Goal: Task Accomplishment & Management: Use online tool/utility

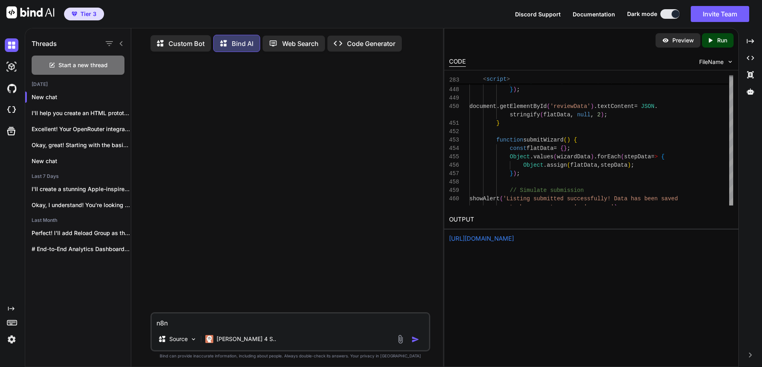
scroll to position [4, 0]
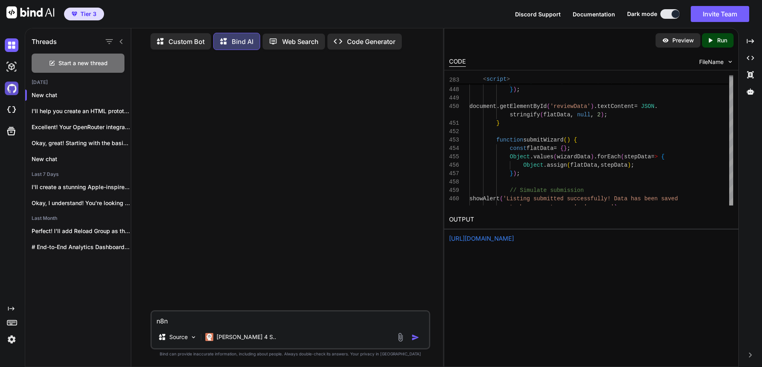
click at [10, 86] on img at bounding box center [12, 89] width 14 height 14
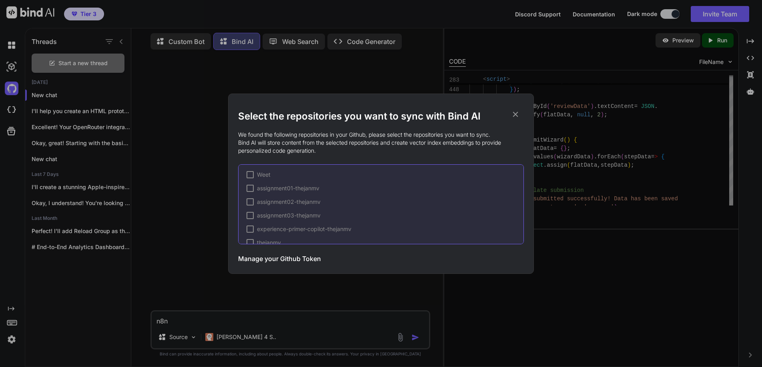
scroll to position [216, 0]
click at [682, 277] on div "Select the repositories you want to sync with Bind AI We found the following re…" at bounding box center [381, 183] width 762 height 367
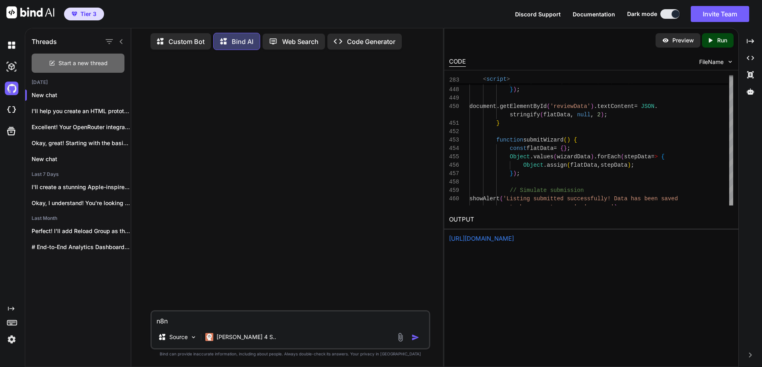
click at [68, 63] on span "Start a new thread" at bounding box center [82, 63] width 49 height 8
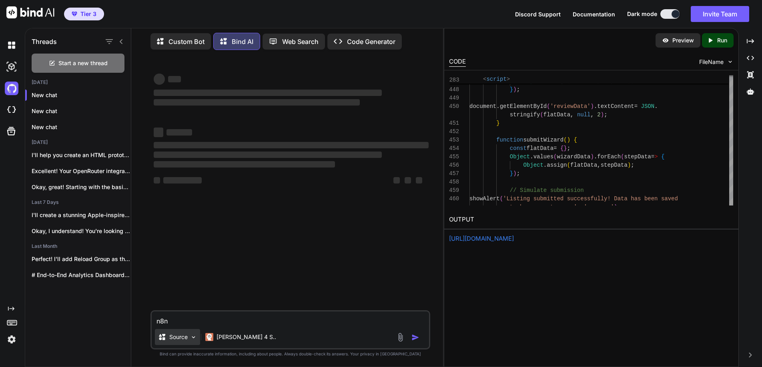
click at [195, 336] on img at bounding box center [193, 337] width 7 height 7
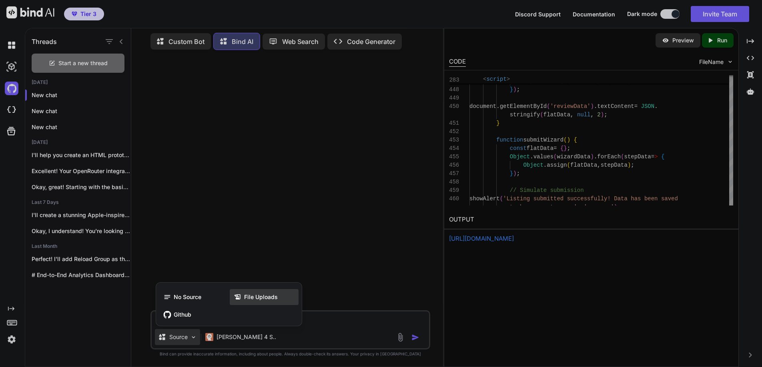
click at [261, 296] on span "File Uploads" at bounding box center [261, 297] width 34 height 8
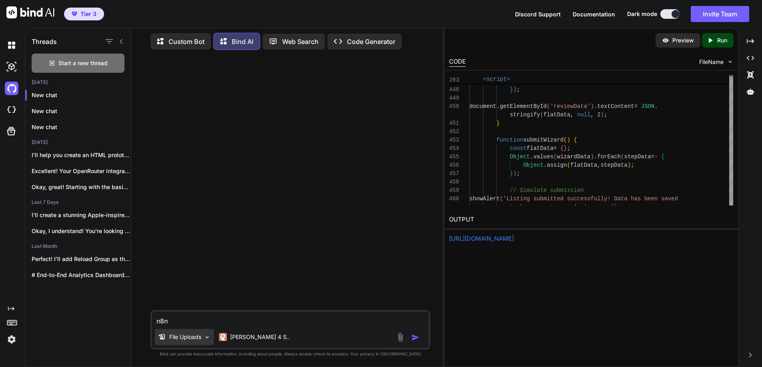
click at [182, 335] on p "File Uploads" at bounding box center [185, 337] width 32 height 8
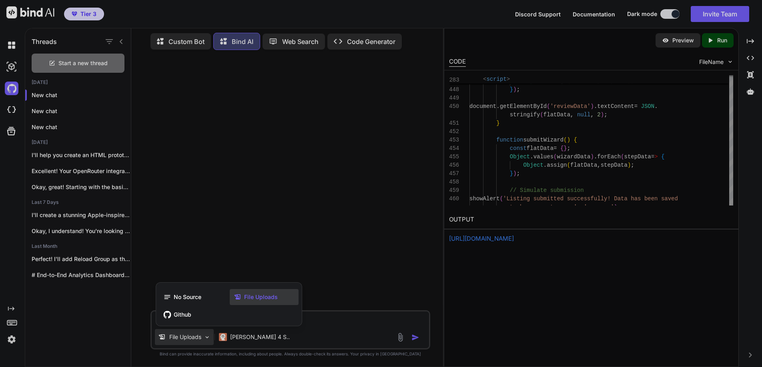
click at [263, 297] on span "File Uploads" at bounding box center [261, 297] width 34 height 8
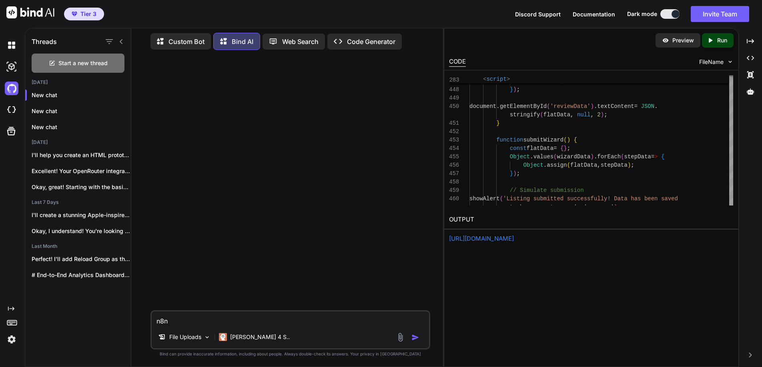
click at [399, 336] on img at bounding box center [400, 337] width 9 height 9
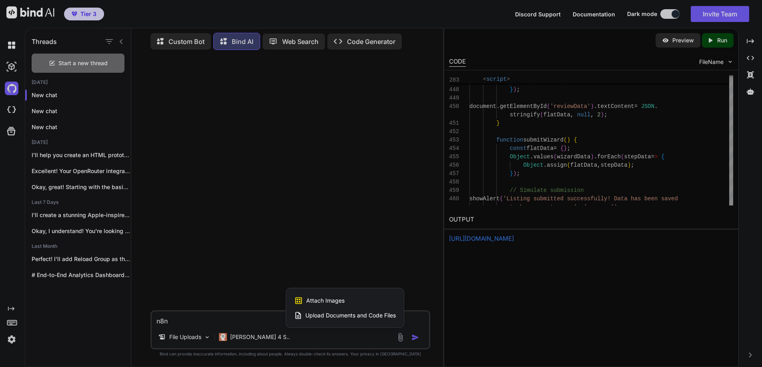
click at [321, 314] on span "Upload Documents and Code Files" at bounding box center [350, 316] width 90 height 8
type textarea "x"
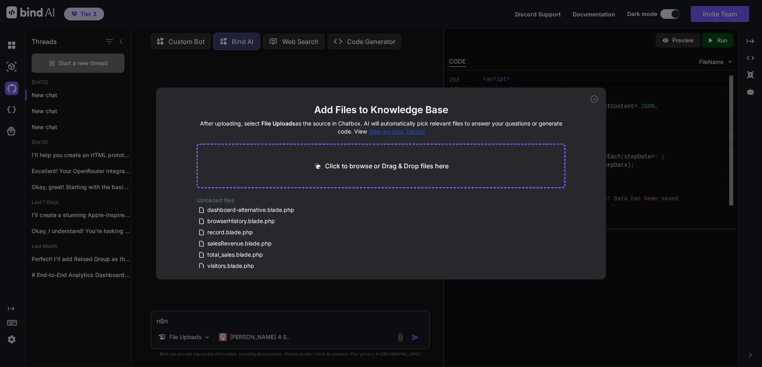
click at [361, 166] on p "Click to browse or Drag & Drop files here" at bounding box center [387, 166] width 124 height 10
click at [359, 162] on p "Click to browse or Drag & Drop files here" at bounding box center [387, 166] width 124 height 10
type input "C:\fakepath\postcss.config.js"
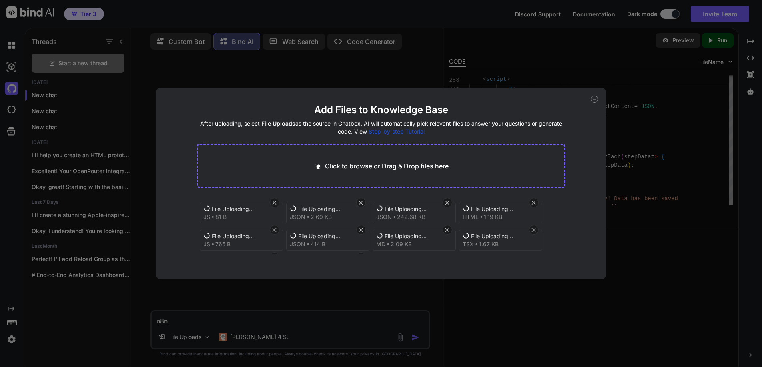
click at [535, 202] on icon at bounding box center [533, 203] width 7 height 7
click at [444, 201] on icon at bounding box center [447, 203] width 7 height 7
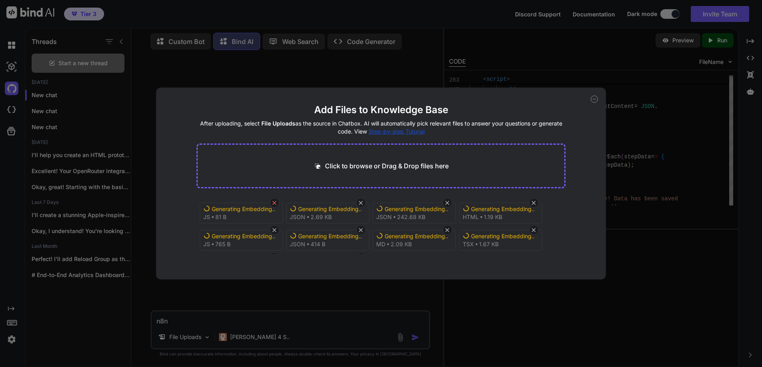
click at [276, 203] on icon at bounding box center [274, 203] width 7 height 7
click at [275, 203] on icon at bounding box center [274, 203] width 7 height 7
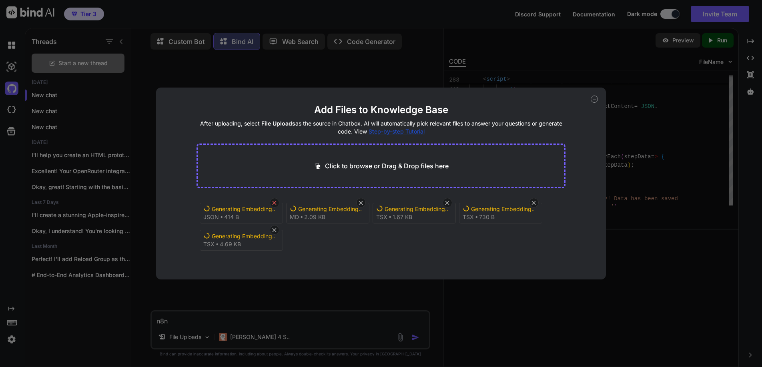
click at [275, 203] on icon at bounding box center [274, 203] width 7 height 7
click at [274, 202] on icon at bounding box center [274, 203] width 7 height 7
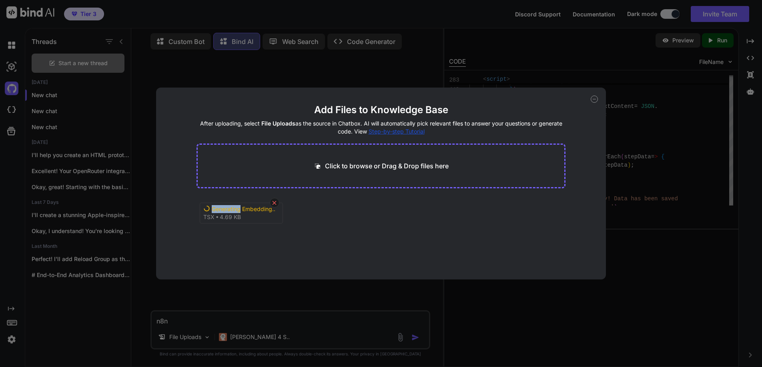
click at [274, 202] on icon at bounding box center [274, 203] width 4 height 4
click at [273, 202] on h2 "Uploaded files" at bounding box center [380, 200] width 369 height 8
click at [426, 229] on div "Uploaded files README.md components.json eslint.config.js index.html package-lo…" at bounding box center [380, 232] width 369 height 72
click at [593, 99] on icon at bounding box center [594, 99] width 7 height 7
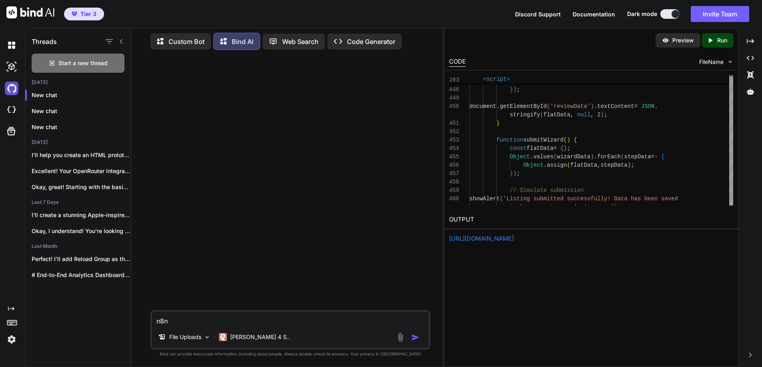
click at [12, 87] on img at bounding box center [12, 89] width 14 height 14
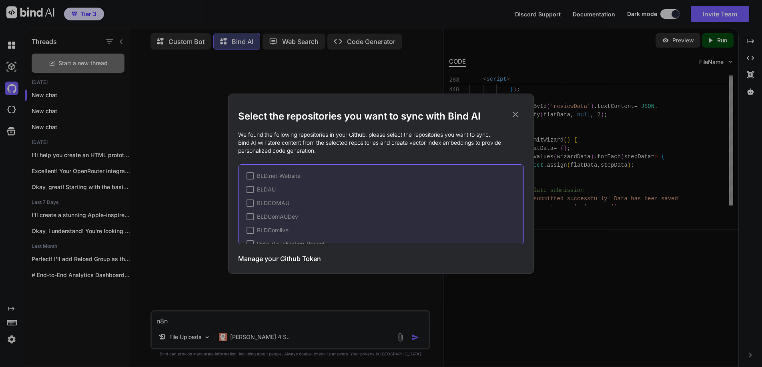
click at [511, 112] on icon at bounding box center [515, 114] width 9 height 9
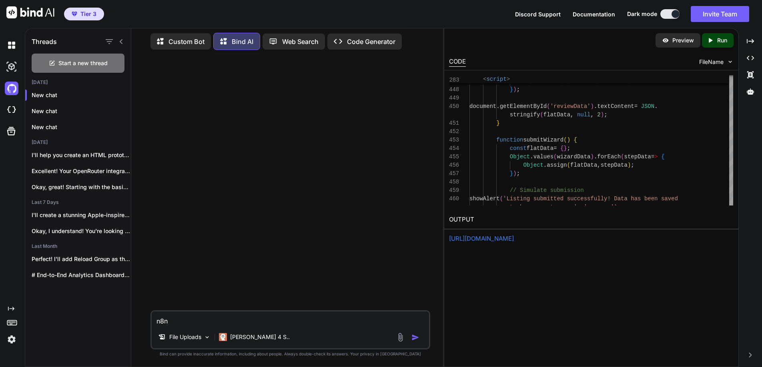
click at [11, 338] on img at bounding box center [12, 340] width 14 height 14
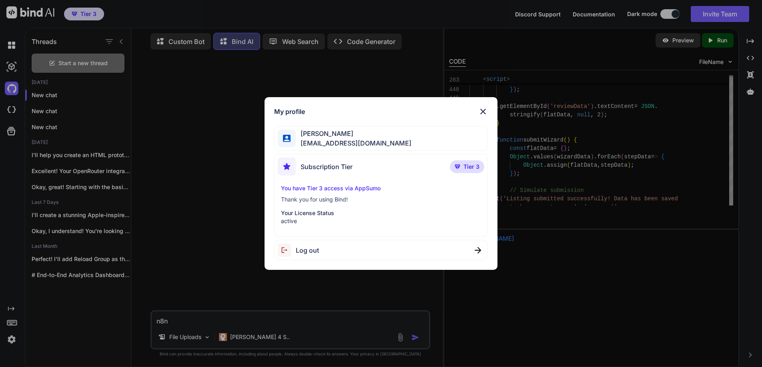
click at [347, 139] on span "accounts@digitalnetwork.com.au" at bounding box center [354, 143] width 116 height 10
click at [621, 275] on div "My profile Matt Langford accounts@digitalnetwork.com.au Subscription Tier Tier …" at bounding box center [381, 183] width 762 height 367
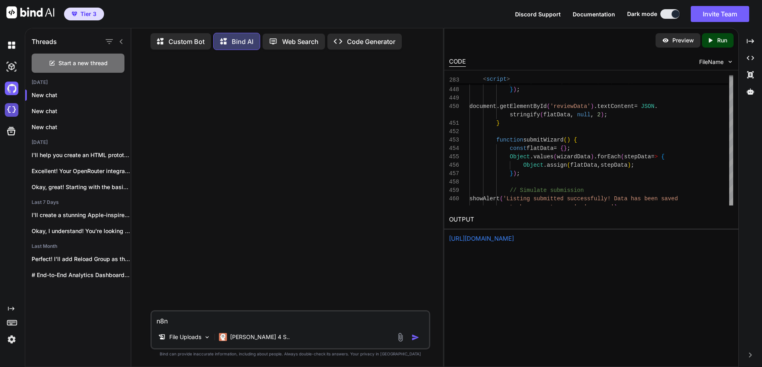
click at [12, 107] on img at bounding box center [12, 110] width 14 height 14
click at [14, 88] on img at bounding box center [12, 89] width 14 height 14
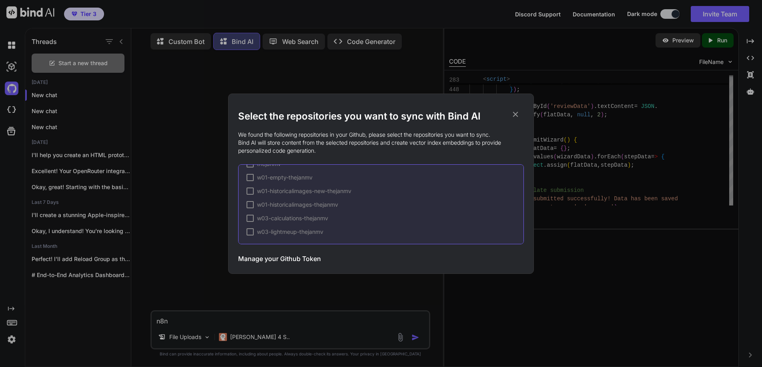
scroll to position [0, 0]
click at [11, 343] on div "Select the repositories you want to sync with Bind AI We found the following re…" at bounding box center [381, 183] width 762 height 367
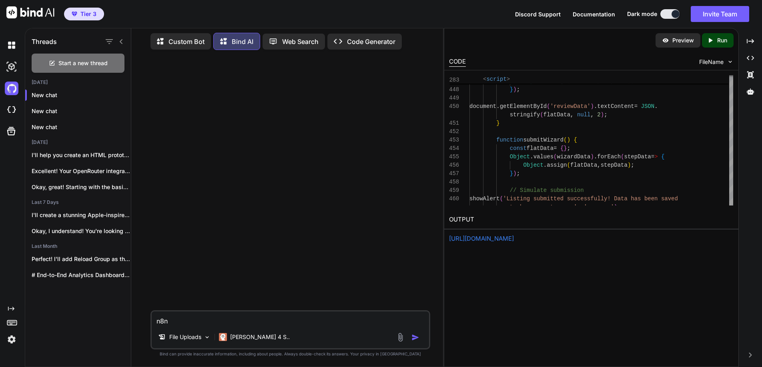
click at [11, 338] on img at bounding box center [12, 340] width 14 height 14
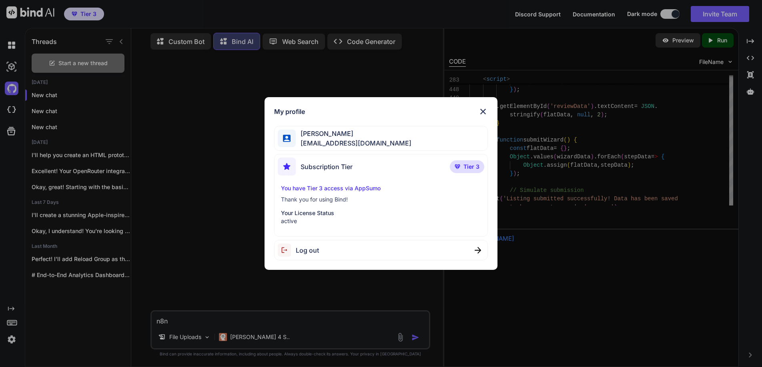
click at [482, 109] on img at bounding box center [483, 112] width 10 height 10
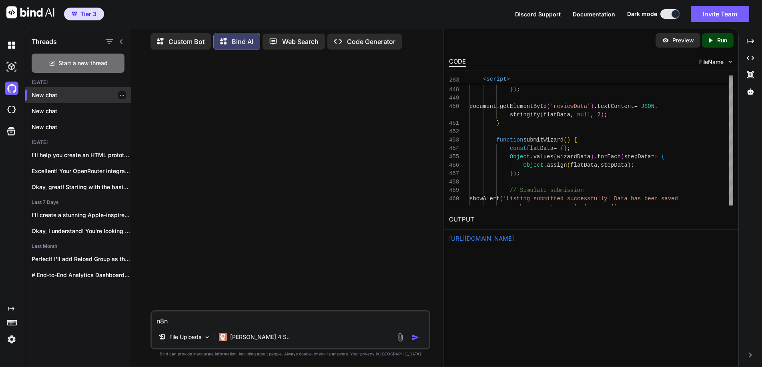
drag, startPoint x: 53, startPoint y: 93, endPoint x: 52, endPoint y: 98, distance: 5.3
click at [53, 93] on p "New chat" at bounding box center [81, 95] width 99 height 8
click at [50, 107] on p "New chat" at bounding box center [81, 111] width 99 height 8
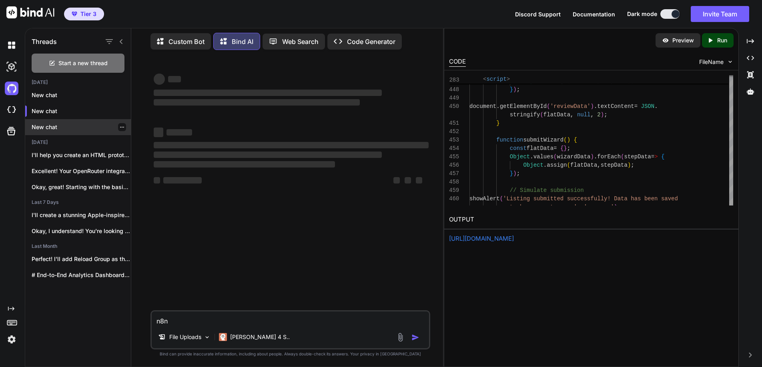
click at [61, 127] on p "New chat" at bounding box center [81, 127] width 99 height 8
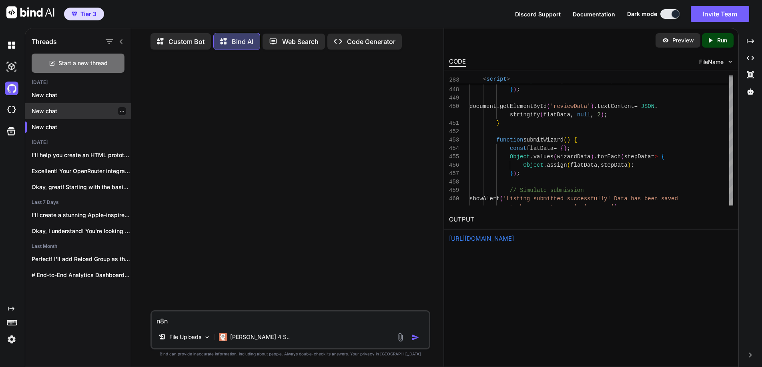
click at [121, 109] on icon "button" at bounding box center [122, 111] width 5 height 5
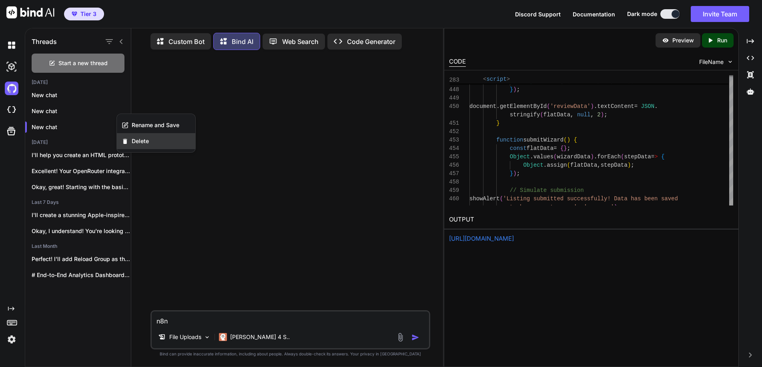
click at [138, 138] on span "Delete" at bounding box center [140, 141] width 17 height 8
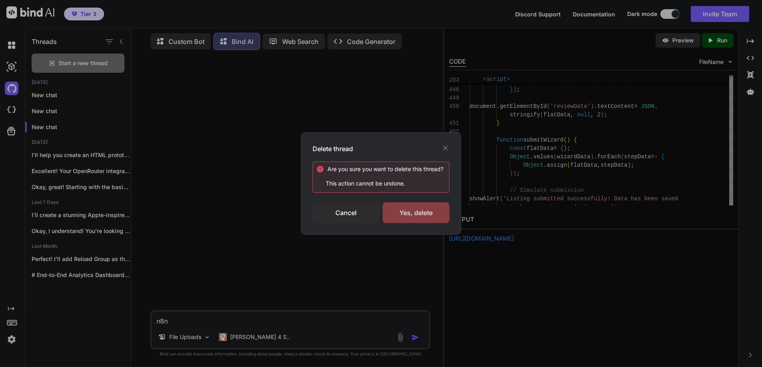
click at [416, 210] on div "Yes, delete" at bounding box center [415, 212] width 67 height 21
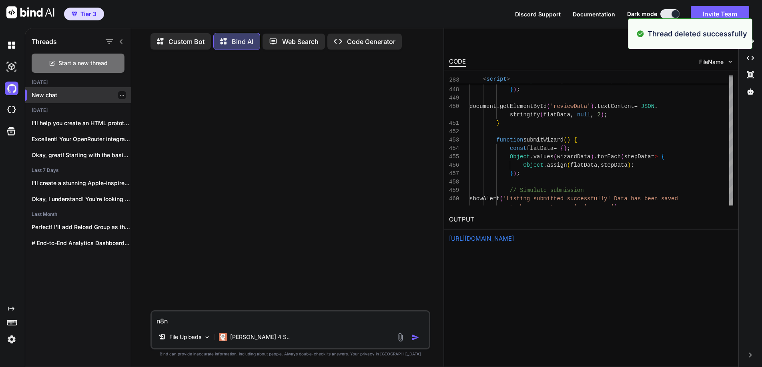
click at [121, 92] on div at bounding box center [122, 95] width 8 height 8
click at [57, 91] on p "New chat" at bounding box center [81, 95] width 99 height 8
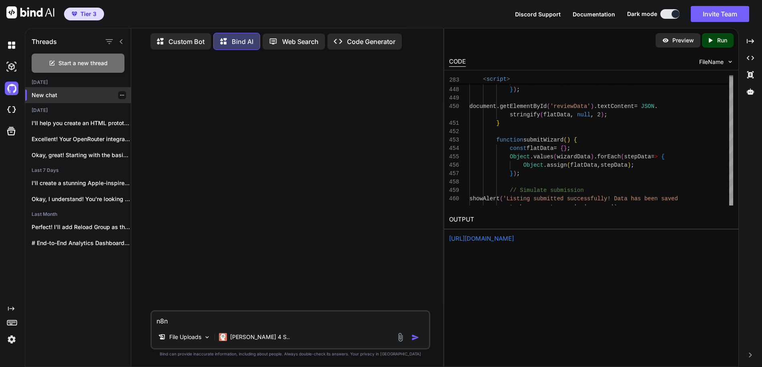
click at [54, 91] on p "New chat" at bounding box center [81, 95] width 99 height 8
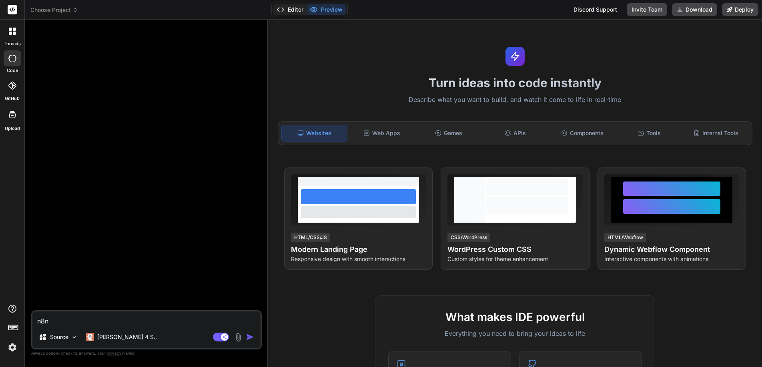
click at [292, 8] on button "Editor" at bounding box center [289, 9] width 33 height 11
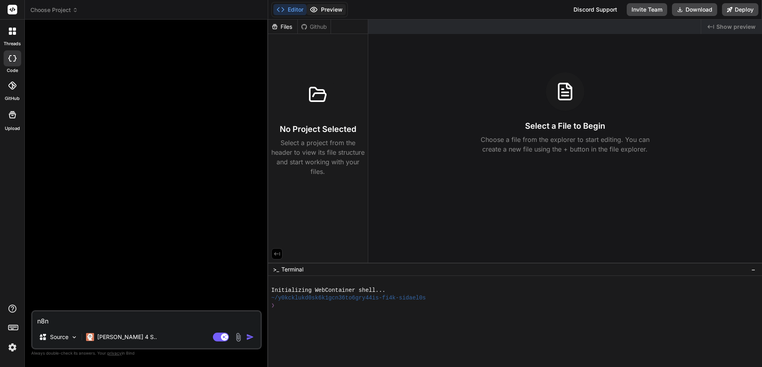
click at [327, 7] on button "Preview" at bounding box center [325, 9] width 39 height 11
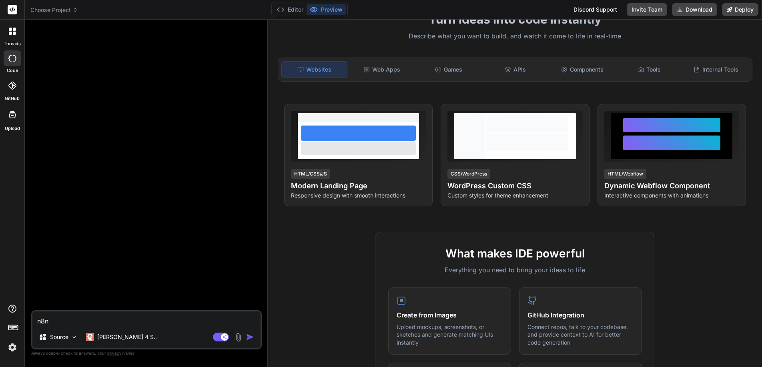
scroll to position [68, 0]
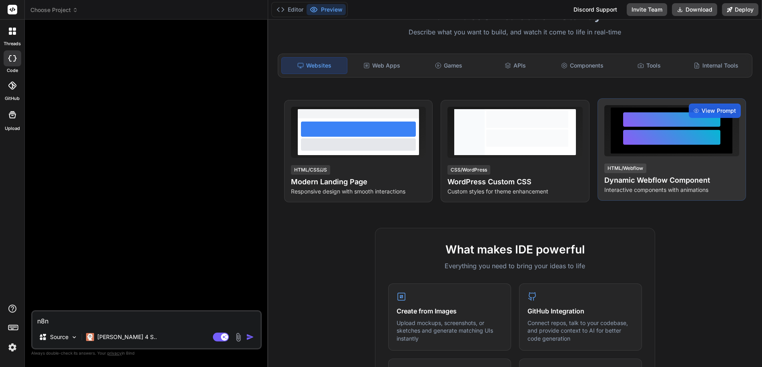
click at [661, 176] on h4 "Dynamic Webflow Component" at bounding box center [671, 180] width 135 height 11
click at [701, 112] on span "View Prompt" at bounding box center [718, 111] width 34 height 8
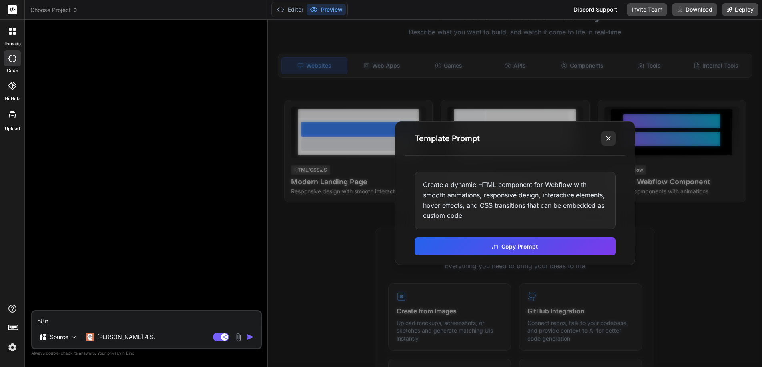
click at [608, 138] on line at bounding box center [608, 138] width 4 height 4
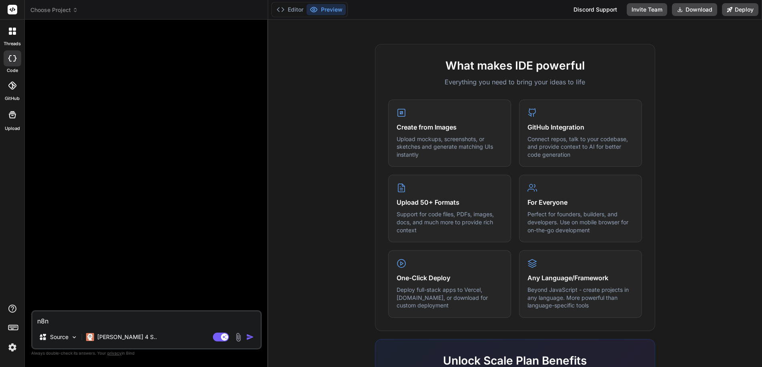
scroll to position [308, 0]
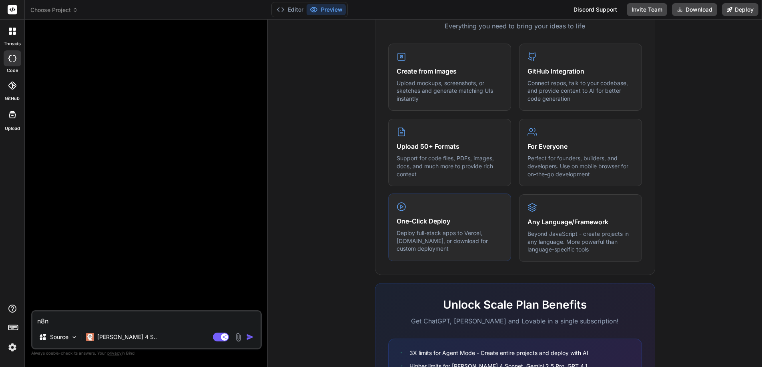
click at [411, 218] on h4 "One-Click Deploy" at bounding box center [449, 221] width 106 height 10
click at [400, 206] on polygon at bounding box center [401, 206] width 2 height 3
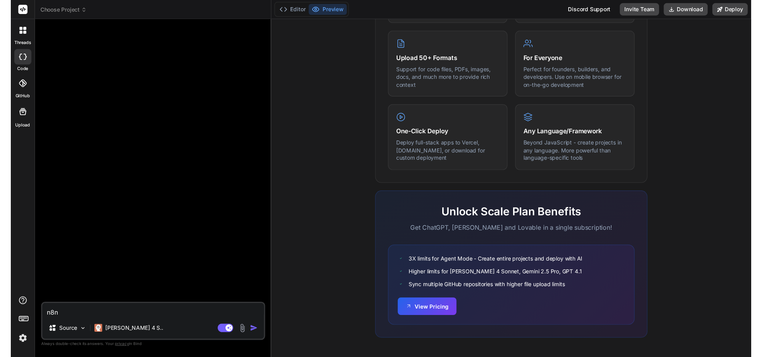
scroll to position [396, 0]
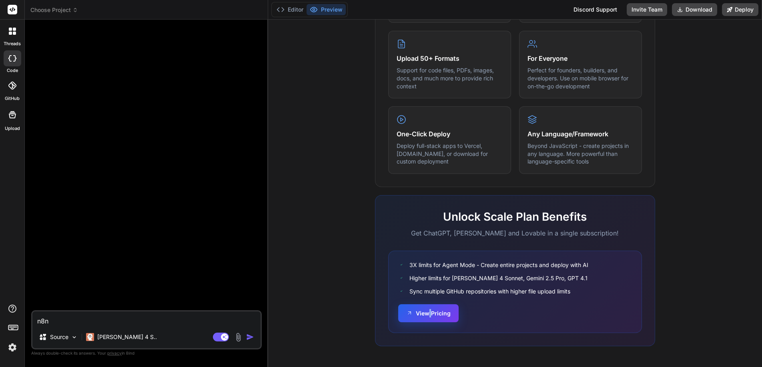
click at [411, 313] on button "View Pricing" at bounding box center [428, 313] width 60 height 18
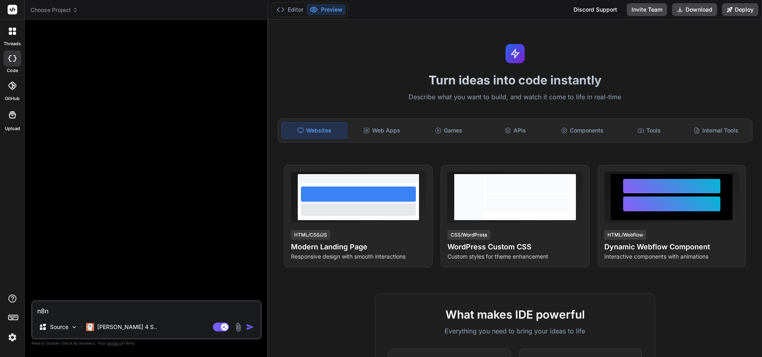
scroll to position [0, 0]
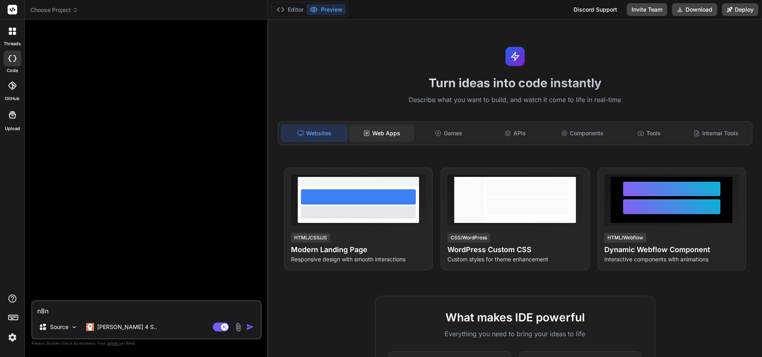
click at [376, 130] on div "Web Apps" at bounding box center [381, 133] width 65 height 17
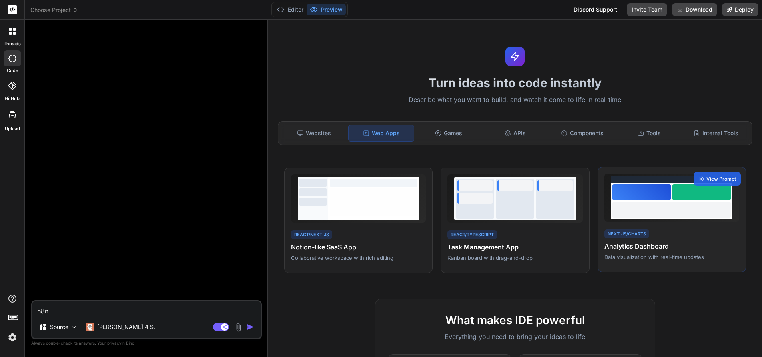
click at [675, 209] on div at bounding box center [671, 210] width 118 height 16
click at [706, 178] on span "View Prompt" at bounding box center [721, 178] width 30 height 7
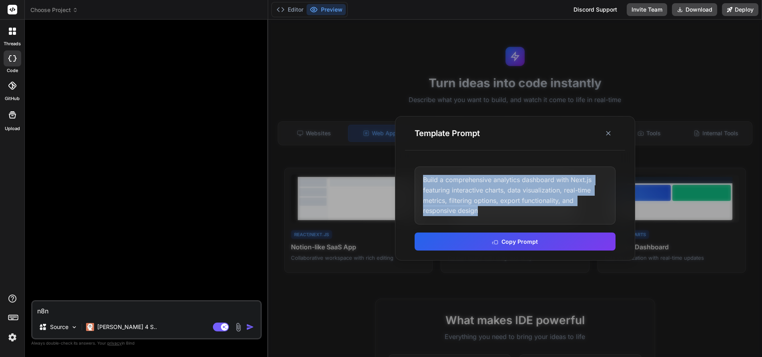
drag, startPoint x: 420, startPoint y: 179, endPoint x: 499, endPoint y: 217, distance: 88.0
click at [499, 217] on div "Build a comprehensive analytics dashboard with Next.js featuring interactive ch…" at bounding box center [514, 195] width 201 height 58
click at [507, 241] on button "Copy Prompt" at bounding box center [514, 241] width 201 height 18
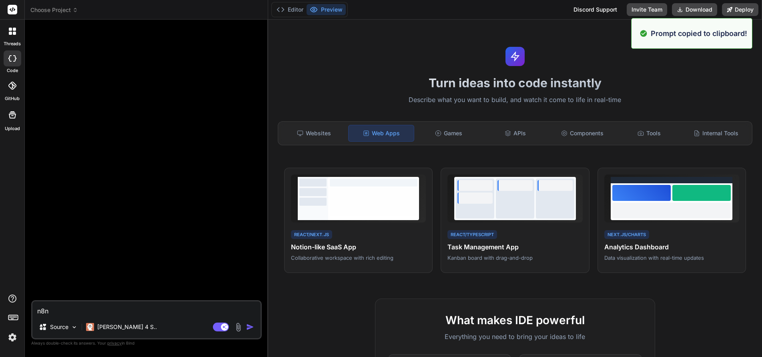
click at [89, 129] on div at bounding box center [147, 163] width 229 height 274
click at [75, 308] on textarea "n8n" at bounding box center [146, 308] width 228 height 14
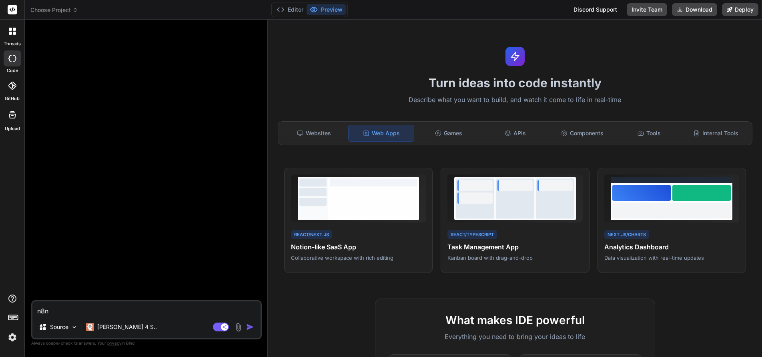
drag, startPoint x: 71, startPoint y: 308, endPoint x: 17, endPoint y: 307, distance: 54.4
click at [17, 307] on div "threads code GitHub Upload Choose Project Created with Pixso. Custom Bot Bind A…" at bounding box center [381, 178] width 762 height 357
paste textarea "Build a comprehensive analytics dashboard with Next.js featuring interactive ch…"
type textarea "x"
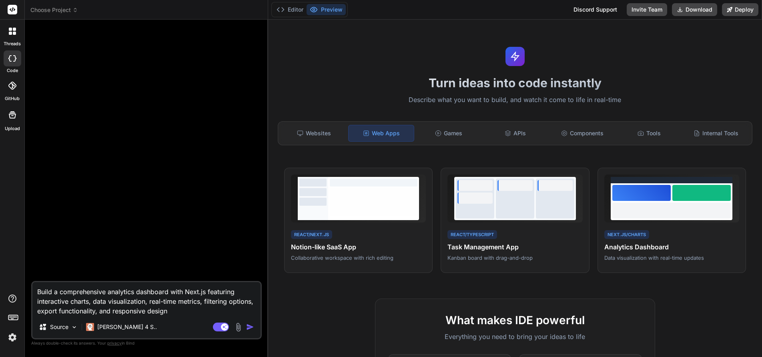
type textarea "Build a comprehensive analytics dashboard with Next.js featuring interactive ch…"
click at [248, 327] on img "button" at bounding box center [250, 327] width 8 height 8
type textarea "x"
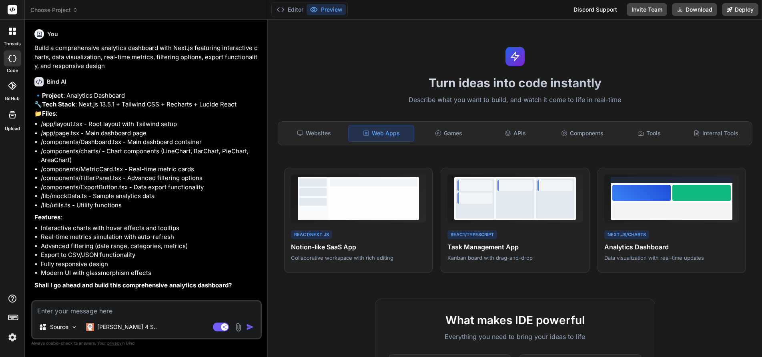
scroll to position [9, 0]
click at [224, 251] on li "Advanced filtering (date range, categories, metrics)" at bounding box center [150, 246] width 219 height 9
click at [249, 327] on img "button" at bounding box center [250, 327] width 8 height 8
click at [128, 314] on textarea at bounding box center [146, 308] width 228 height 14
type textarea "x"
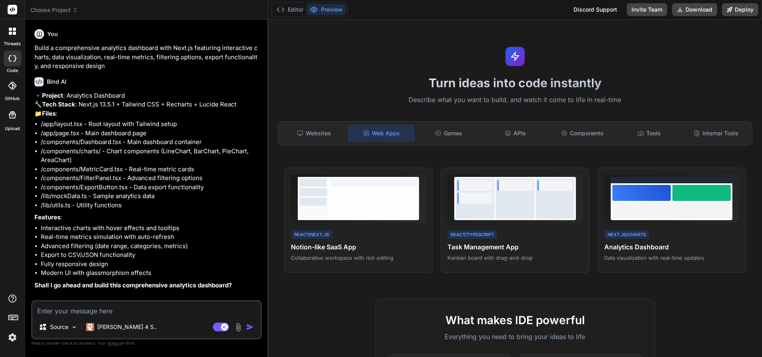
type textarea "y"
type textarea "x"
type textarea "ye"
type textarea "x"
type textarea "yes"
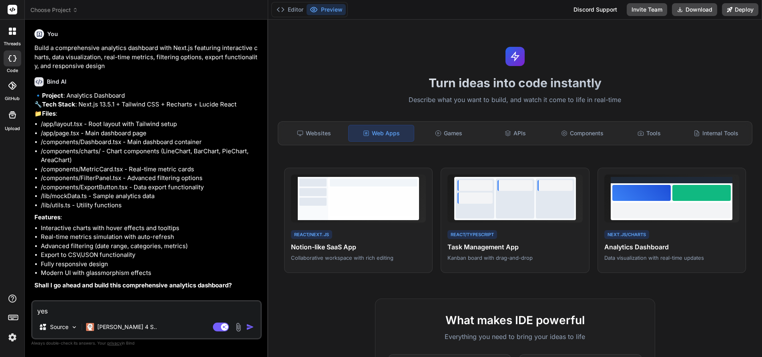
type textarea "x"
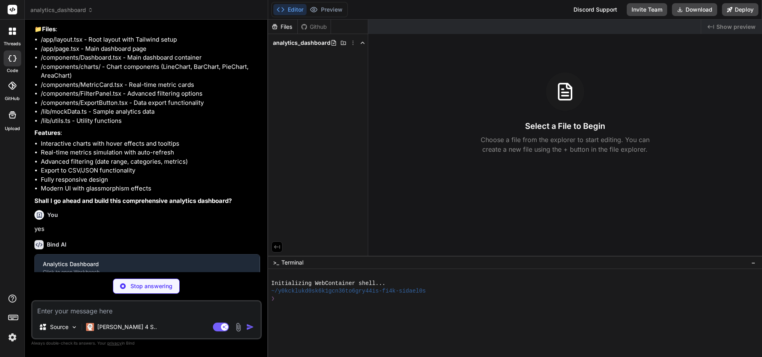
scroll to position [92, 0]
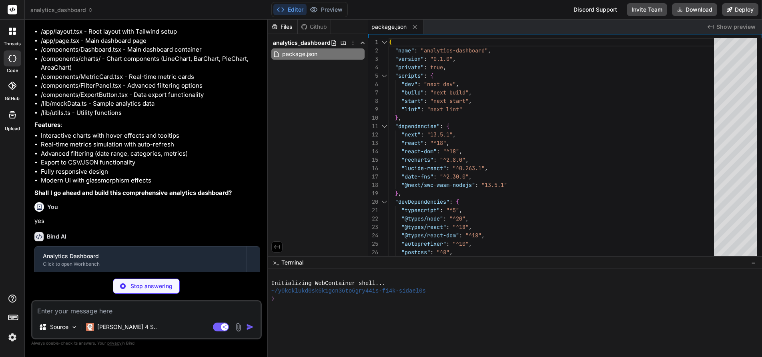
type textarea "x"
type textarea "/** @type {import('next').NextConfig} */ const nextConfig = { experimental: { a…"
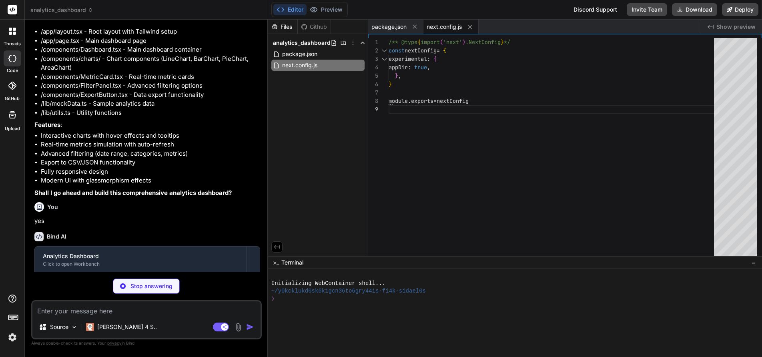
type textarea "x"
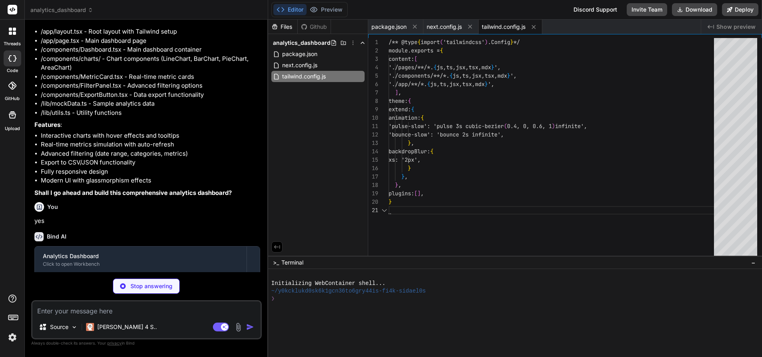
scroll to position [0, 0]
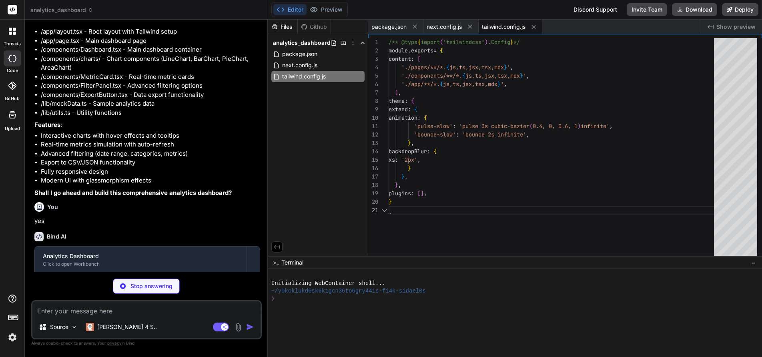
type textarea "x"
type textarea "module.exports = { plugins: { tailwindcss: {}, autoprefixer: {}, }, }"
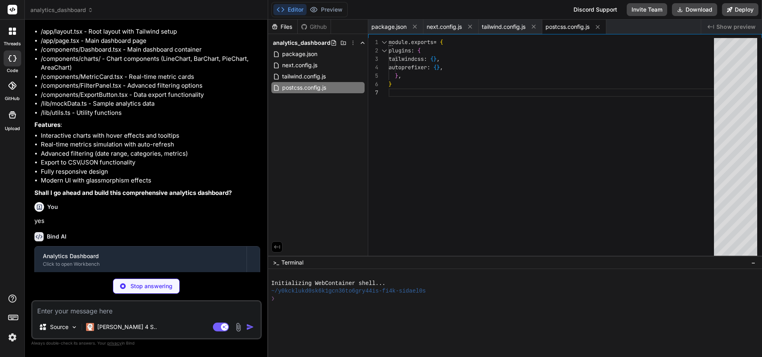
type textarea "x"
type textarea ".glass-hover { @apply hover:bg-white/20 transition-all duration-300; } .animate…"
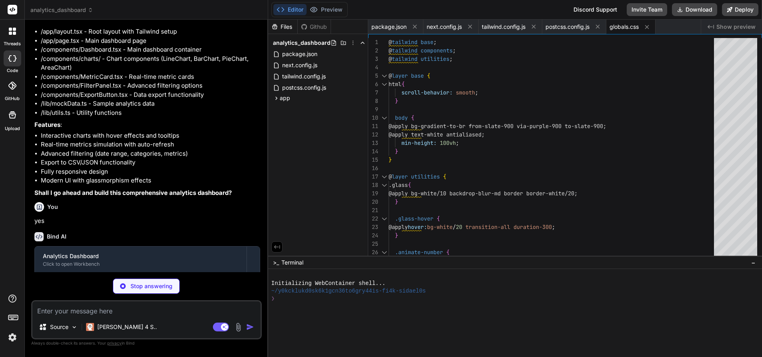
type textarea "x"
type textarea "}"
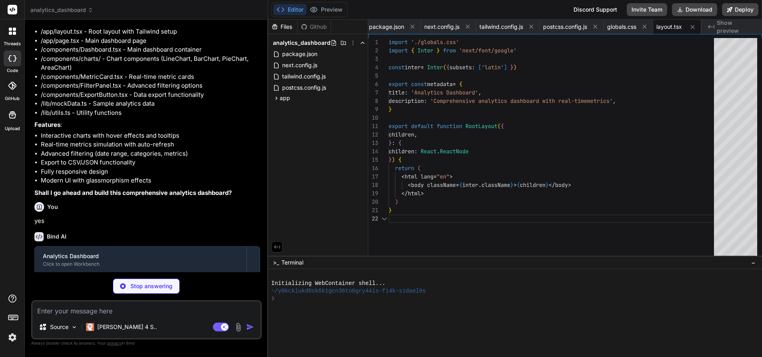
type textarea "x"
type textarea "import Dashboard from '@/components/Dashboard' export default function Home() {…"
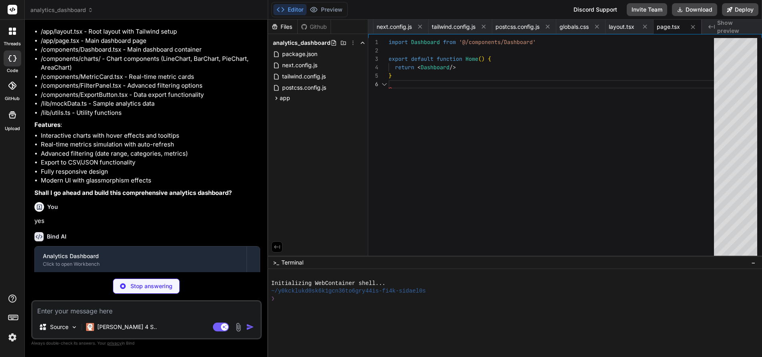
scroll to position [42, 0]
click at [724, 23] on span "Show preview" at bounding box center [736, 27] width 38 height 16
type textarea "x"
type textarea "{ name: 'Others', value: 10, users: 4200 } ];"
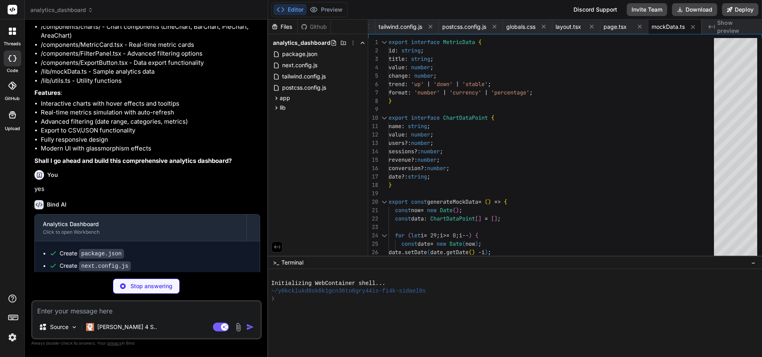
scroll to position [232, 0]
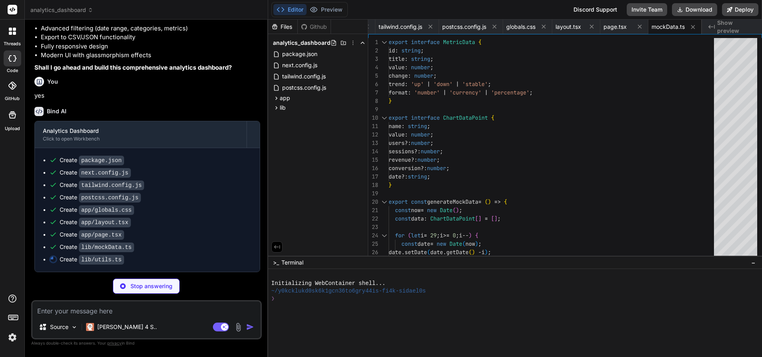
type textarea "x"
type textarea "const link = document.createElement('a'); const url = URL.createObjectURL(blob)…"
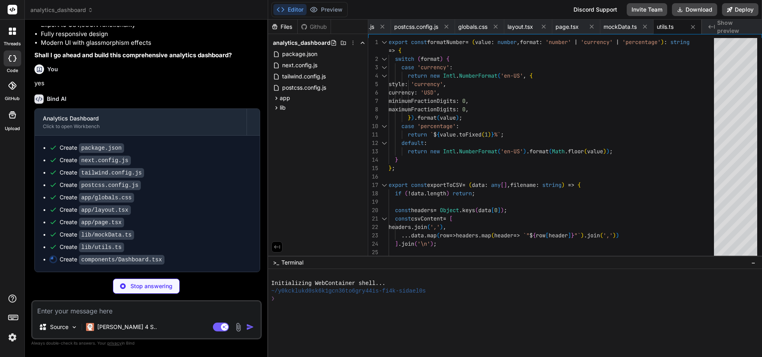
type textarea "x"
type textarea "</div> </div> ); }"
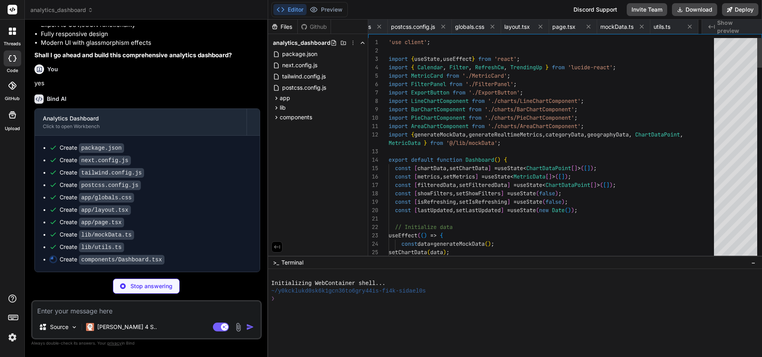
scroll to position [0, 212]
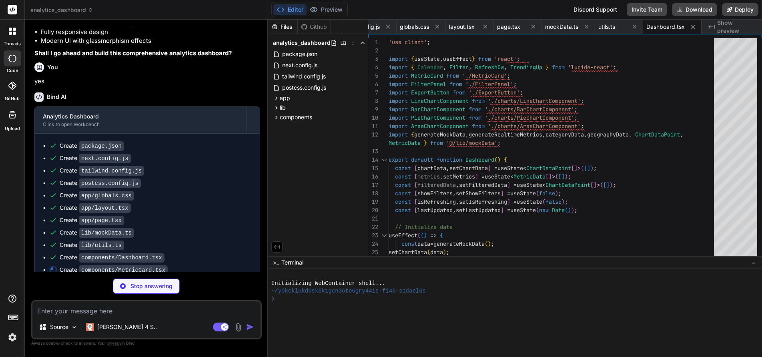
type textarea "x"
type textarea "/> </div> </div> ); }"
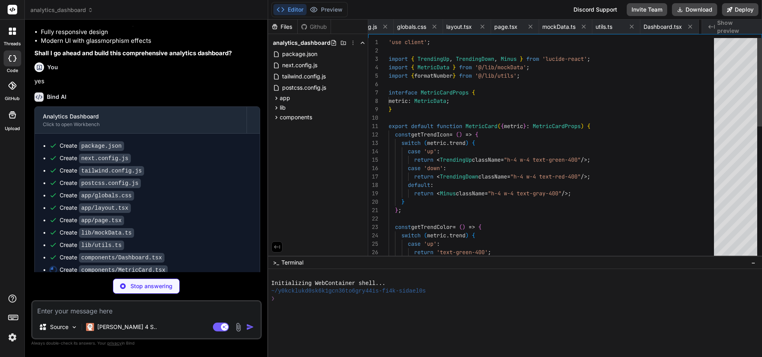
scroll to position [0, 272]
type textarea "x"
type textarea "}"
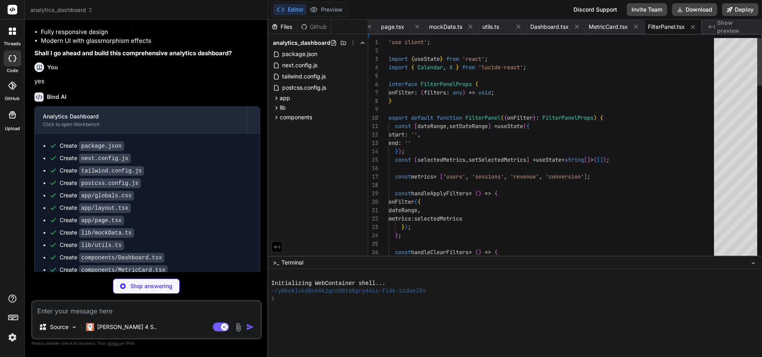
scroll to position [16, 0]
type textarea "x"
type textarea "/> )} </div> ); }"
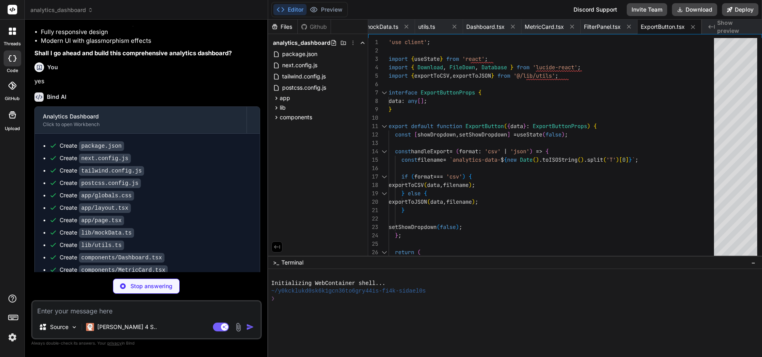
type textarea "x"
type textarea "activeDot={{ r: 6, stroke: '#06b6d4', strokeWidth: 2 }} /> </LineChart> </Respo…"
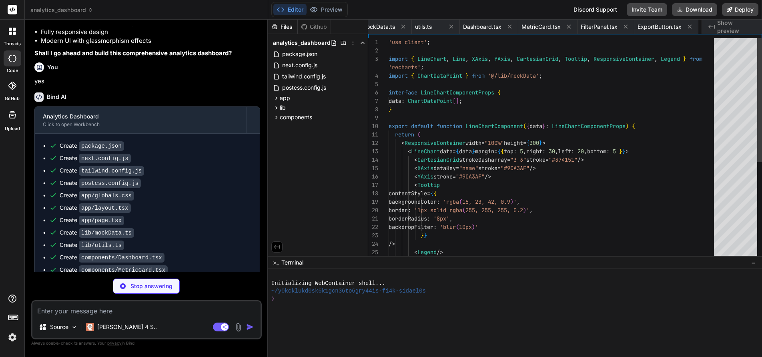
scroll to position [0, 473]
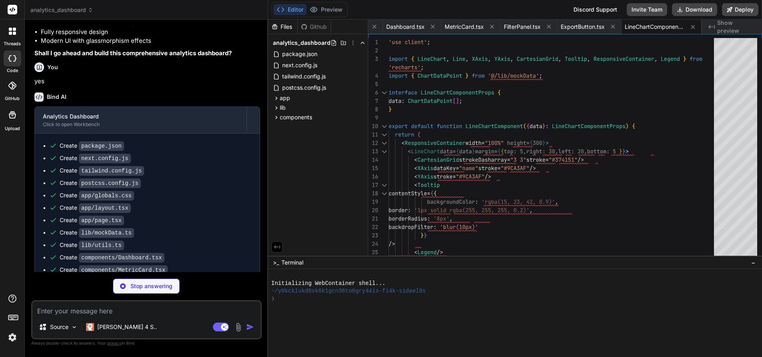
type textarea "x"
type textarea "); }"
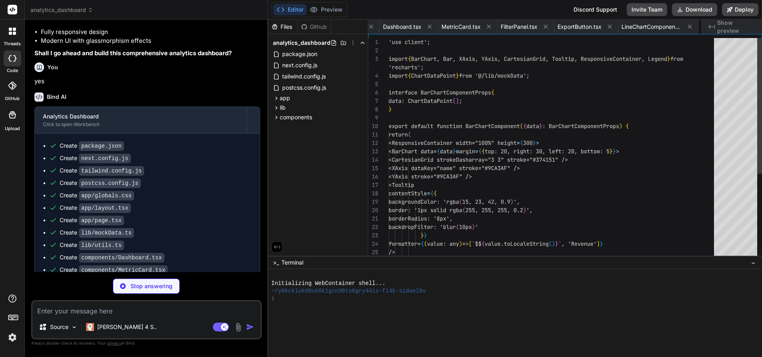
scroll to position [0, 553]
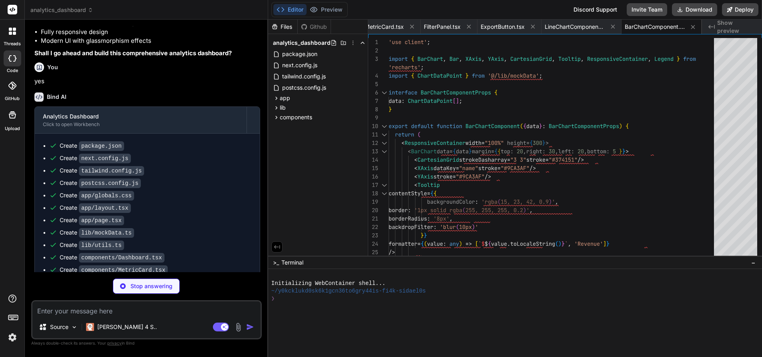
type textarea "x"
type textarea "/> <Legend /> </PieChart> </ResponsiveContainer> ); }"
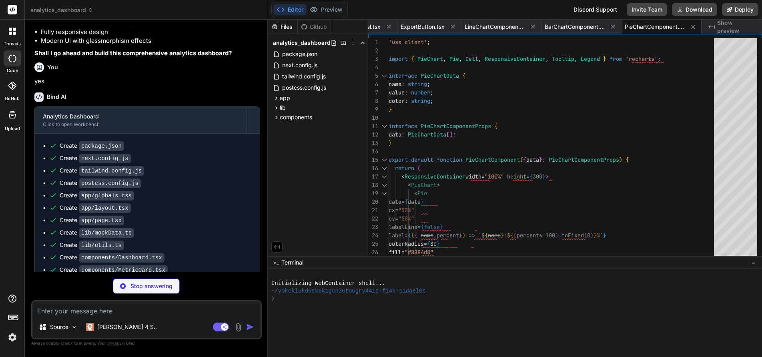
type textarea "x"
type textarea "</defs> </AreaChart> </ResponsiveContainer> ); }"
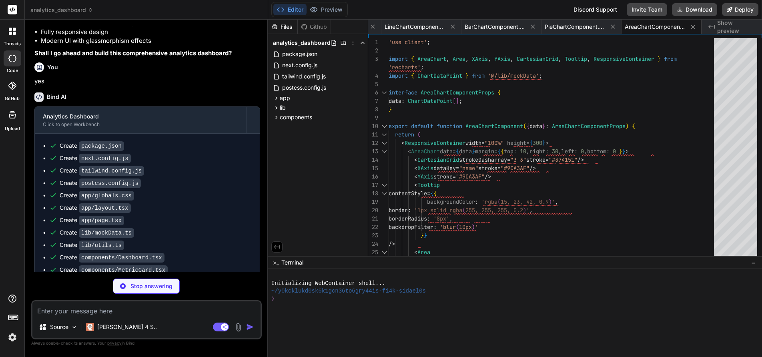
type textarea "x"
type textarea "{ "compilerOptions": { "paths": { "@/*": ["./*"] } } }"
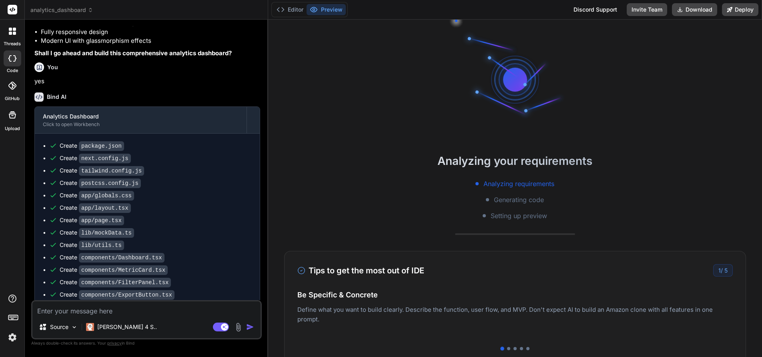
scroll to position [99, 0]
type textarea "x"
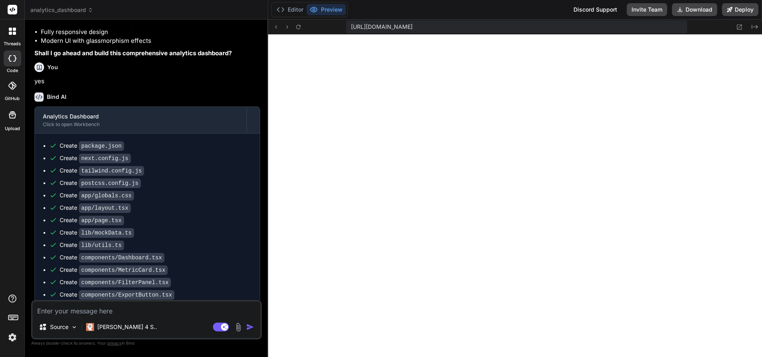
scroll to position [638, 0]
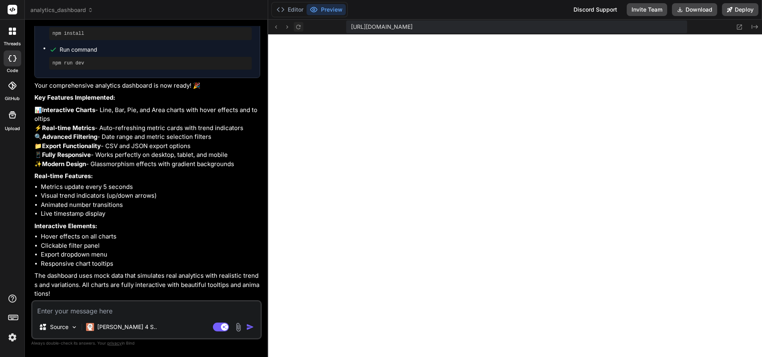
click at [300, 28] on icon at bounding box center [298, 26] width 4 height 4
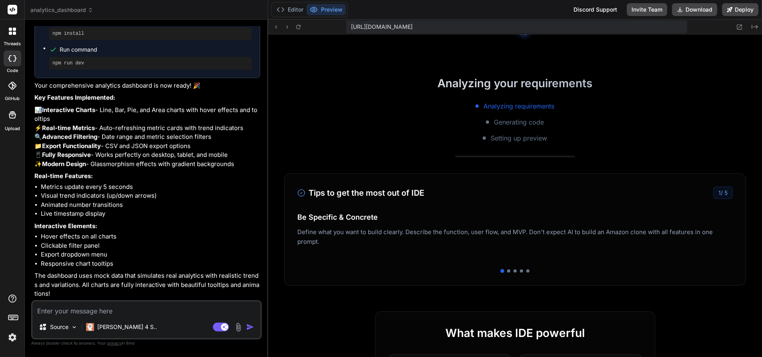
scroll to position [103, 0]
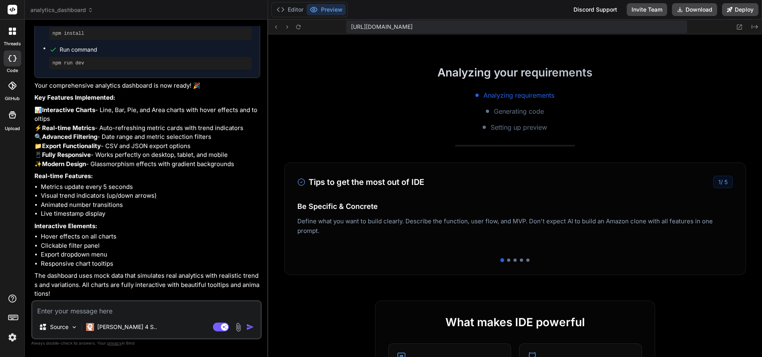
drag, startPoint x: 296, startPoint y: 217, endPoint x: 324, endPoint y: 232, distance: 31.9
drag, startPoint x: 324, startPoint y: 232, endPoint x: 296, endPoint y: 221, distance: 30.5
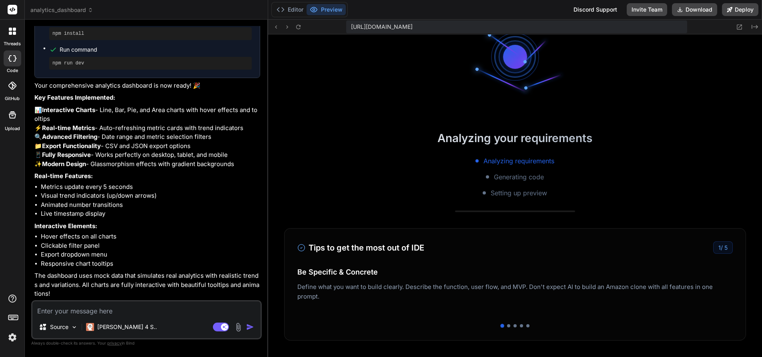
scroll to position [0, 0]
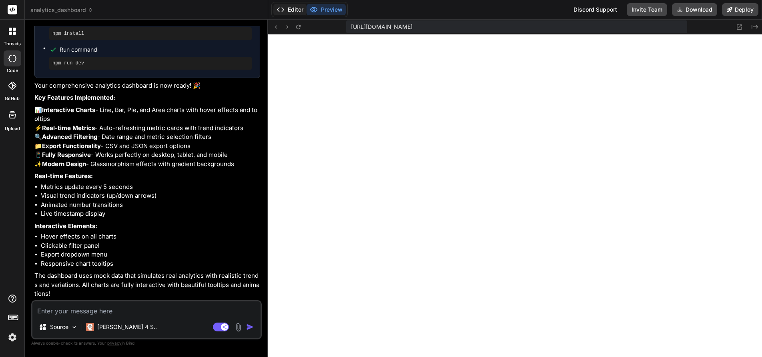
click at [294, 8] on button "Editor" at bounding box center [289, 9] width 33 height 11
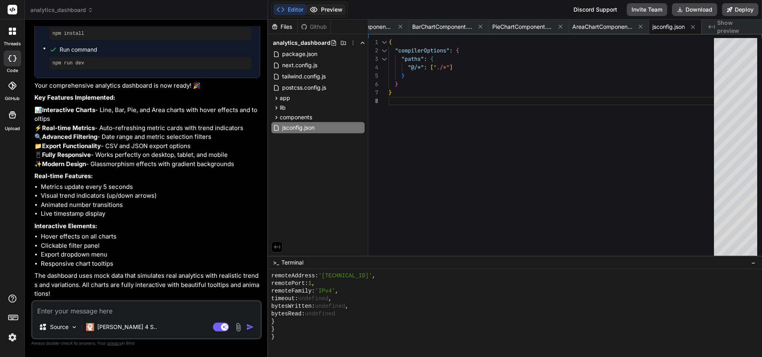
click at [328, 8] on button "Preview" at bounding box center [325, 9] width 39 height 11
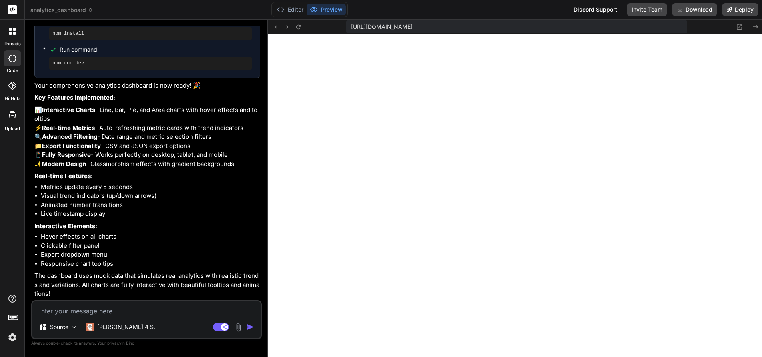
click at [326, 8] on button "Preview" at bounding box center [325, 9] width 39 height 11
click at [296, 24] on icon at bounding box center [298, 27] width 7 height 7
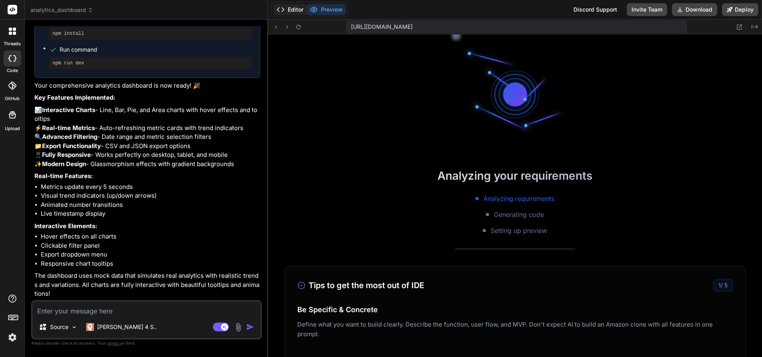
click at [286, 10] on button "Editor" at bounding box center [289, 9] width 33 height 11
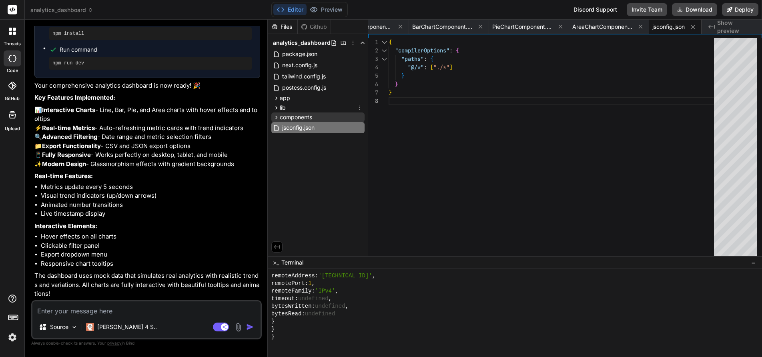
click at [291, 112] on div "components" at bounding box center [317, 117] width 93 height 10
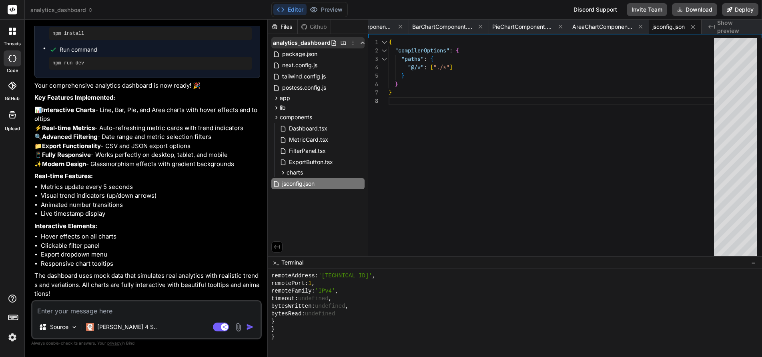
click at [294, 43] on span "analytics_dashboard" at bounding box center [302, 43] width 58 height 8
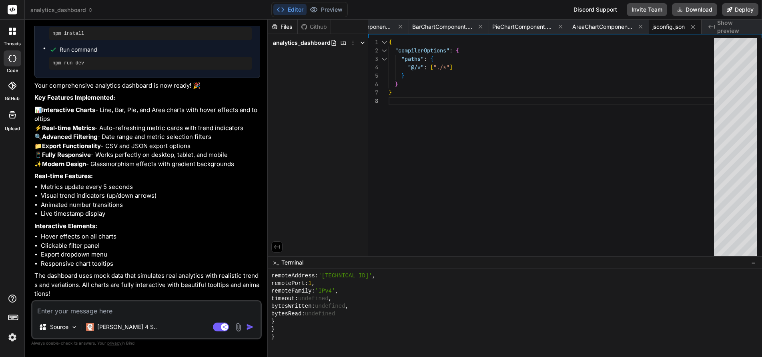
click at [294, 43] on span "analytics_dashboard" at bounding box center [302, 43] width 58 height 8
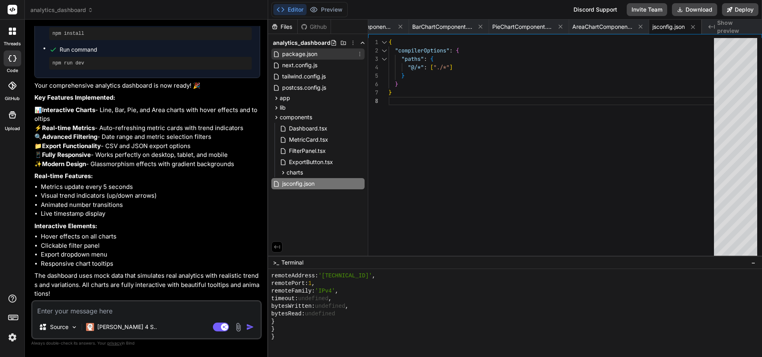
click at [291, 52] on span "package.json" at bounding box center [299, 54] width 37 height 10
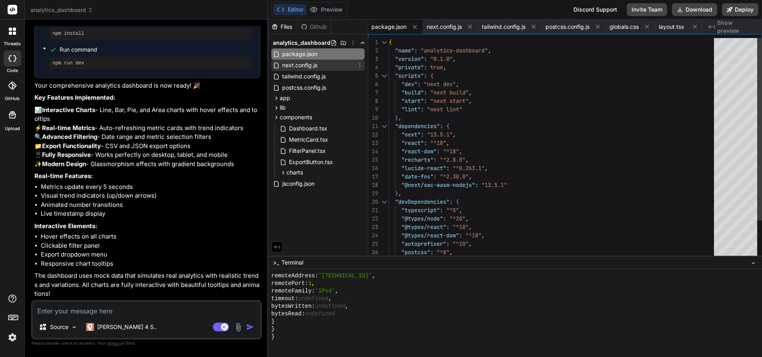
click at [290, 62] on span "next.config.js" at bounding box center [299, 65] width 37 height 10
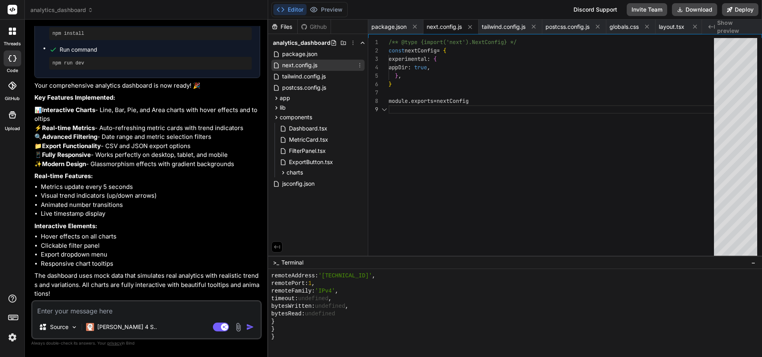
type textarea "/** @type {import('next').NextConfig} */ const nextConfig = { experimental: { a…"
click at [292, 75] on span "tailwind.config.js" at bounding box center [303, 77] width 45 height 10
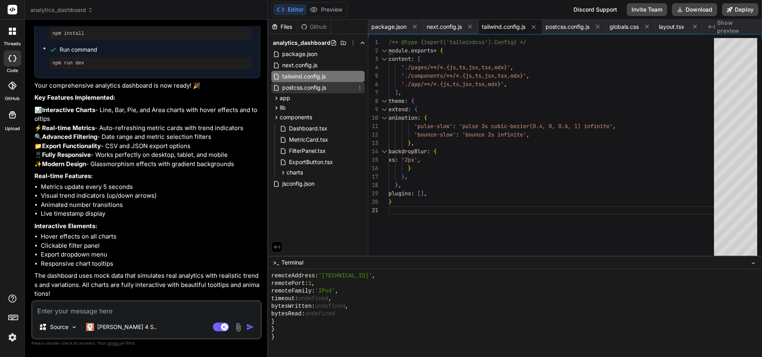
click at [296, 87] on span "postcss.config.js" at bounding box center [304, 88] width 46 height 10
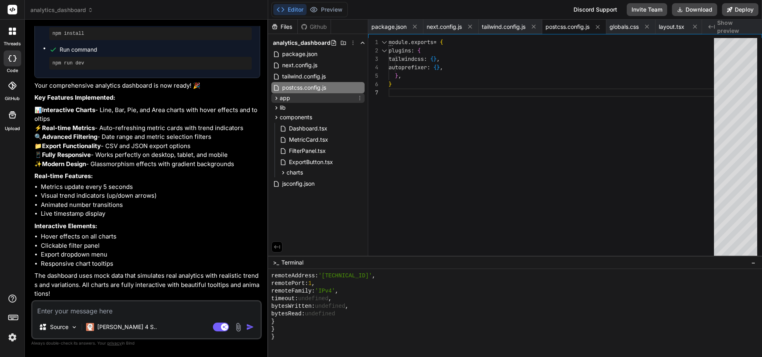
click at [276, 96] on icon at bounding box center [276, 98] width 7 height 7
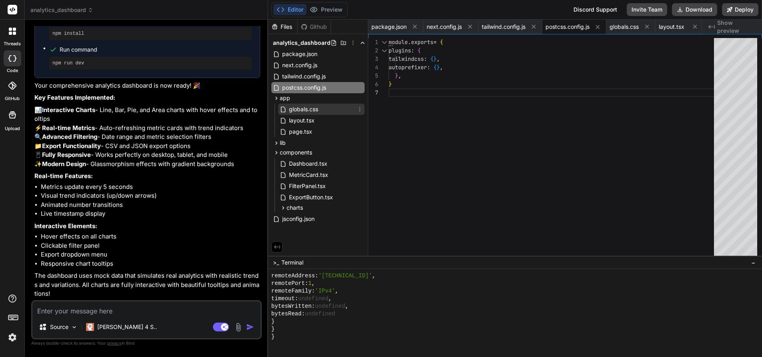
click at [301, 109] on span "globals.css" at bounding box center [303, 109] width 31 height 10
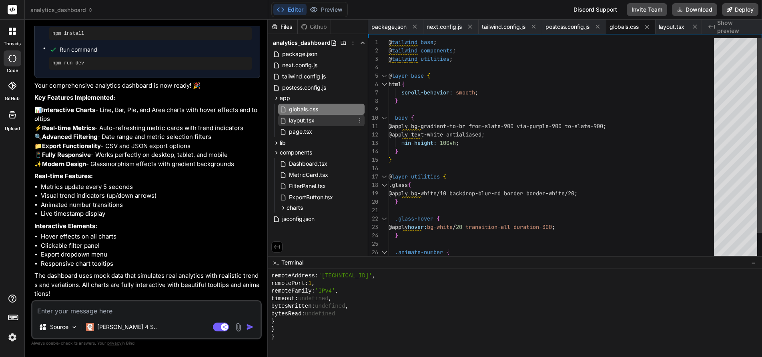
click at [295, 119] on span "layout.tsx" at bounding box center [301, 121] width 27 height 10
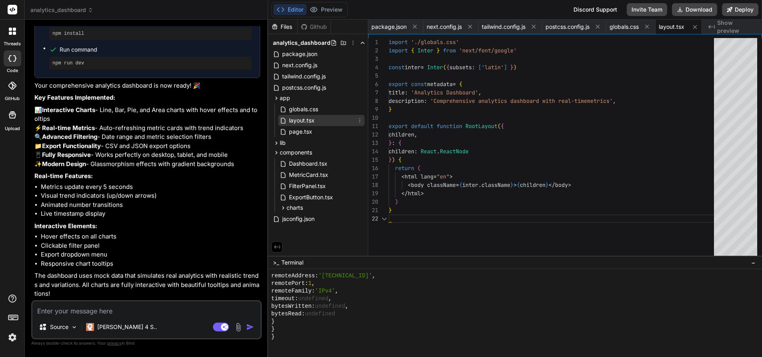
scroll to position [8, 0]
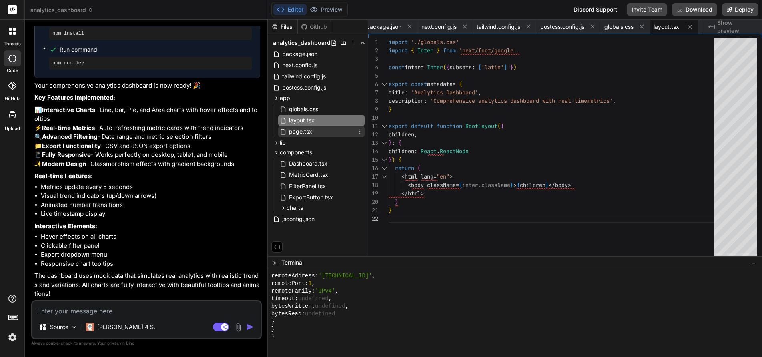
click at [296, 130] on span "page.tsx" at bounding box center [300, 132] width 25 height 10
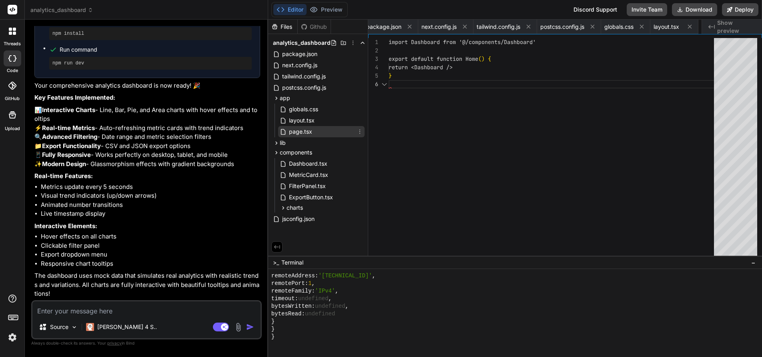
scroll to position [42, 0]
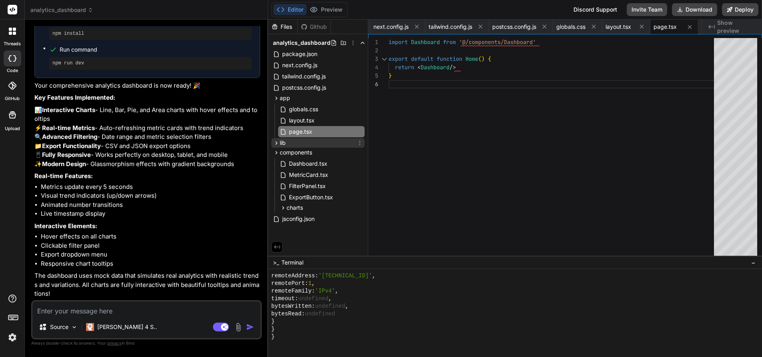
click at [272, 143] on div "lib" at bounding box center [317, 143] width 93 height 10
click at [302, 152] on span "mockData.ts" at bounding box center [305, 154] width 35 height 10
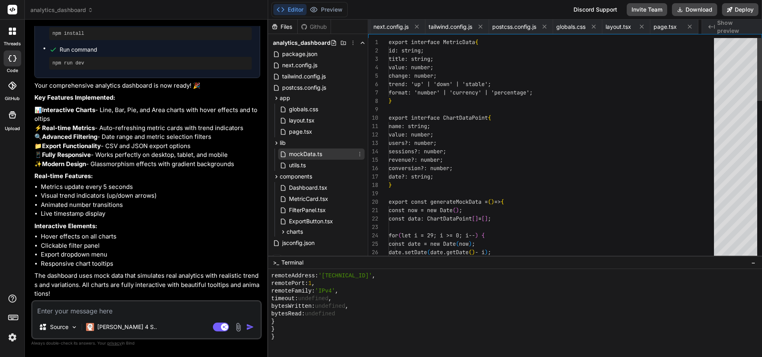
scroll to position [17, 0]
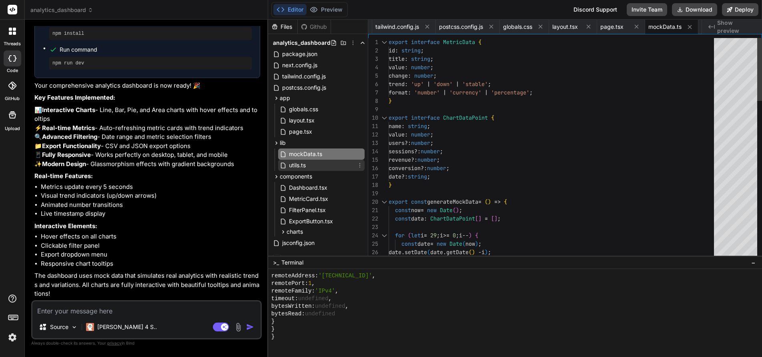
click at [293, 164] on span "utils.ts" at bounding box center [297, 165] width 18 height 10
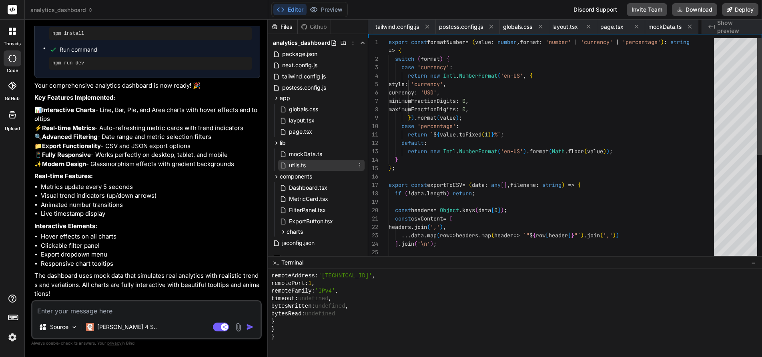
scroll to position [0, 154]
click at [738, 24] on span "Show preview" at bounding box center [736, 27] width 38 height 16
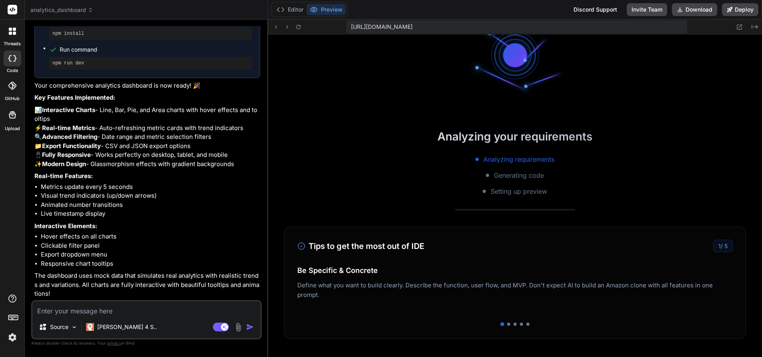
scroll to position [112, 0]
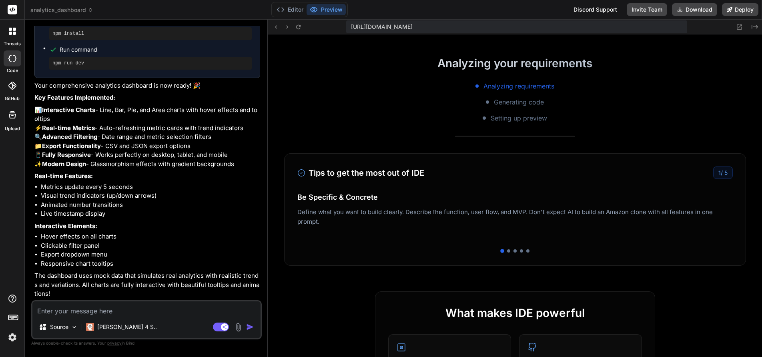
drag, startPoint x: 663, startPoint y: 204, endPoint x: 455, endPoint y: 205, distance: 208.0
drag, startPoint x: 464, startPoint y: 202, endPoint x: 593, endPoint y: 204, distance: 128.4
drag, startPoint x: 390, startPoint y: 213, endPoint x: 342, endPoint y: 206, distance: 48.5
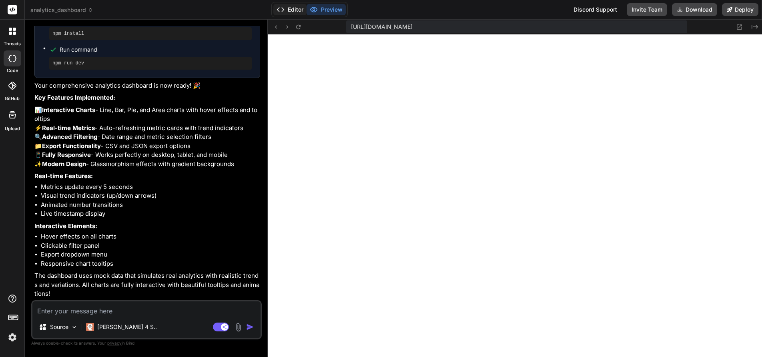
click at [289, 6] on button "Editor" at bounding box center [289, 9] width 33 height 11
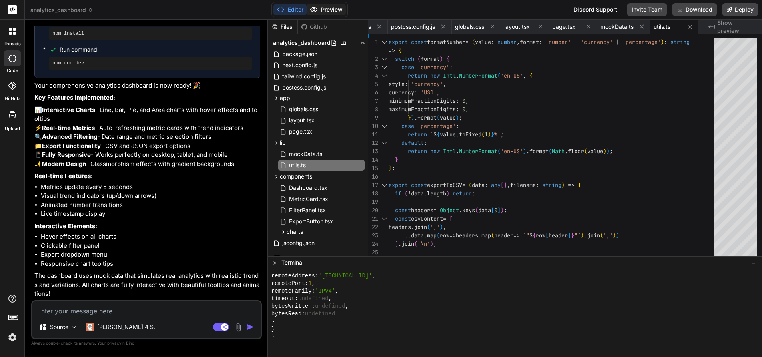
click at [324, 8] on button "Preview" at bounding box center [325, 9] width 39 height 11
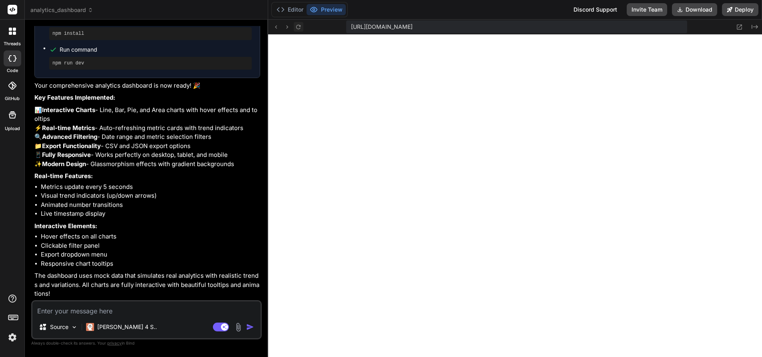
click at [298, 25] on icon at bounding box center [298, 27] width 7 height 7
click at [16, 32] on div at bounding box center [12, 31] width 17 height 17
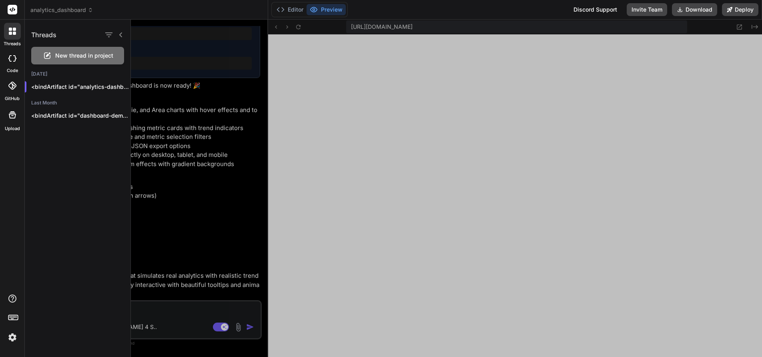
click at [9, 28] on icon at bounding box center [12, 31] width 7 height 7
click at [328, 10] on button "Preview" at bounding box center [325, 9] width 39 height 11
click at [296, 8] on button "Editor" at bounding box center [289, 9] width 33 height 11
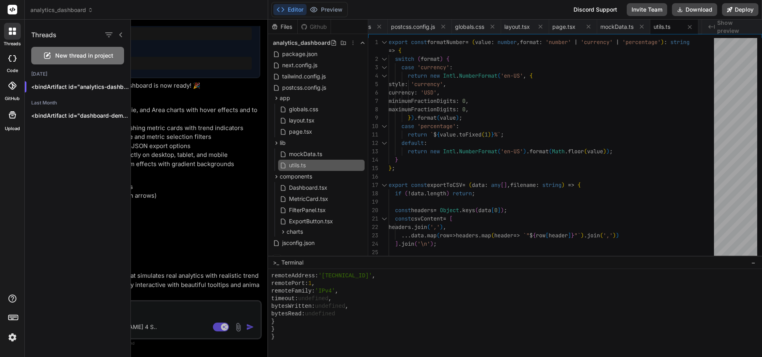
click at [476, 108] on div at bounding box center [446, 188] width 631 height 337
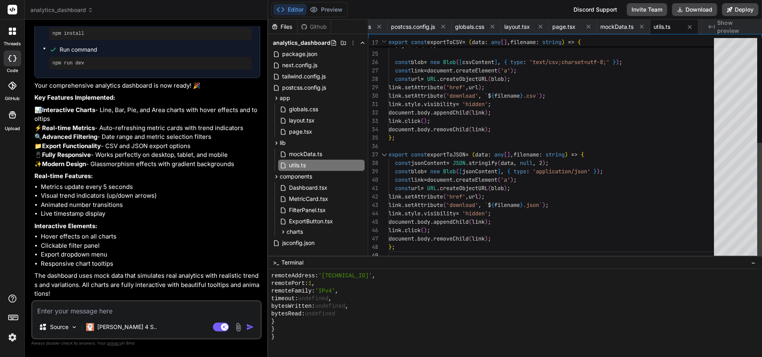
scroll to position [76, 0]
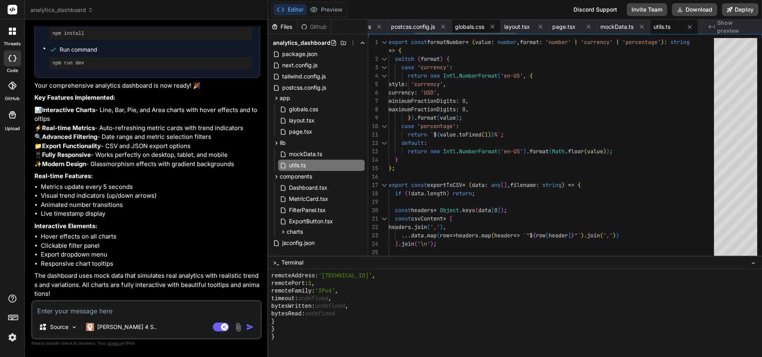
click at [472, 26] on span "globals.css" at bounding box center [469, 27] width 29 height 8
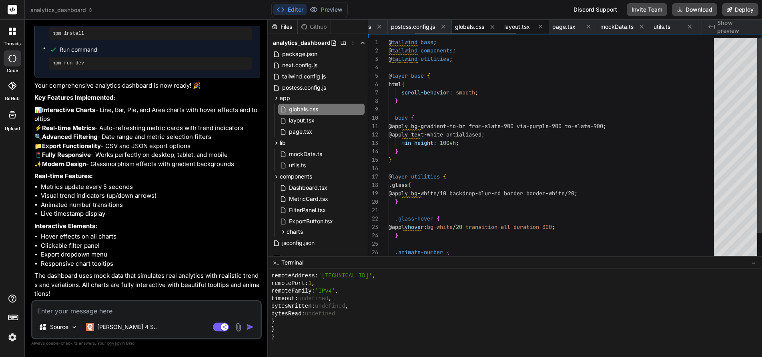
click at [530, 26] on span "layout.tsx" at bounding box center [517, 27] width 26 height 8
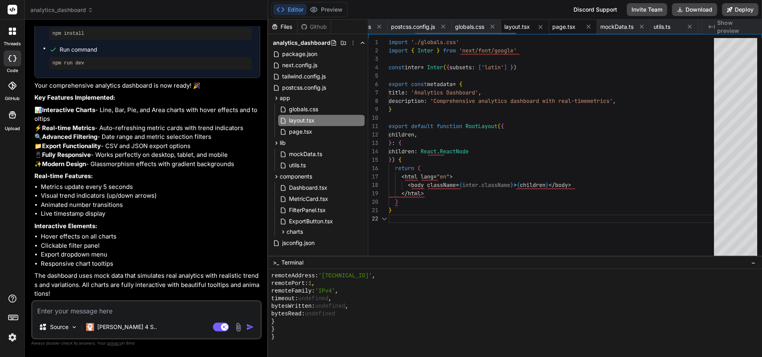
click at [565, 25] on span "page.tsx" at bounding box center [563, 27] width 23 height 8
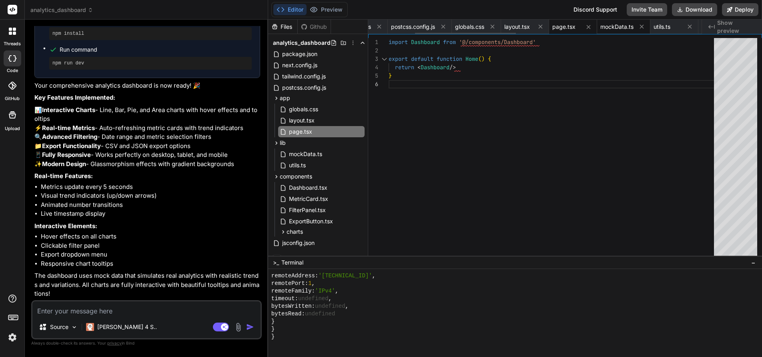
click at [616, 26] on span "mockData.ts" at bounding box center [616, 27] width 33 height 8
type textarea "{ name: 'Others', value: 10, users: 4200 } ];"
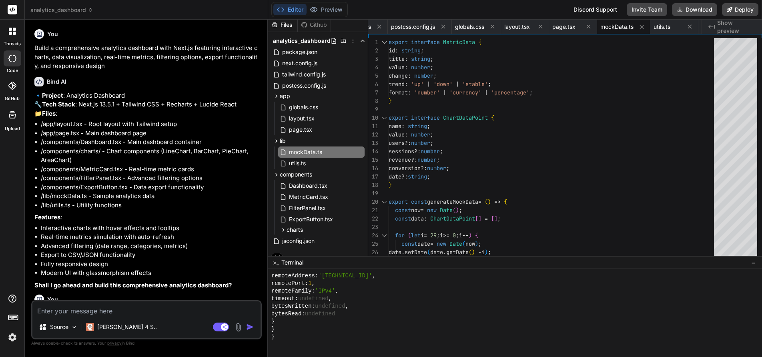
scroll to position [0, 0]
click at [322, 6] on button "Preview" at bounding box center [325, 9] width 39 height 11
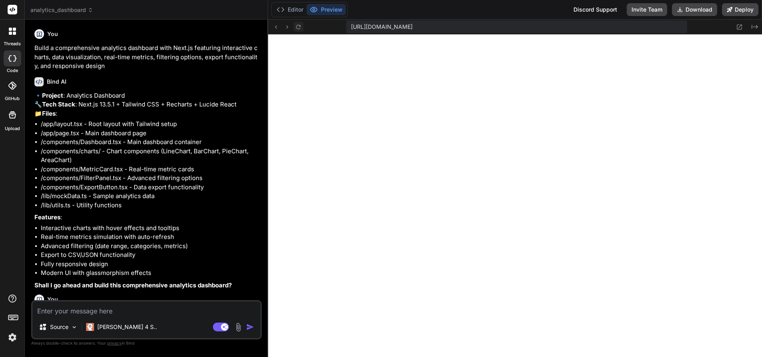
click at [298, 26] on icon at bounding box center [298, 27] width 7 height 7
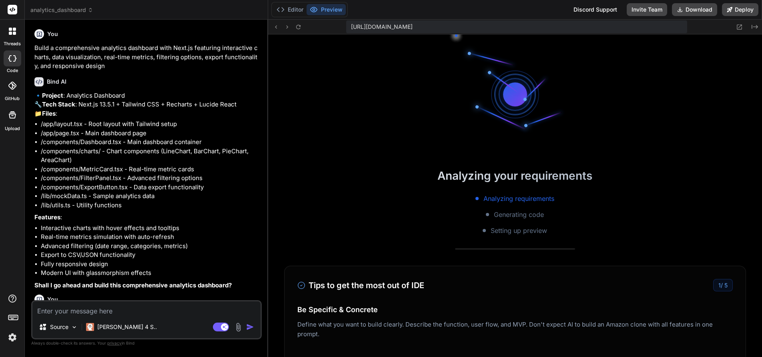
click at [10, 31] on icon at bounding box center [12, 31] width 7 height 7
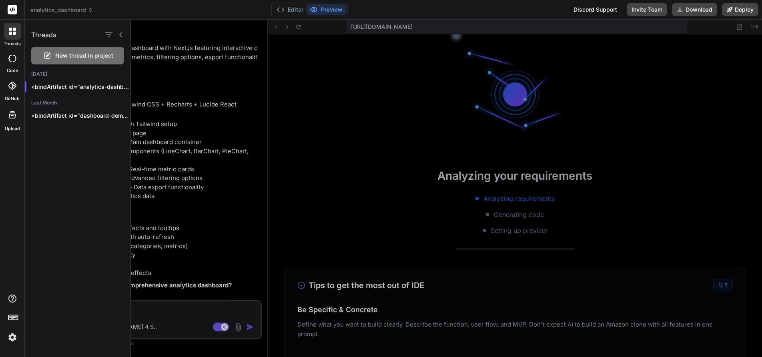
click at [73, 8] on span "analytics_dashboard" at bounding box center [61, 10] width 63 height 8
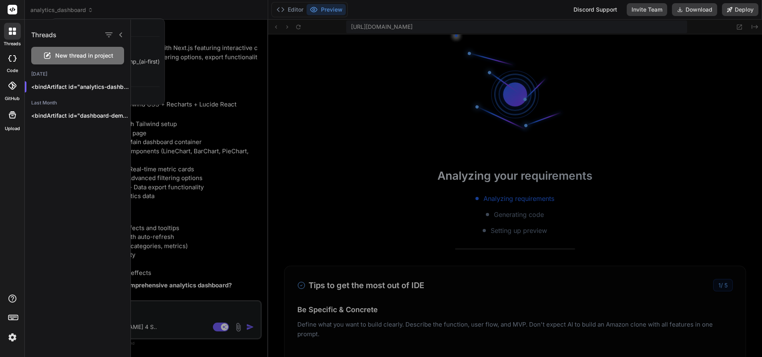
click at [17, 32] on div at bounding box center [12, 31] width 17 height 17
click at [10, 58] on icon at bounding box center [12, 58] width 8 height 6
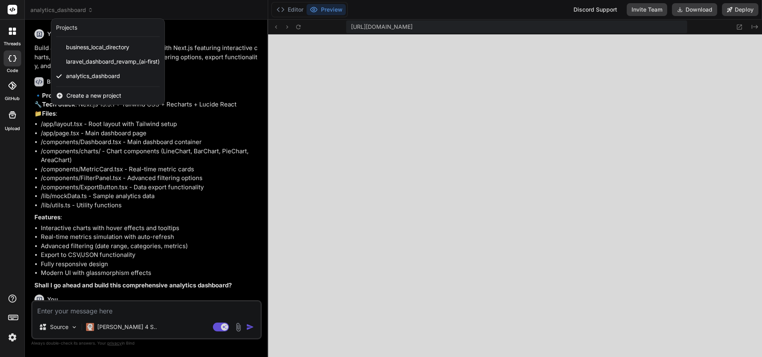
click at [13, 114] on icon at bounding box center [13, 115] width 10 height 10
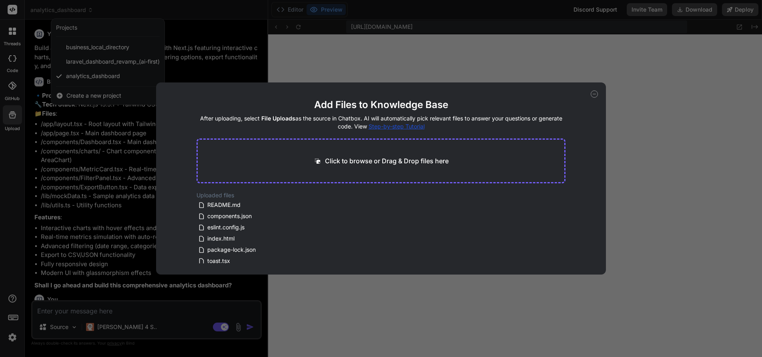
click at [594, 94] on icon at bounding box center [594, 93] width 7 height 7
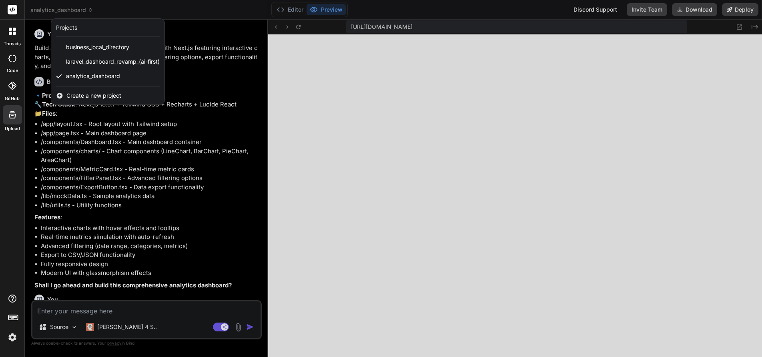
click at [298, 27] on div at bounding box center [381, 178] width 762 height 357
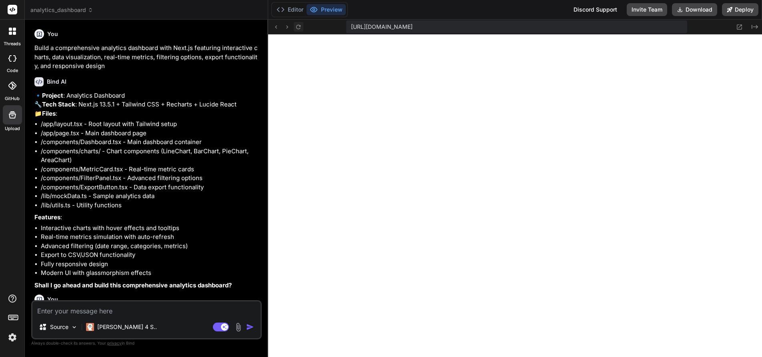
click at [298, 26] on icon at bounding box center [298, 27] width 7 height 7
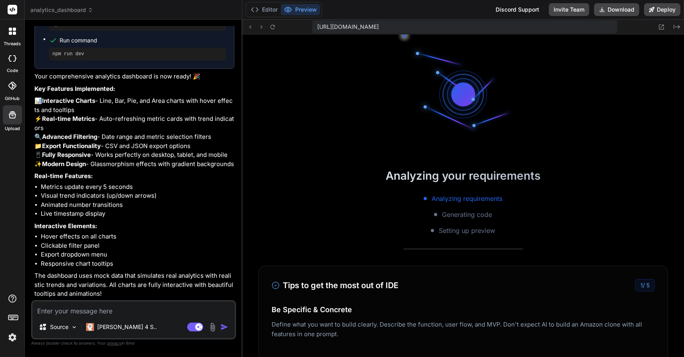
scroll to position [669, 0]
click at [67, 311] on textarea at bounding box center [133, 308] width 202 height 14
type textarea "x"
type textarea "c"
type textarea "x"
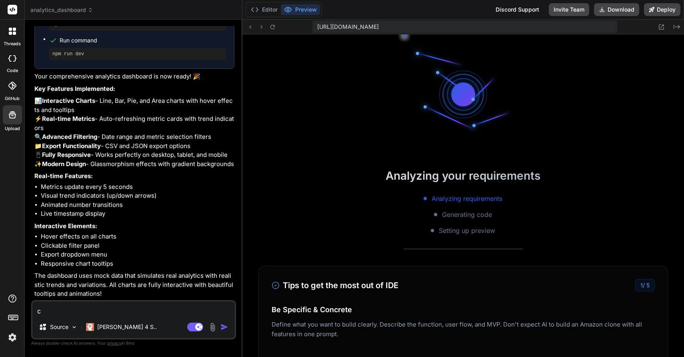
type textarea "ca"
type textarea "x"
type textarea "can"
type textarea "x"
type textarea "can"
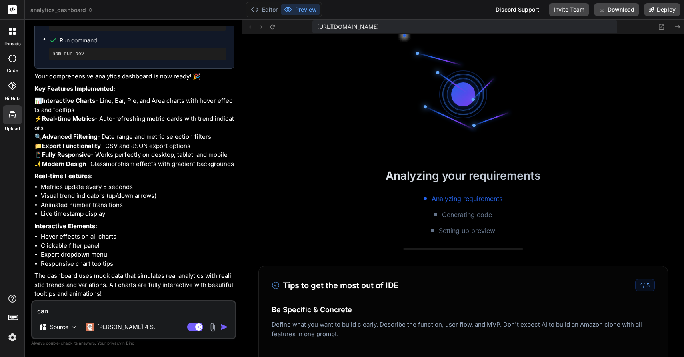
type textarea "x"
type textarea "can y"
type textarea "x"
type textarea "can yo"
type textarea "x"
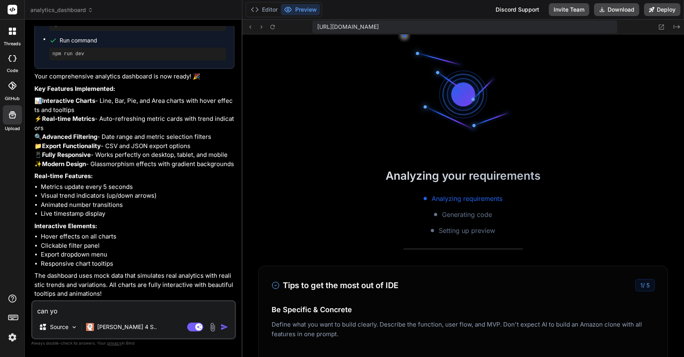
type textarea "can you"
type textarea "x"
type textarea "can you"
type textarea "x"
type textarea "can you u"
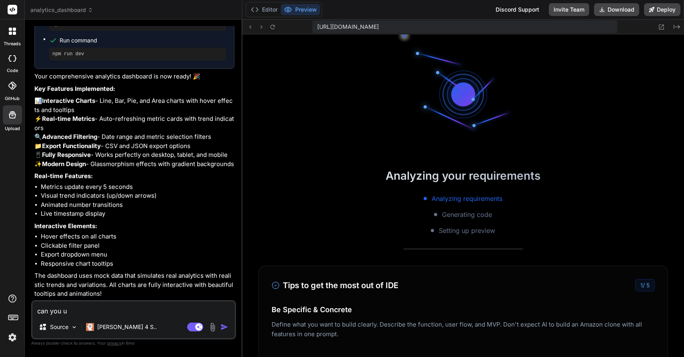
type textarea "x"
type textarea "can you us"
type textarea "x"
type textarea "can you use"
type textarea "x"
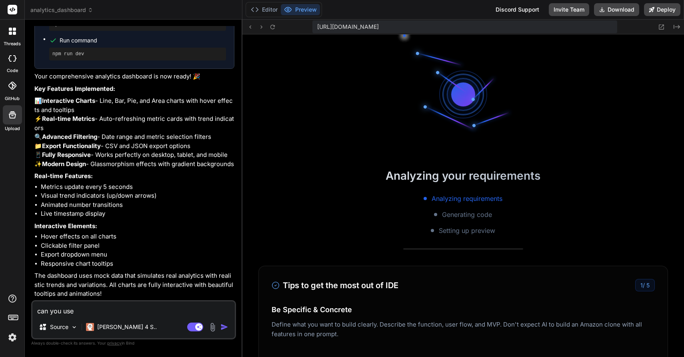
type textarea "can you use"
type textarea "x"
type textarea "can you use a"
type textarea "x"
type textarea "can you use a"
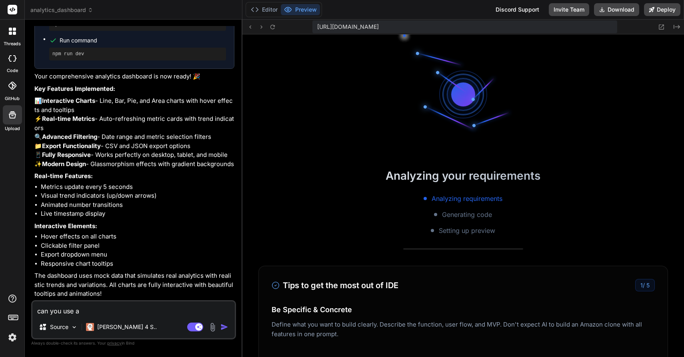
type textarea "x"
type textarea "can you use a w"
type textarea "x"
type textarea "can you use a wh"
type textarea "x"
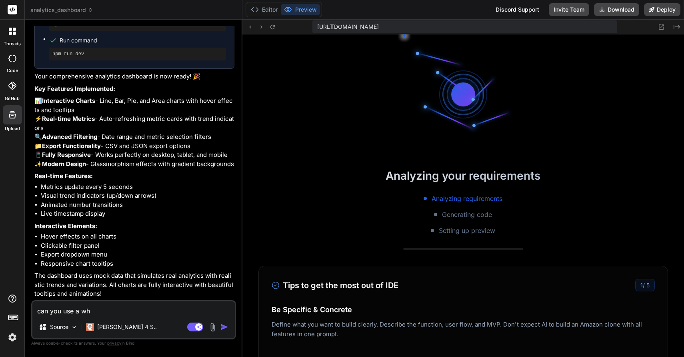
type textarea "can you use a whi"
type textarea "x"
type textarea "can you use a whit"
type textarea "x"
type textarea "can you use a white"
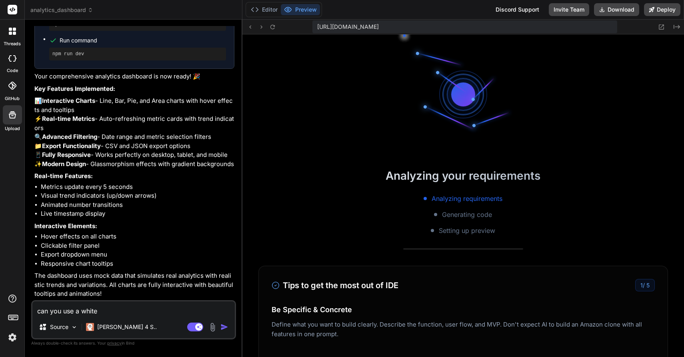
type textarea "x"
type textarea "can you use a white"
type textarea "x"
type textarea "can you use a white b"
type textarea "x"
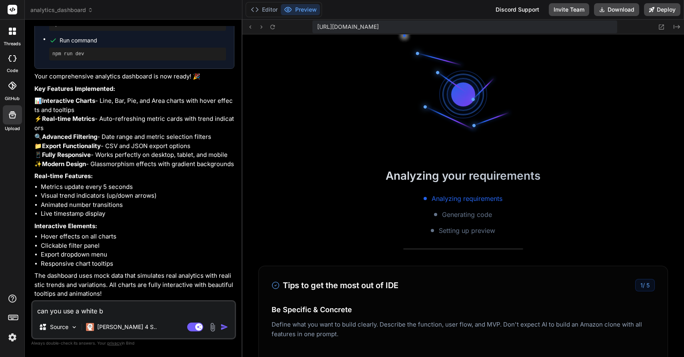
type textarea "can you use a white ba"
type textarea "x"
type textarea "can you use a white bac"
type textarea "x"
type textarea "can you use a white back"
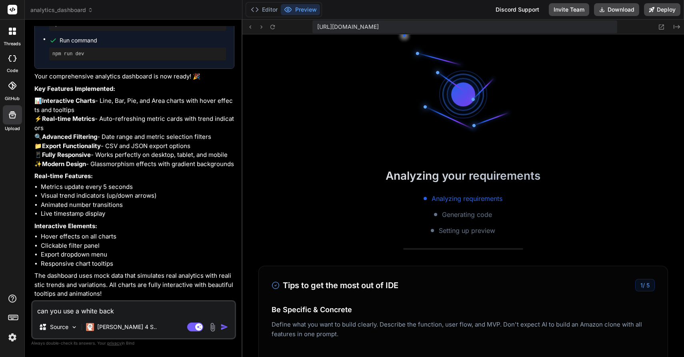
type textarea "x"
type textarea "can you use a white backg"
type textarea "x"
type textarea "can you use a white backgr"
type textarea "x"
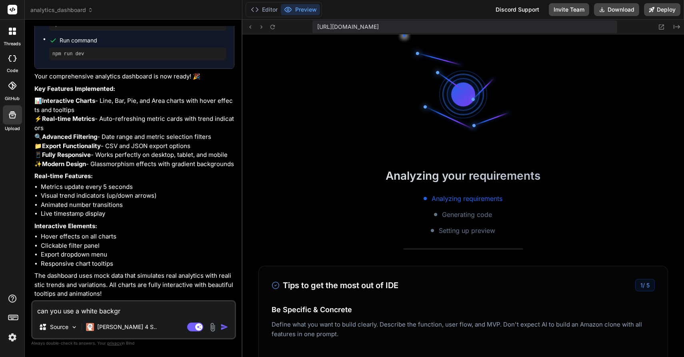
type textarea "can you use a white backgro"
type textarea "x"
type textarea "can you use a white backgrou"
type textarea "x"
type textarea "can you use a white backgroun"
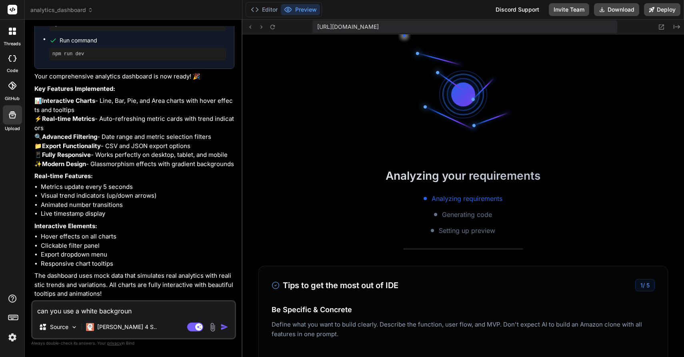
type textarea "x"
type textarea "can you use a white background"
type textarea "x"
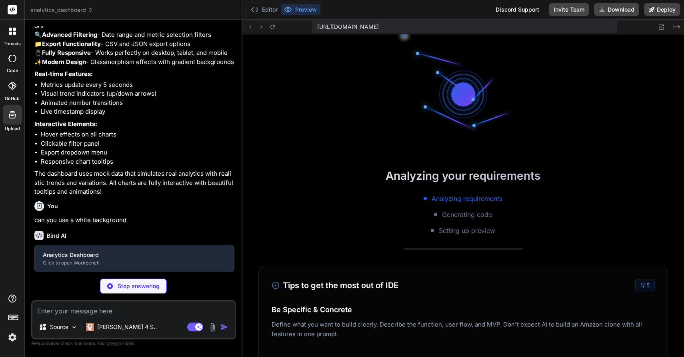
scroll to position [752, 0]
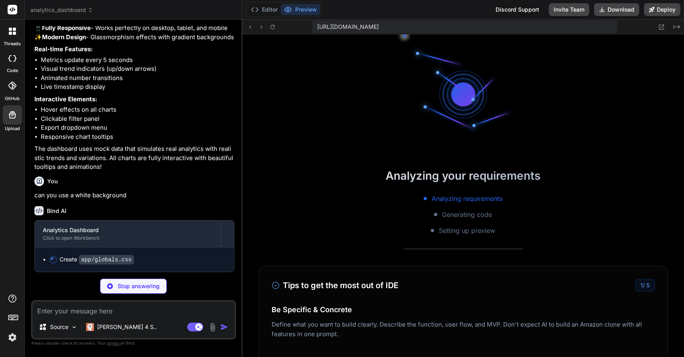
type textarea "x"
type textarea ".glass-hover { @apply hover:shadow-xl transition-all duration-300; } .animate-n…"
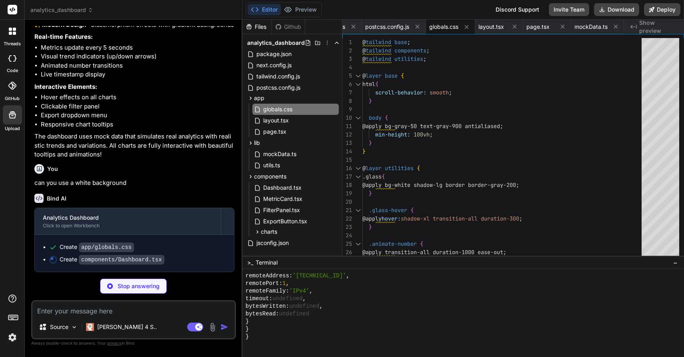
scroll to position [808, 0]
type textarea "x"
type textarea "); }"
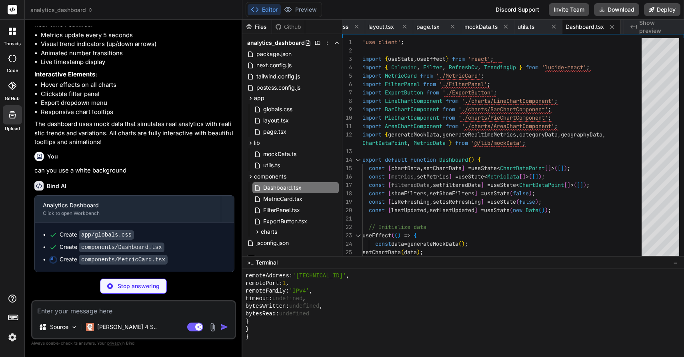
scroll to position [820, 0]
type textarea "x"
type textarea "style={{ width: `${Math.abs(metric.change) * 2}%` }} /> </div> </div> ); }"
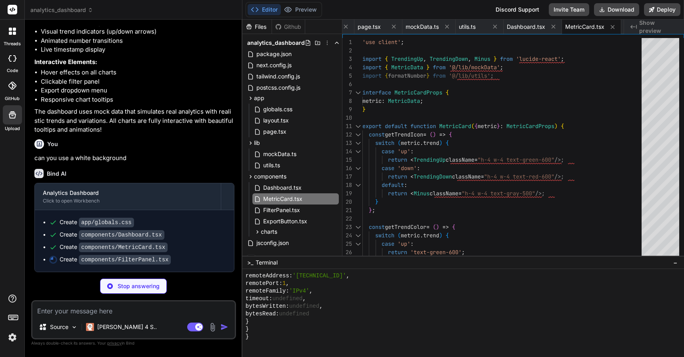
scroll to position [832, 0]
type textarea "x"
type textarea "</div> </div> </div> </div> ); }"
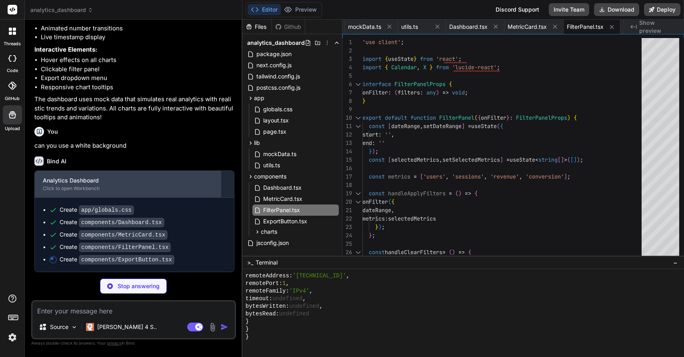
scroll to position [844, 0]
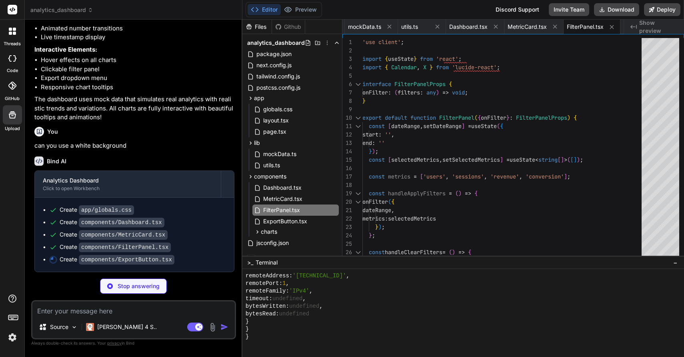
type textarea "x"
type textarea "{showDropdown && ( <div className="fixed inset-0 z-5" onClick={() => setShowDro…"
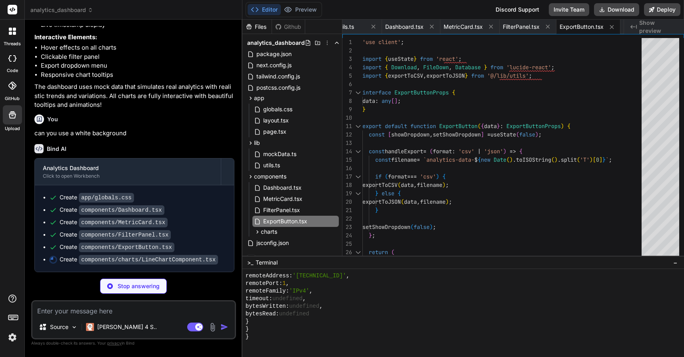
scroll to position [857, 0]
type textarea "x"
type textarea "activeDot={{ r: 6, stroke: '#06b6d4', strokeWidth: 2 }} /> </LineChart> </Respo…"
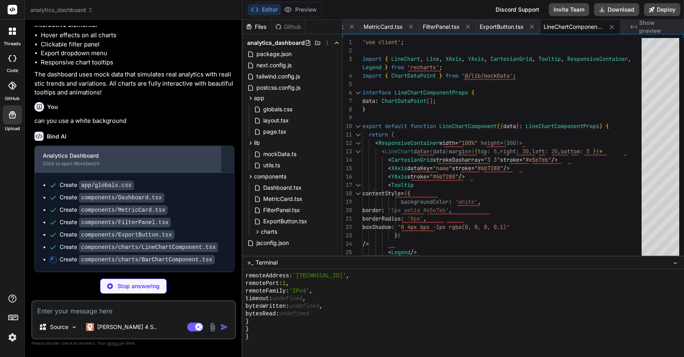
type textarea "x"
type textarea "); }"
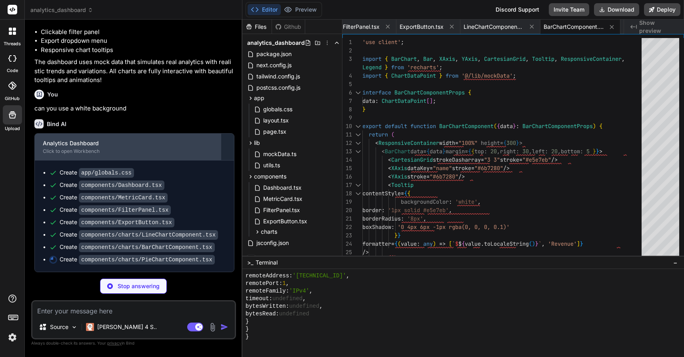
type textarea "x"
type textarea "/> <Legend /> </PieChart> </ResponsiveContainer> ); }"
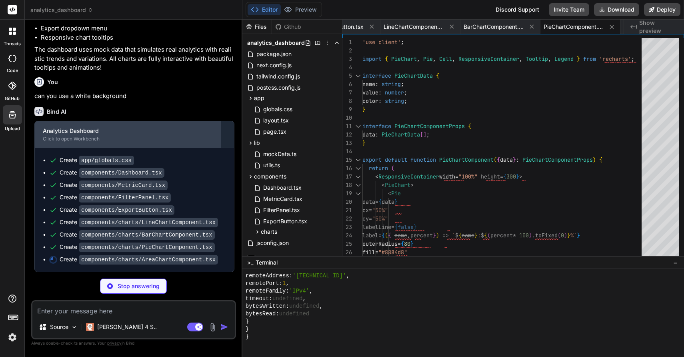
type textarea "x"
type textarea "</defs> </AreaChart> </ResponsiveContainer> ); }"
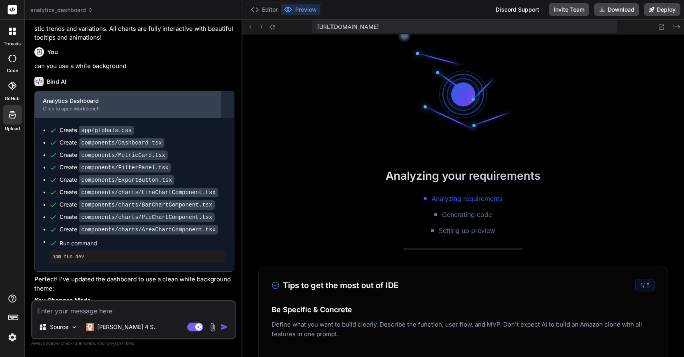
scroll to position [1634, 0]
type textarea "x"
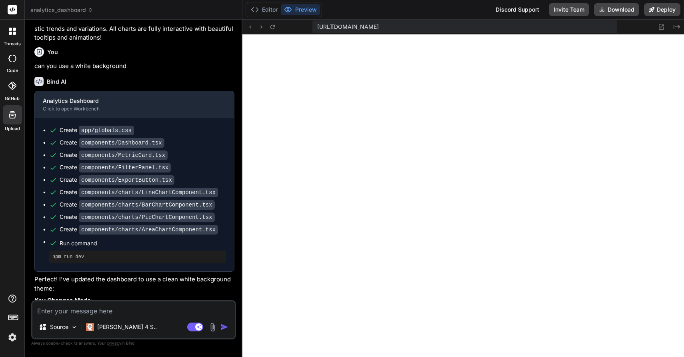
scroll to position [1043, 0]
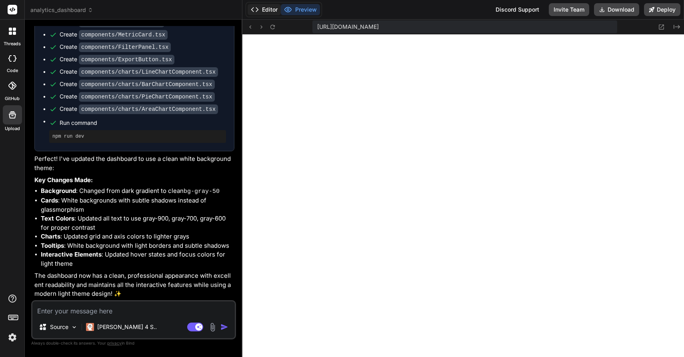
click at [265, 8] on button "Editor" at bounding box center [264, 9] width 33 height 11
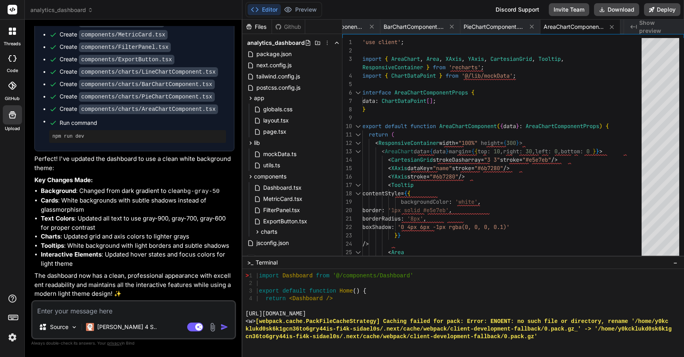
click at [652, 26] on span "Show preview" at bounding box center [658, 27] width 38 height 16
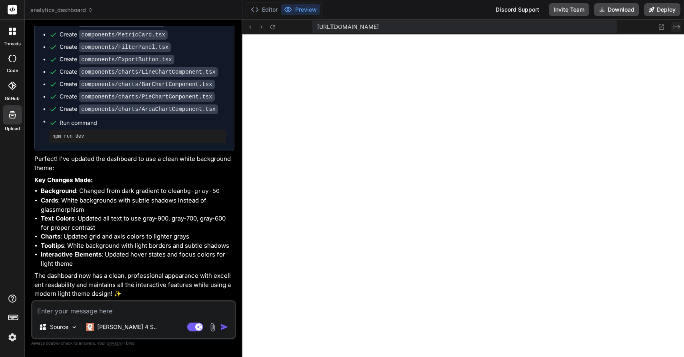
click at [676, 26] on icon "Created with Pixso." at bounding box center [677, 27] width 6 height 6
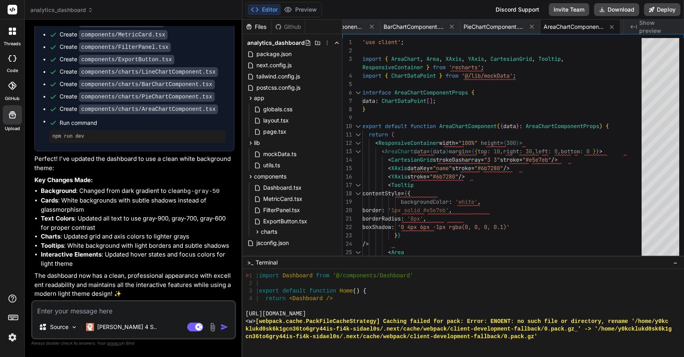
click at [671, 25] on span "Show preview" at bounding box center [658, 27] width 38 height 16
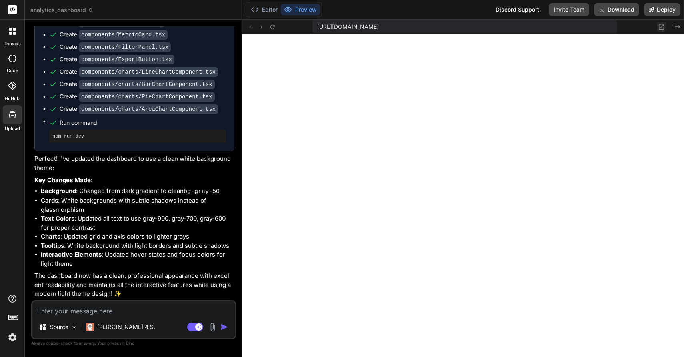
click at [661, 26] on icon at bounding box center [661, 27] width 7 height 7
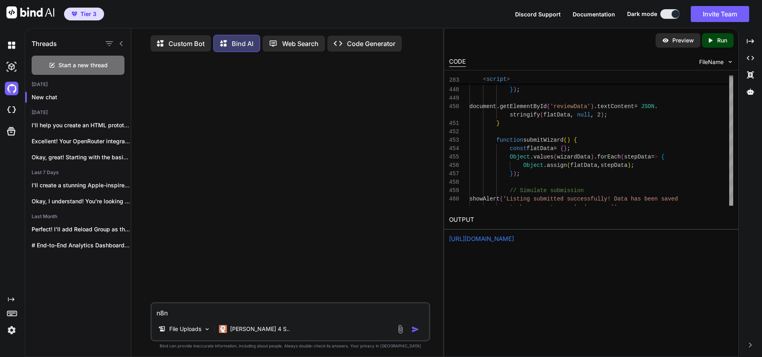
scroll to position [4, 0]
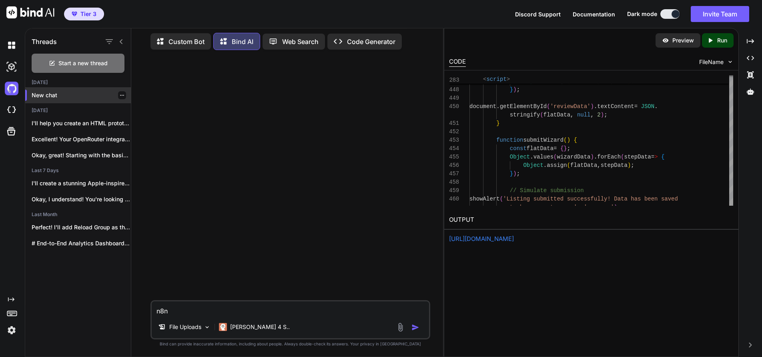
click at [54, 92] on p "New chat" at bounding box center [81, 95] width 99 height 8
click at [49, 91] on p "New chat" at bounding box center [81, 95] width 99 height 8
click at [10, 45] on img at bounding box center [12, 45] width 14 height 14
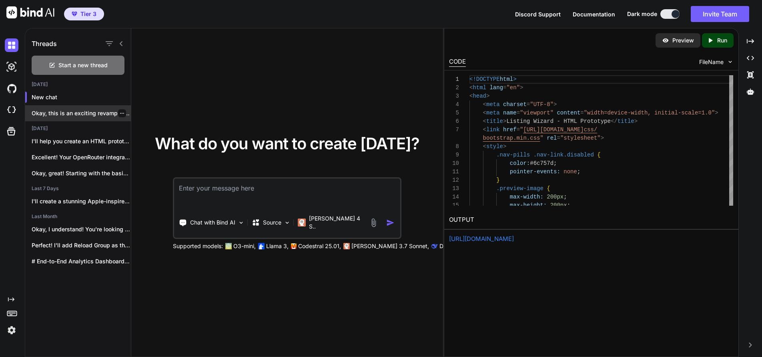
click at [72, 114] on p "Okay, this is an exciting revamp! The..." at bounding box center [81, 113] width 99 height 8
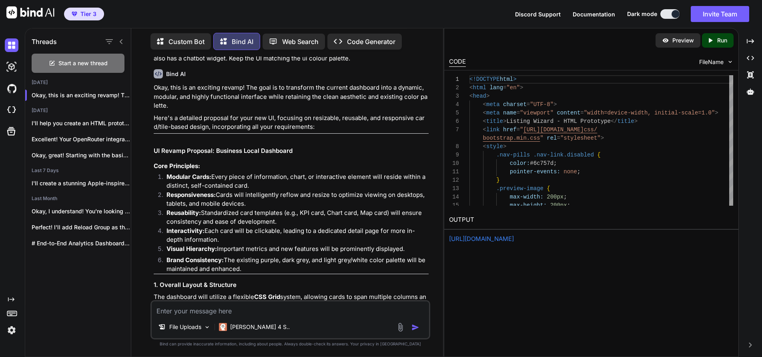
scroll to position [156, 0]
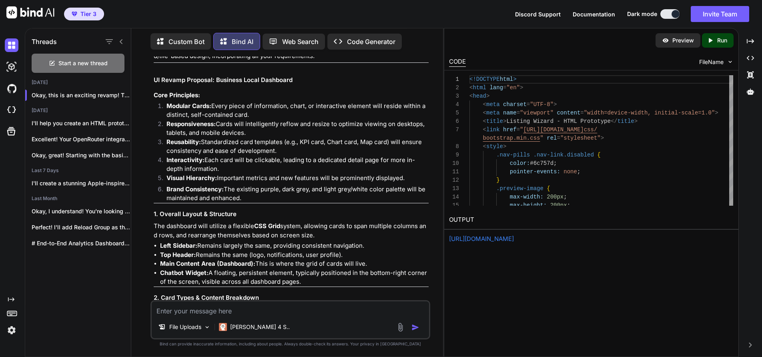
click at [681, 39] on p "Preview" at bounding box center [683, 40] width 22 height 8
click at [713, 37] on icon "Created with Pixso." at bounding box center [710, 40] width 7 height 7
click at [510, 237] on link "https://app.onecompiler.com/43yayrwc5_43ydmd2xp" at bounding box center [481, 239] width 65 height 8
click at [174, 38] on p "Custom Bot" at bounding box center [186, 42] width 36 height 10
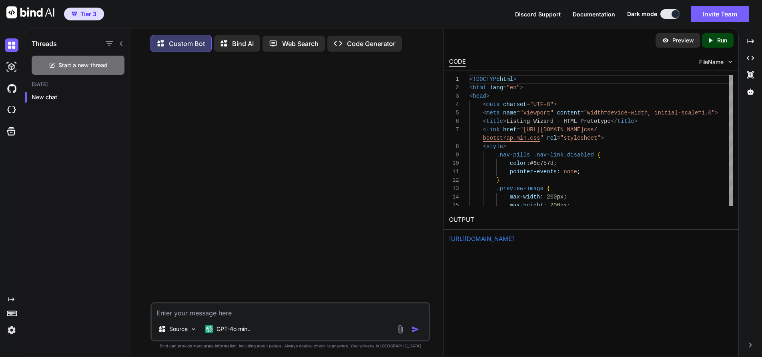
click at [371, 42] on p "Code Generator" at bounding box center [371, 44] width 48 height 10
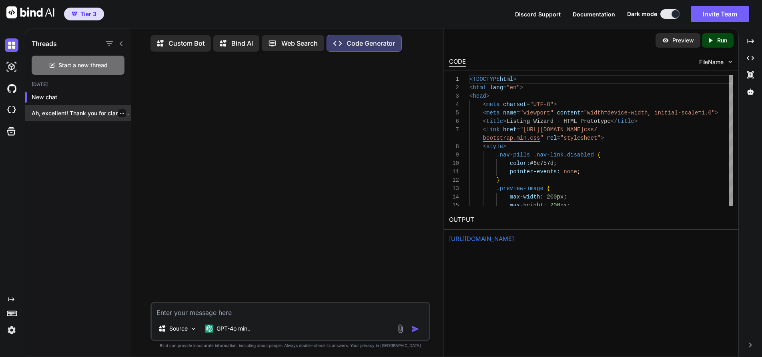
click at [48, 113] on p "Ah, excellent! Thank you for clarifying the..." at bounding box center [81, 113] width 99 height 8
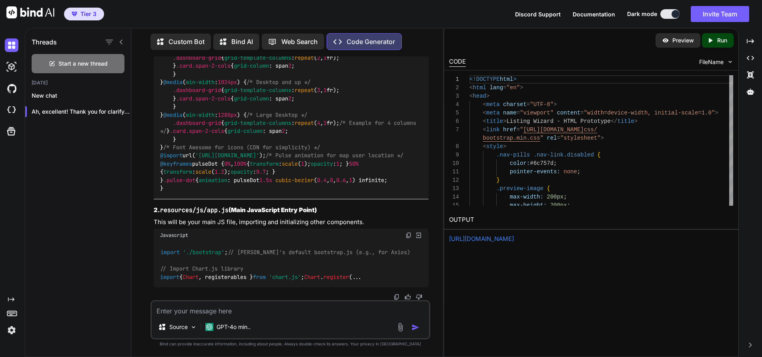
scroll to position [9030, 0]
click at [13, 46] on img at bounding box center [12, 45] width 14 height 14
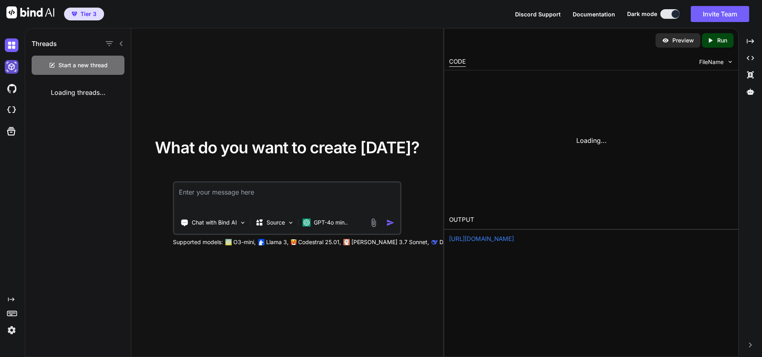
click at [13, 66] on img at bounding box center [12, 67] width 14 height 14
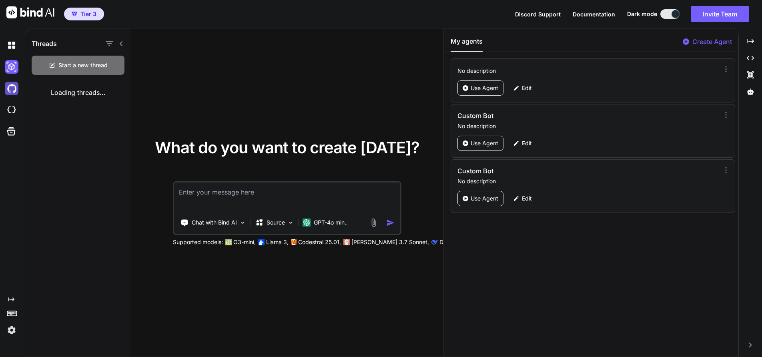
click at [12, 90] on img at bounding box center [12, 89] width 14 height 14
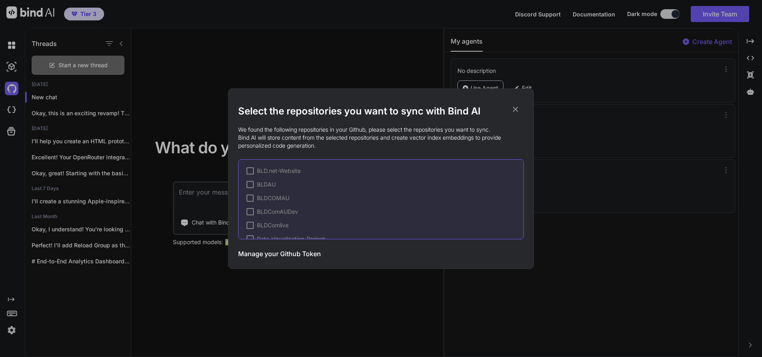
click at [515, 108] on icon at bounding box center [515, 108] width 5 height 5
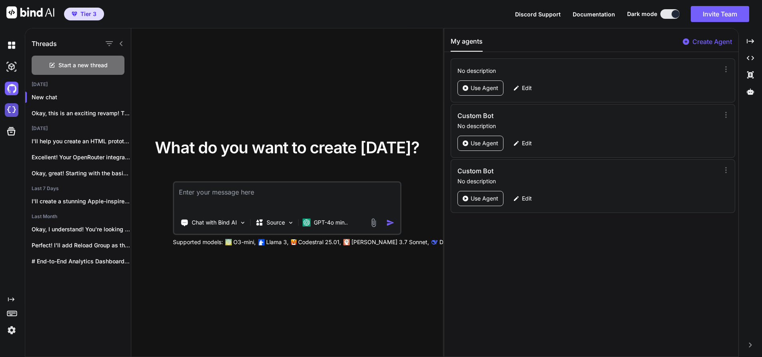
click at [8, 113] on img at bounding box center [12, 110] width 14 height 14
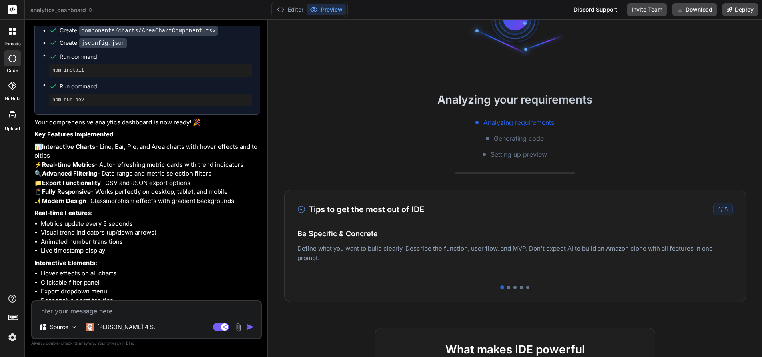
scroll to position [61, 0]
click at [716, 212] on div "1 / 5" at bounding box center [723, 209] width 20 height 12
click at [507, 288] on div at bounding box center [514, 287] width 435 height 3
click at [688, 259] on p "Deploy your Next.js and React projects to Vercel. For Node.js backend, deploy t…" at bounding box center [514, 261] width 435 height 19
drag, startPoint x: 655, startPoint y: 246, endPoint x: 429, endPoint y: 245, distance: 226.0
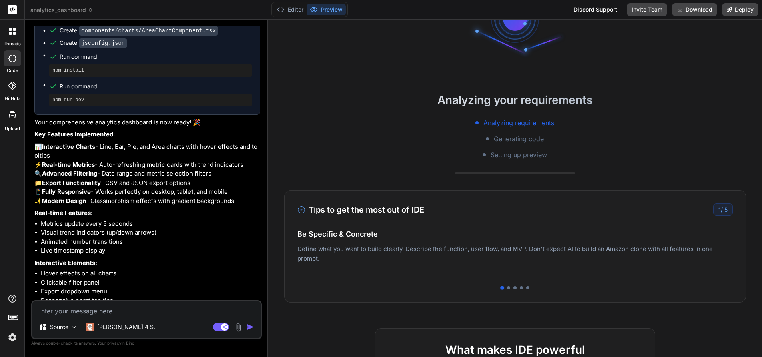
click at [385, 256] on div "Easy Deployment Deploy your Next.js and React projects to Vercel. For Node.js b…" at bounding box center [514, 253] width 435 height 35
click at [410, 218] on div "Tips to get the most out of IDE 1 / 5 Be Specific & Concrete Define what you wa…" at bounding box center [515, 246] width 462 height 112
click at [299, 208] on icon at bounding box center [301, 210] width 8 height 8
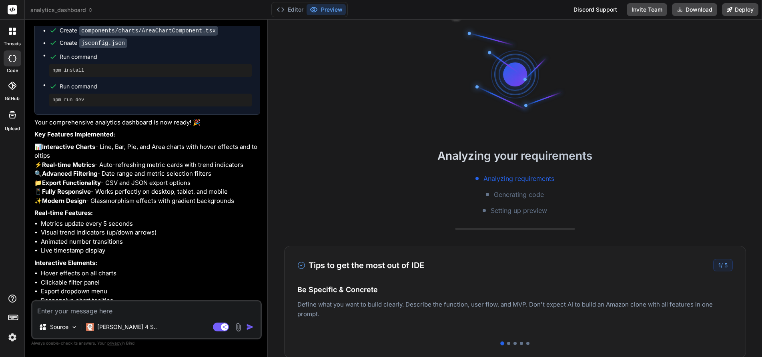
scroll to position [0, 0]
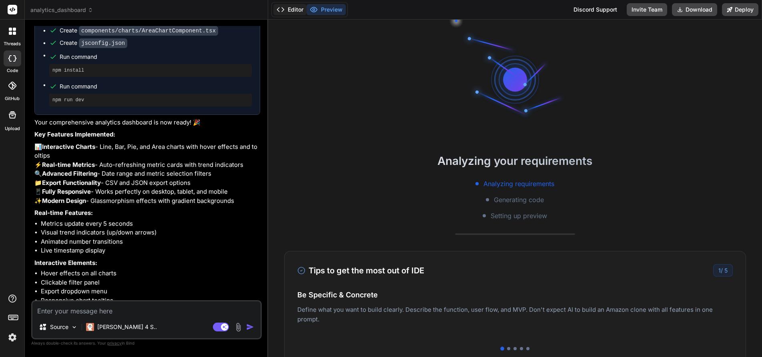
click at [296, 8] on button "Editor" at bounding box center [289, 9] width 33 height 11
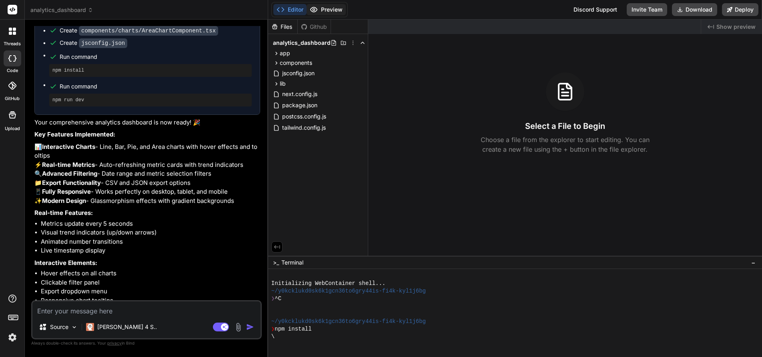
click at [327, 10] on button "Preview" at bounding box center [325, 9] width 39 height 11
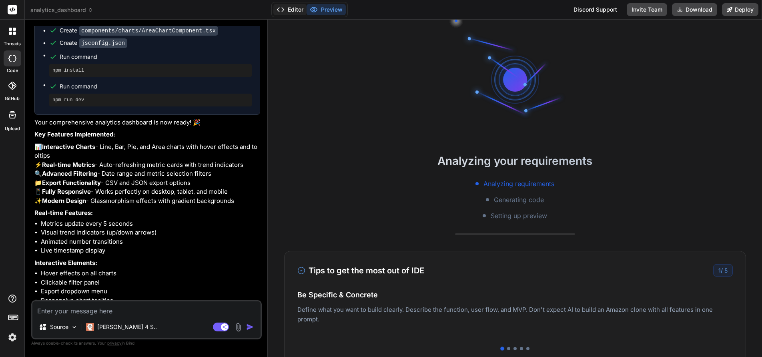
click at [291, 8] on button "Editor" at bounding box center [289, 9] width 33 height 11
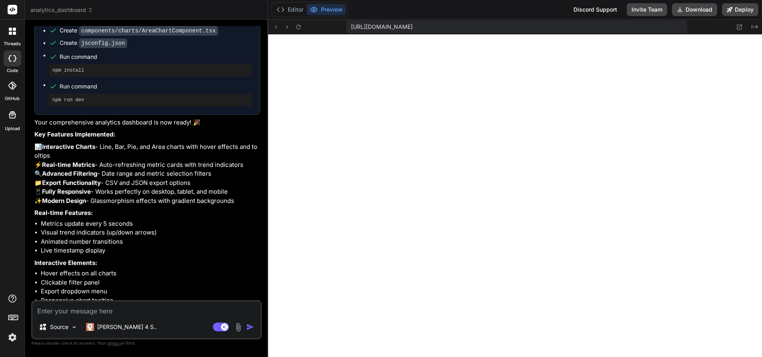
scroll to position [502, 0]
click at [328, 12] on button "Preview" at bounding box center [325, 9] width 39 height 11
click at [288, 6] on button "Editor" at bounding box center [289, 9] width 33 height 11
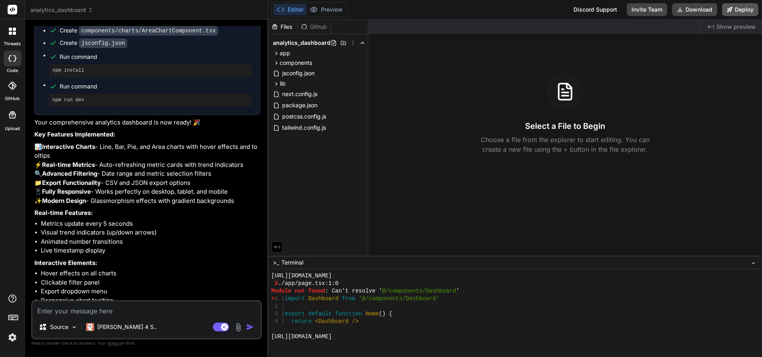
click at [741, 7] on button "Deploy" at bounding box center [740, 9] width 36 height 13
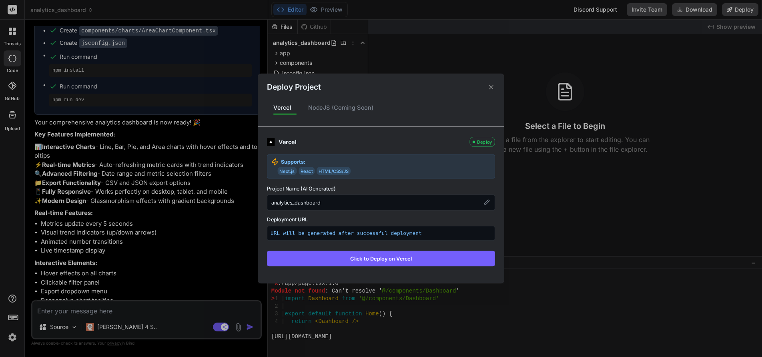
click at [278, 234] on p "URL will be generated after successful deployment" at bounding box center [380, 233] width 221 height 8
click at [324, 232] on p "URL will be generated after successful deployment" at bounding box center [380, 233] width 221 height 8
click at [374, 230] on p "URL will be generated after successful deployment" at bounding box center [380, 233] width 221 height 8
click at [424, 230] on p "URL will be generated after successful deployment" at bounding box center [380, 233] width 221 height 8
click at [487, 88] on icon at bounding box center [491, 87] width 8 height 8
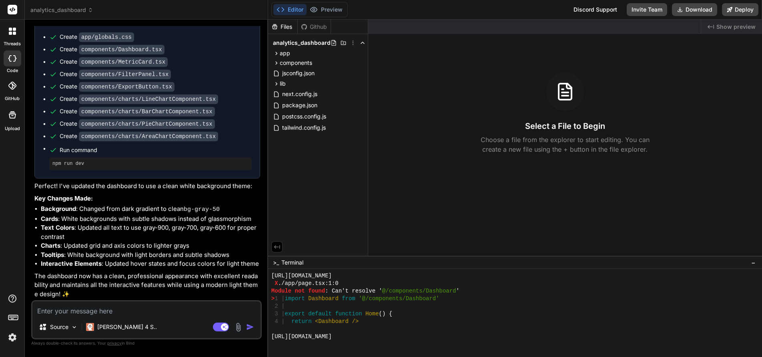
scroll to position [983, 0]
click at [739, 9] on button "Deploy" at bounding box center [740, 9] width 36 height 13
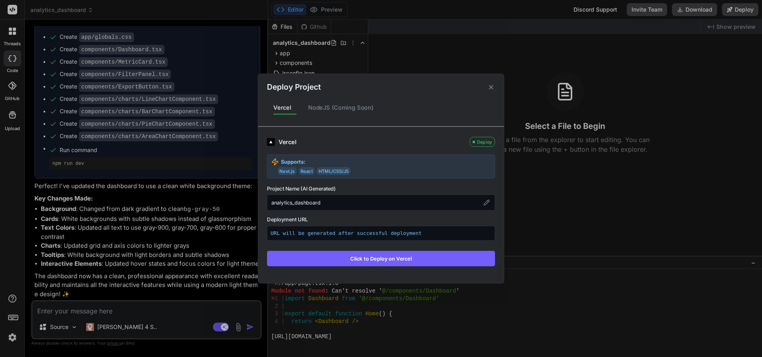
drag, startPoint x: 491, startPoint y: 87, endPoint x: 471, endPoint y: 75, distance: 23.5
click at [491, 87] on icon at bounding box center [491, 87] width 4 height 4
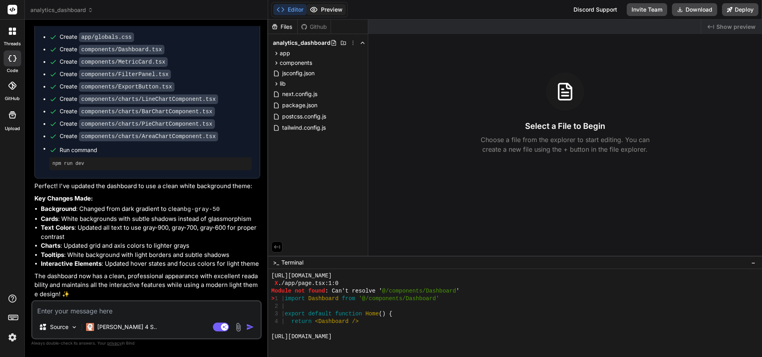
drag, startPoint x: 318, startPoint y: 5, endPoint x: 325, endPoint y: 6, distance: 6.9
click at [318, 6] on button "Preview" at bounding box center [325, 9] width 39 height 11
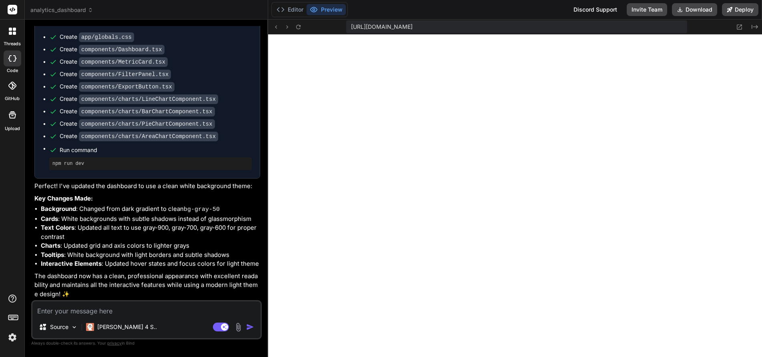
click at [11, 28] on icon at bounding box center [12, 31] width 7 height 7
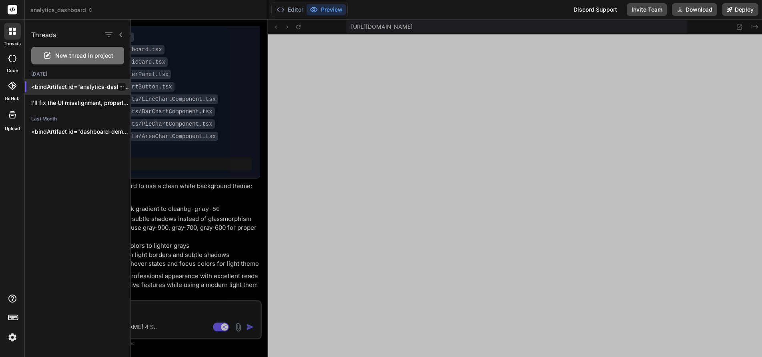
click at [56, 84] on p "<bindArtifact id="analytics-dashboard" title="Analytics Dashboard"> <bindAction…" at bounding box center [80, 87] width 99 height 8
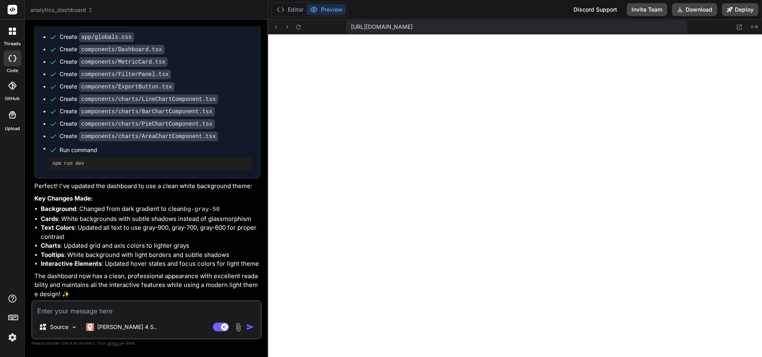
click at [10, 28] on icon at bounding box center [10, 29] width 3 height 3
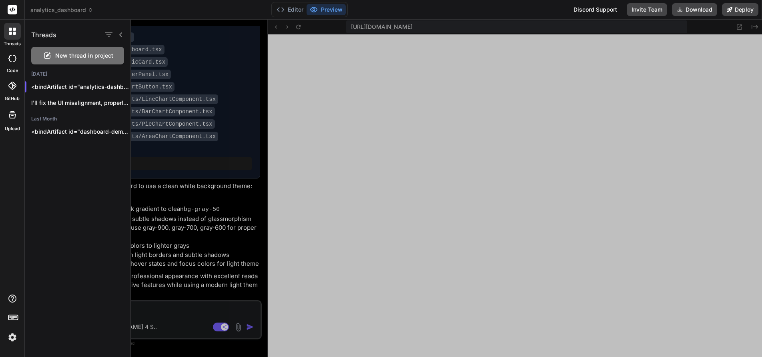
click at [9, 85] on icon at bounding box center [12, 86] width 8 height 8
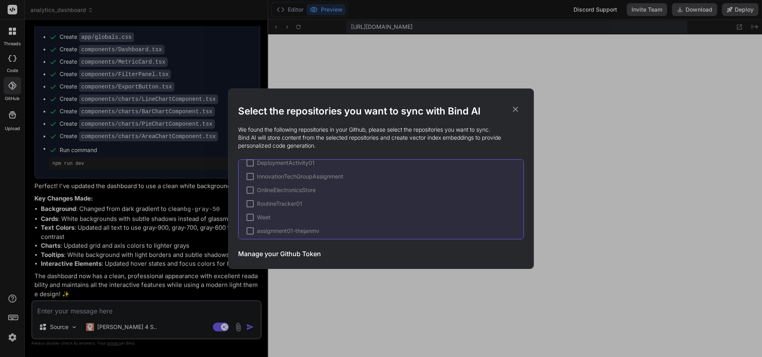
scroll to position [0, 0]
click at [515, 108] on icon at bounding box center [515, 109] width 9 height 9
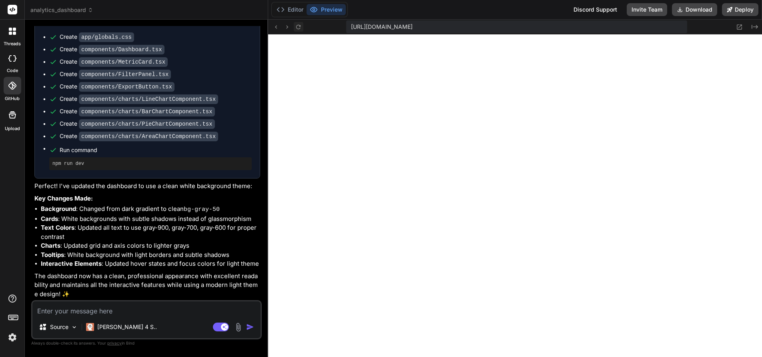
click at [297, 26] on icon at bounding box center [298, 27] width 7 height 7
click at [297, 25] on icon at bounding box center [298, 26] width 4 height 4
click at [290, 8] on button "Editor" at bounding box center [289, 9] width 33 height 11
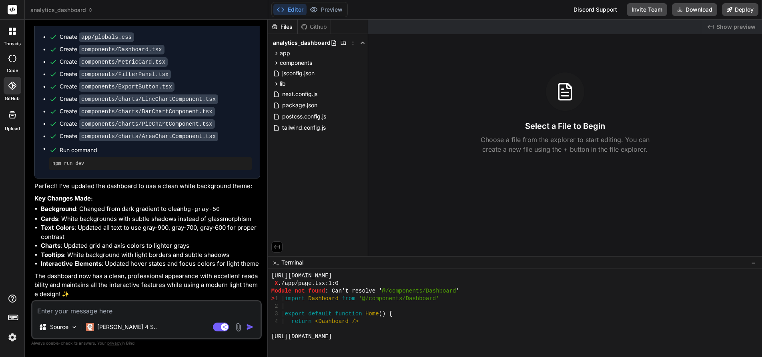
click at [11, 29] on icon at bounding box center [10, 29] width 3 height 3
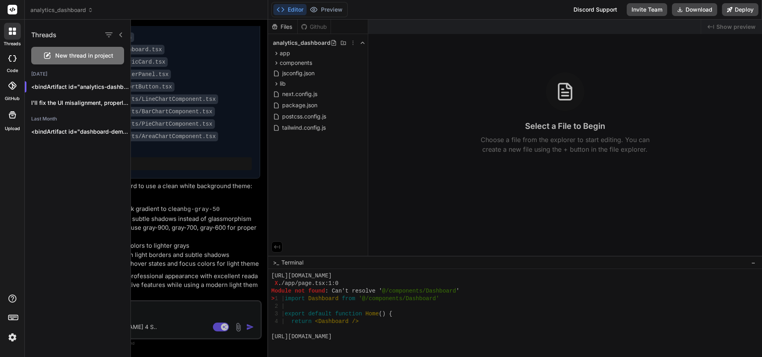
click at [65, 56] on span "New thread in project" at bounding box center [84, 56] width 58 height 8
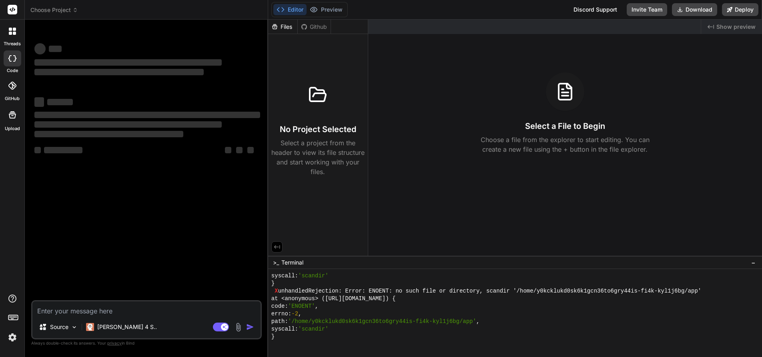
scroll to position [2083, 0]
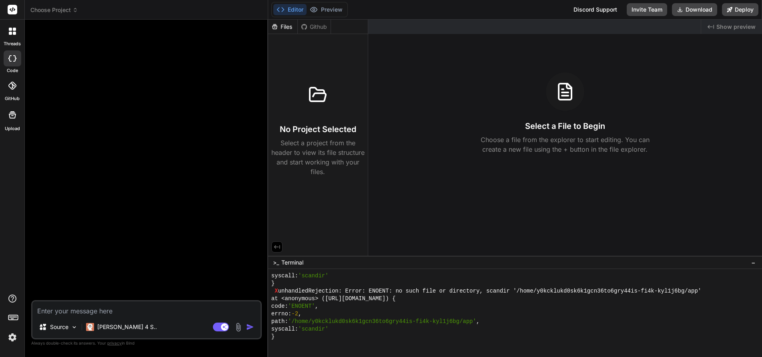
click at [13, 28] on icon at bounding box center [14, 29] width 3 height 3
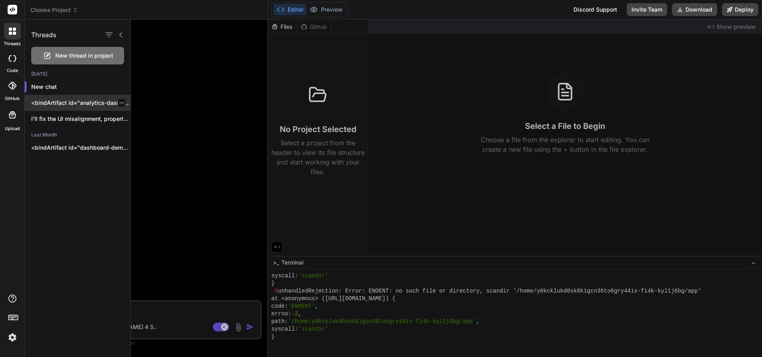
click at [64, 104] on p "<bindArtifact id="analytics-dashboard" title="Analytics Dashboard"> <bindAction…" at bounding box center [80, 103] width 99 height 8
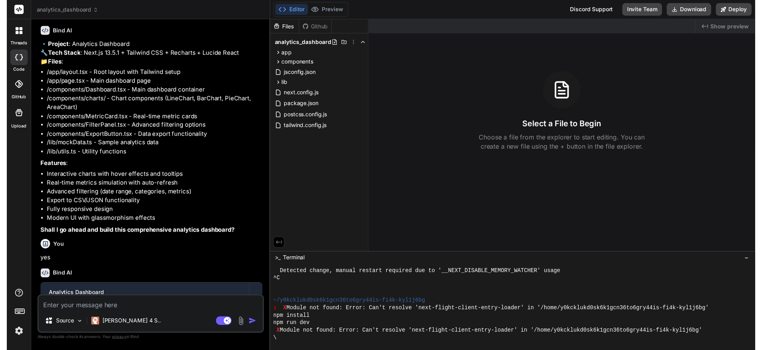
scroll to position [0, 0]
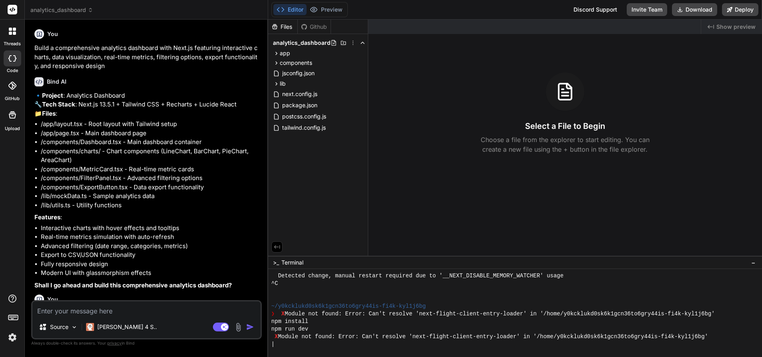
click at [11, 28] on icon at bounding box center [10, 29] width 3 height 3
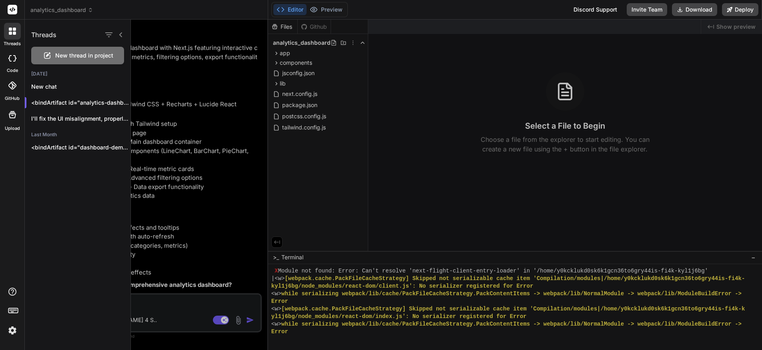
scroll to position [2212, 0]
click at [10, 30] on icon at bounding box center [10, 29] width 3 height 3
click at [85, 56] on span "New thread in project" at bounding box center [84, 56] width 58 height 8
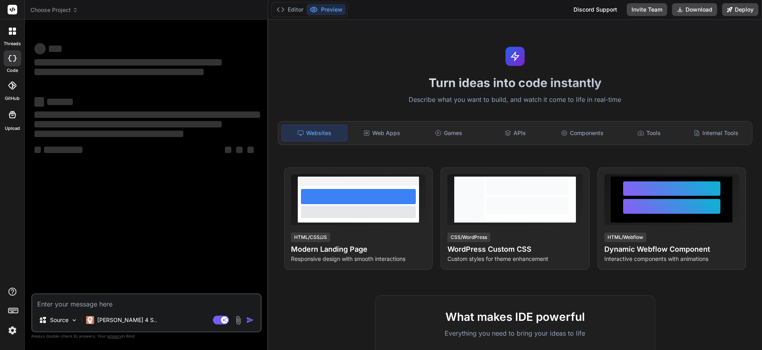
scroll to position [2790, 0]
click at [11, 29] on icon at bounding box center [10, 29] width 3 height 3
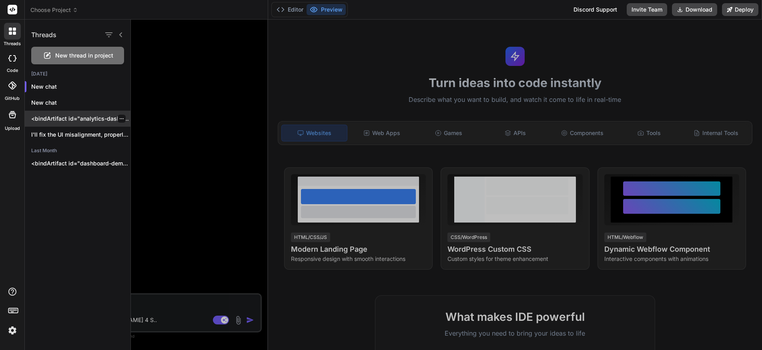
click at [66, 121] on p "<bindArtifact id="analytics-dashboard" title="Analytics Dashboard"> <bindAction…" at bounding box center [80, 119] width 99 height 8
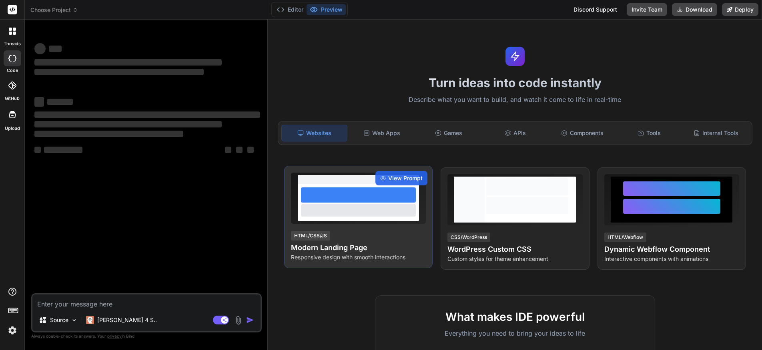
type textarea "x"
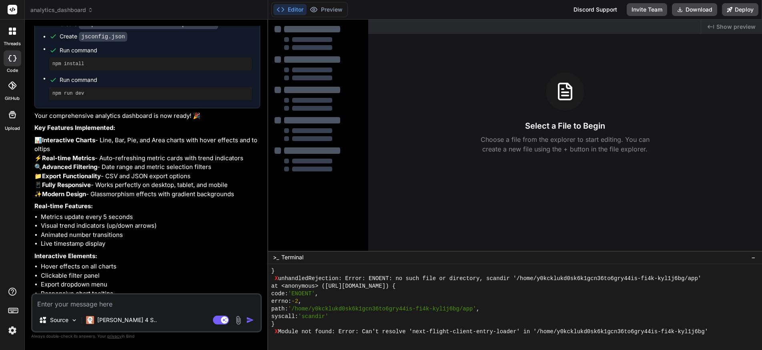
scroll to position [0, 0]
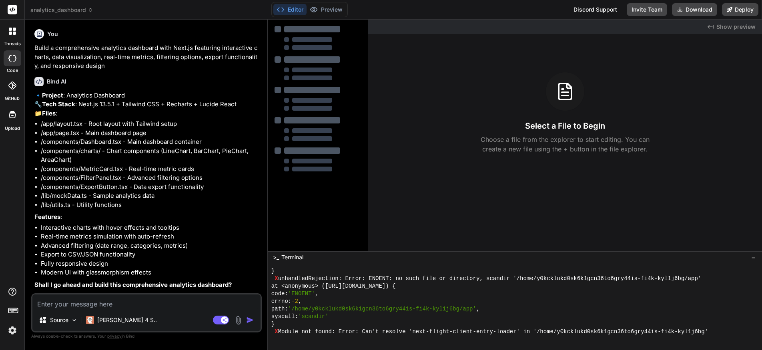
click at [82, 11] on span "analytics_dashboard" at bounding box center [61, 10] width 63 height 8
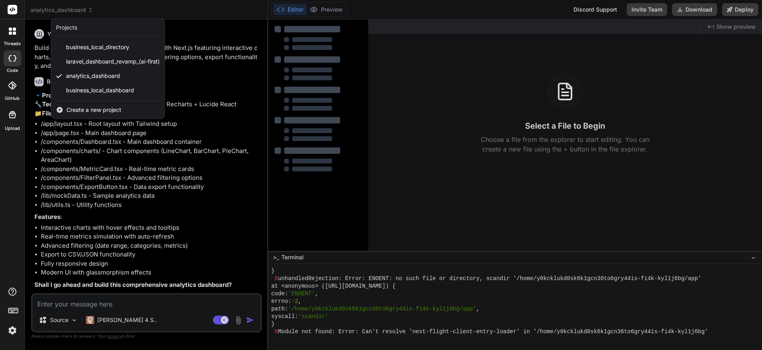
click at [81, 109] on span "Create a new project" at bounding box center [93, 110] width 55 height 8
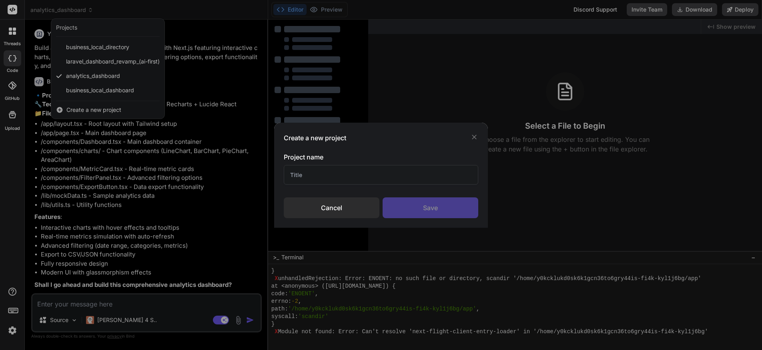
click at [310, 176] on input "text" at bounding box center [381, 175] width 194 height 20
click at [290, 175] on input "Ai Wizard" at bounding box center [381, 175] width 194 height 20
type input "BLD Ai Wizard"
click at [429, 206] on div "Save" at bounding box center [430, 208] width 96 height 21
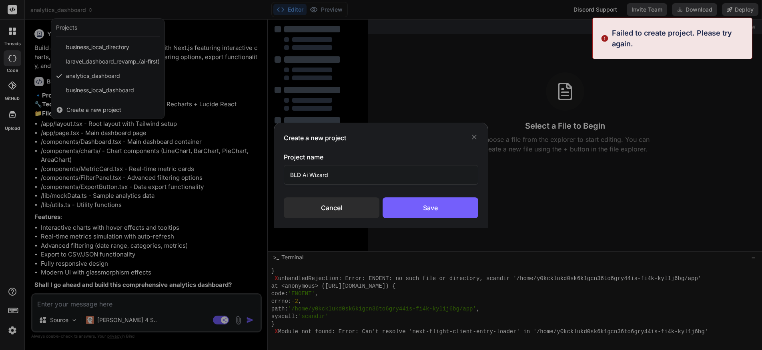
click at [626, 40] on p "Failed to create project. Please try again." at bounding box center [679, 39] width 135 height 22
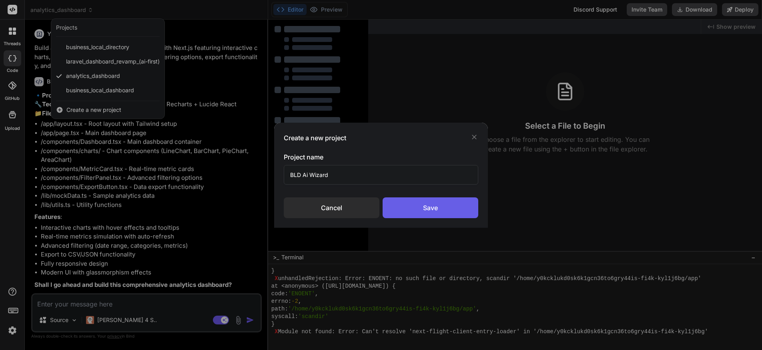
click at [418, 204] on div "Save" at bounding box center [430, 208] width 96 height 21
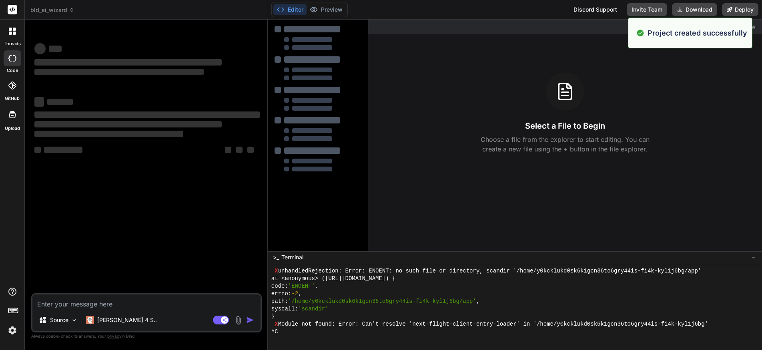
scroll to position [2797, 0]
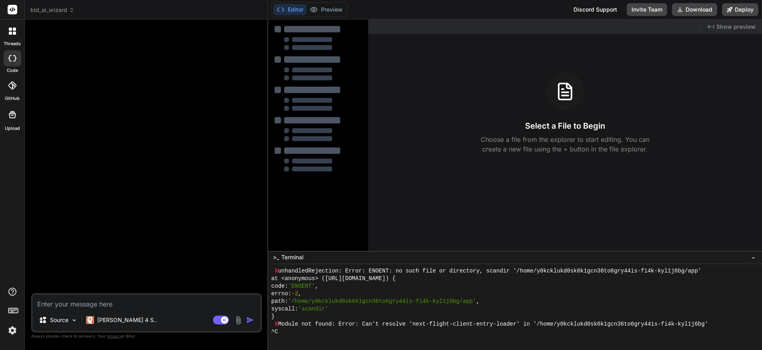
click at [291, 10] on button "Editor" at bounding box center [289, 9] width 33 height 11
click at [292, 8] on button "Editor" at bounding box center [289, 9] width 33 height 11
click at [127, 318] on p "[PERSON_NAME] 4 S.." at bounding box center [127, 320] width 60 height 8
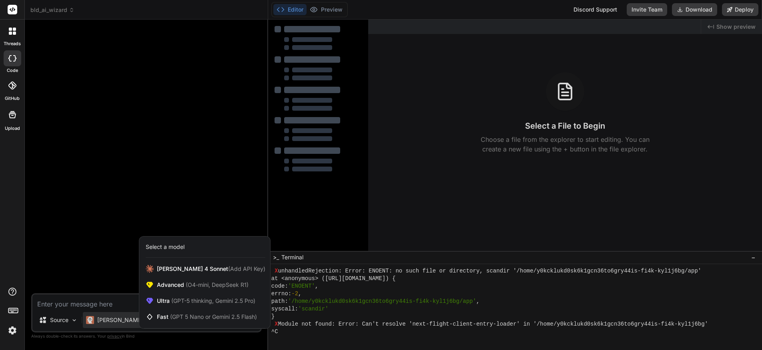
click at [93, 233] on div at bounding box center [381, 175] width 762 height 350
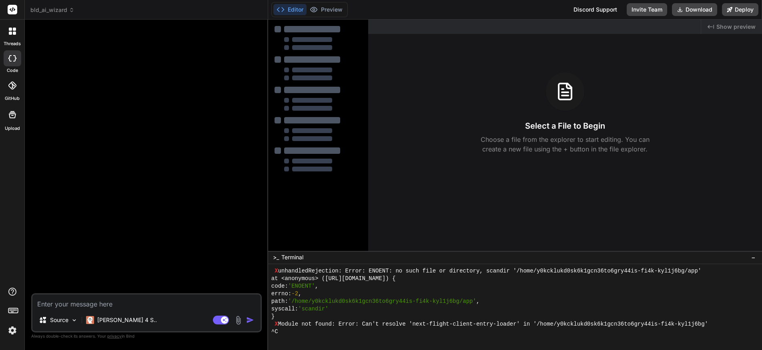
click at [9, 116] on icon at bounding box center [12, 114] width 7 height 7
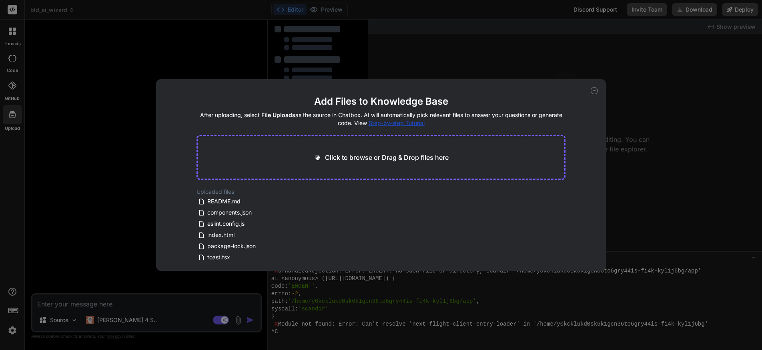
click at [11, 86] on div "Add Files to Knowledge Base After uploading, select File Uploads as the source …" at bounding box center [381, 175] width 762 height 350
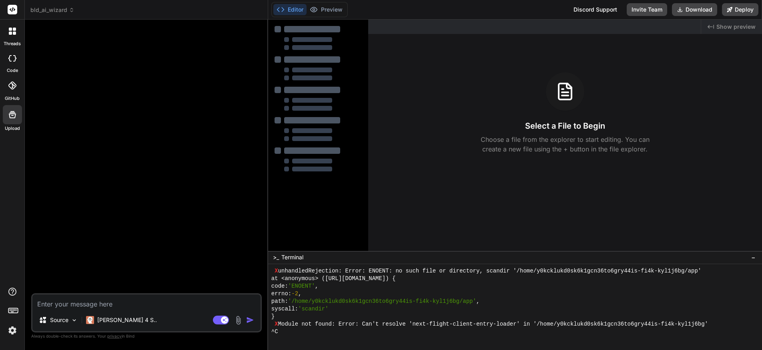
click at [12, 86] on icon at bounding box center [12, 86] width 8 height 8
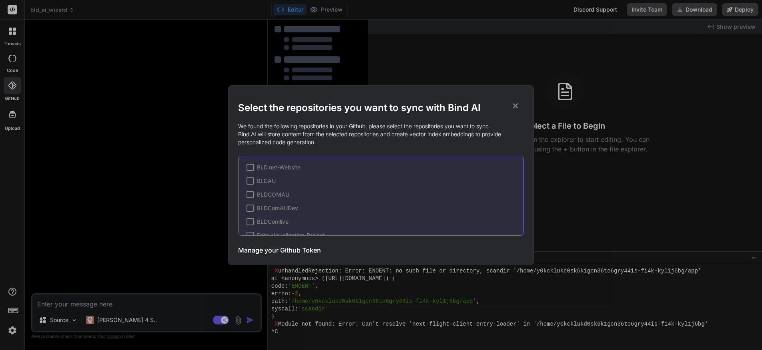
click at [12, 58] on div "Select the repositories you want to sync with Bind AI We found the following re…" at bounding box center [381, 175] width 762 height 350
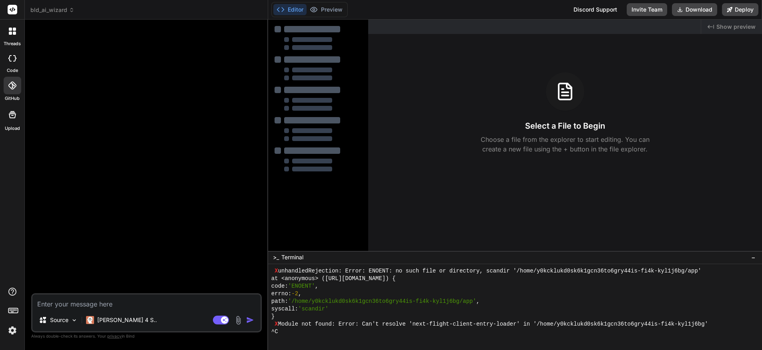
click at [11, 33] on icon at bounding box center [10, 33] width 3 height 3
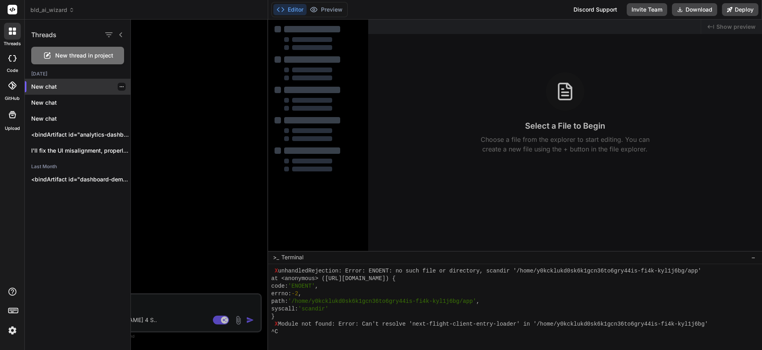
click at [120, 86] on icon "button" at bounding box center [121, 86] width 5 height 5
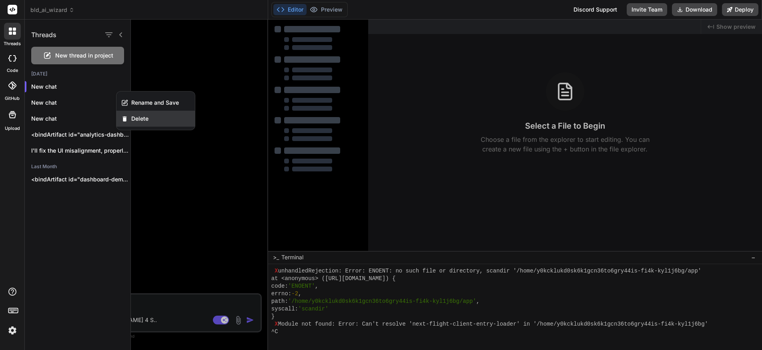
click at [140, 117] on span "Delete" at bounding box center [139, 119] width 17 height 8
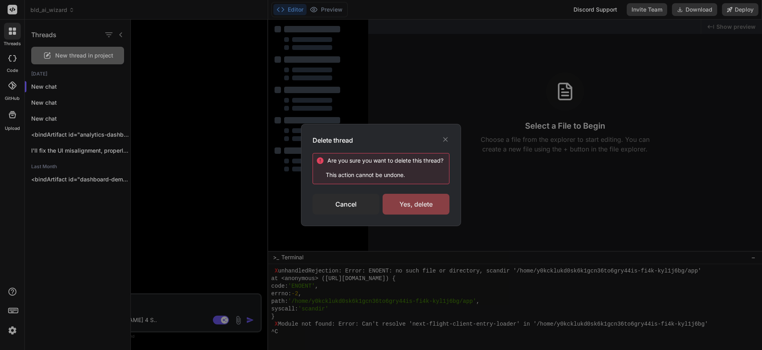
click at [423, 202] on div "Yes, delete" at bounding box center [415, 204] width 67 height 21
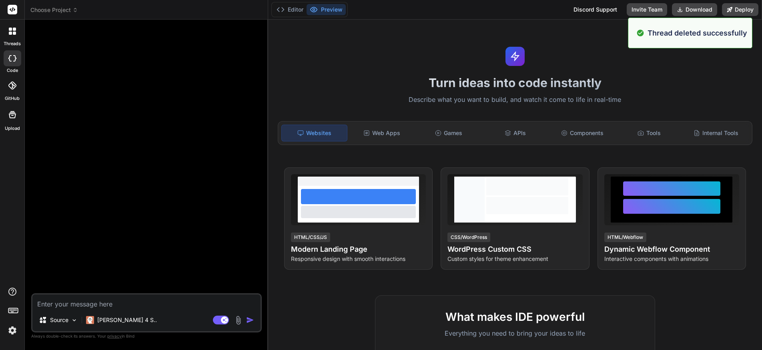
click at [70, 10] on span "Choose Project" at bounding box center [54, 10] width 48 height 8
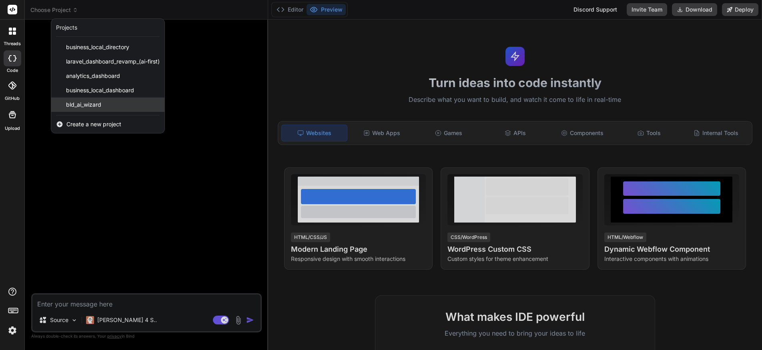
click at [86, 103] on span "bld_ai_wizard" at bounding box center [83, 105] width 35 height 8
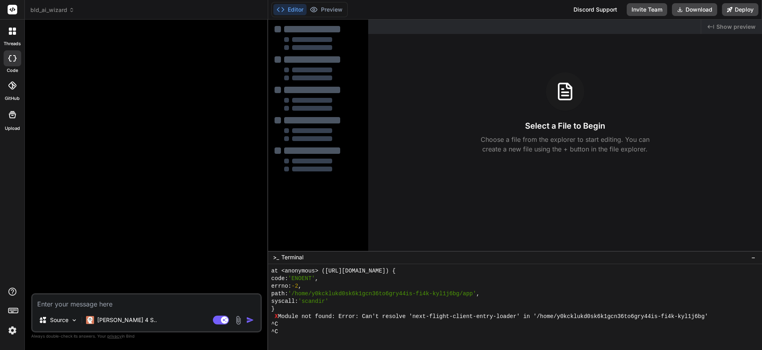
click at [48, 8] on span "bld_ai_wizard" at bounding box center [52, 10] width 44 height 8
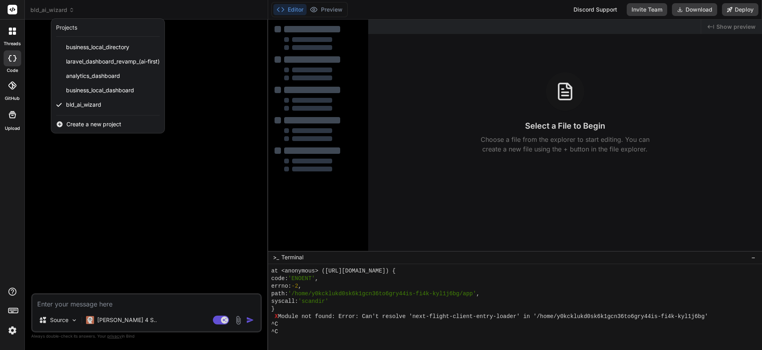
click at [95, 122] on span "Create a new project" at bounding box center [93, 124] width 55 height 8
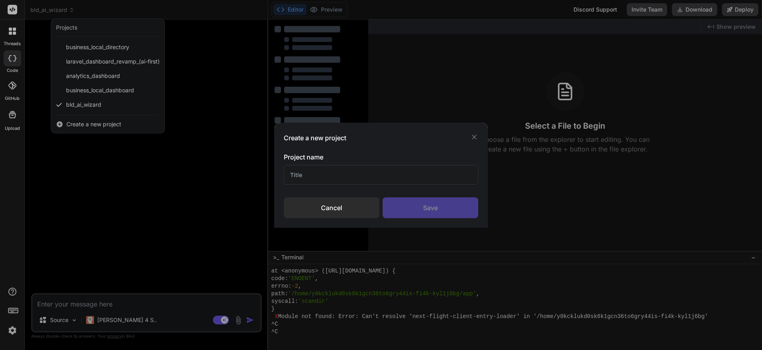
click at [328, 206] on div "Cancel" at bounding box center [332, 208] width 96 height 21
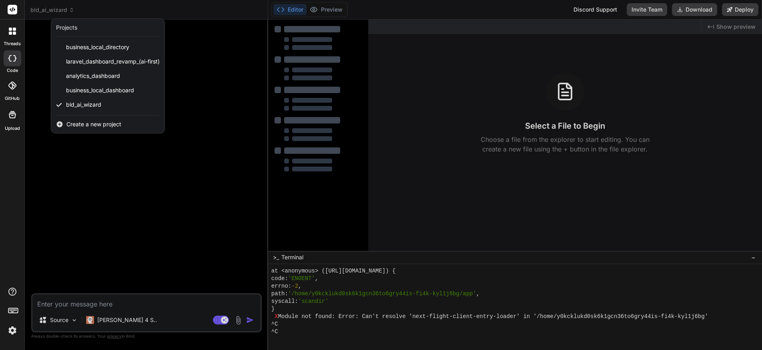
click at [12, 31] on icon at bounding box center [12, 31] width 7 height 7
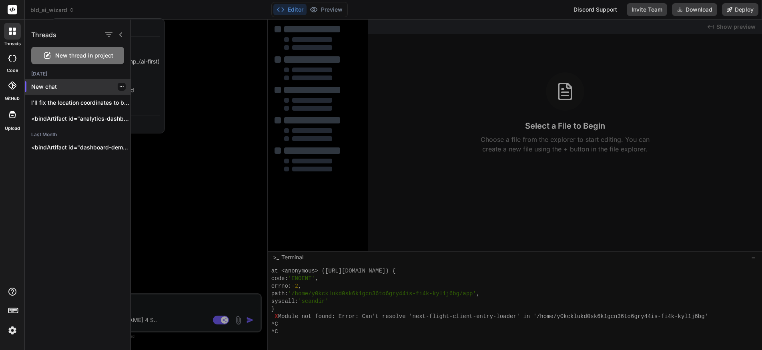
click at [46, 87] on p "New chat" at bounding box center [80, 87] width 99 height 8
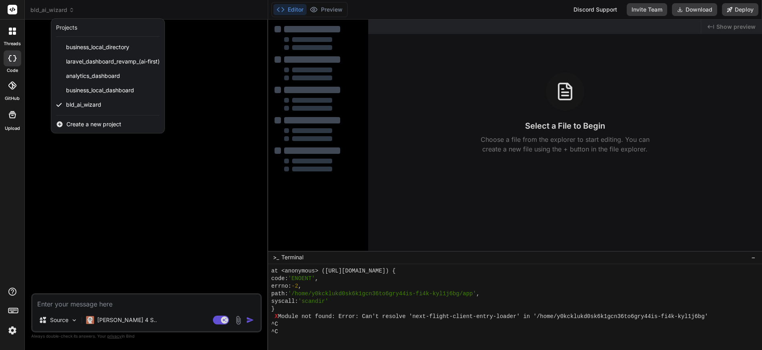
click at [13, 56] on icon at bounding box center [12, 58] width 8 height 6
click at [12, 85] on icon at bounding box center [12, 86] width 8 height 8
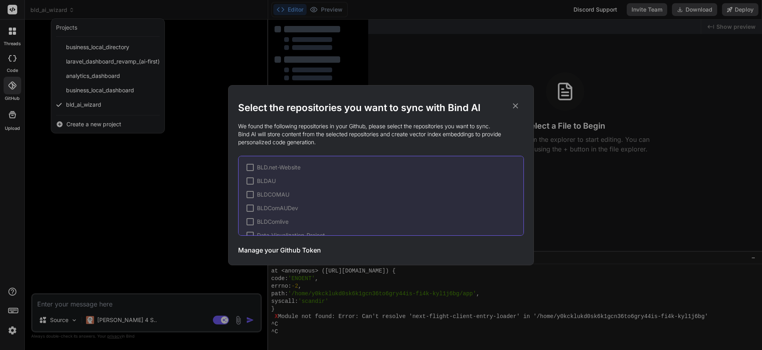
click at [14, 115] on div "Select the repositories you want to sync with Bind AI We found the following re…" at bounding box center [381, 175] width 762 height 350
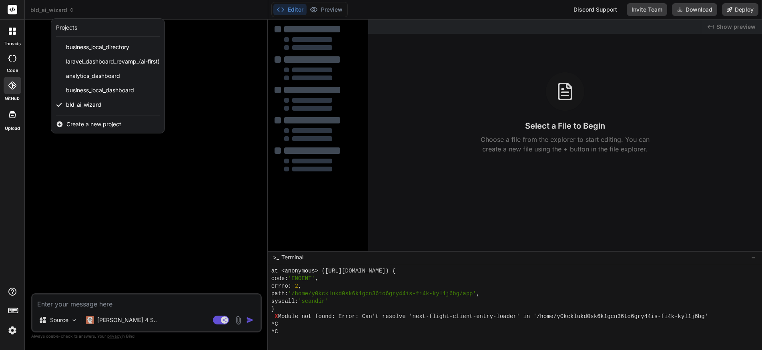
click at [682, 107] on div at bounding box center [381, 175] width 762 height 350
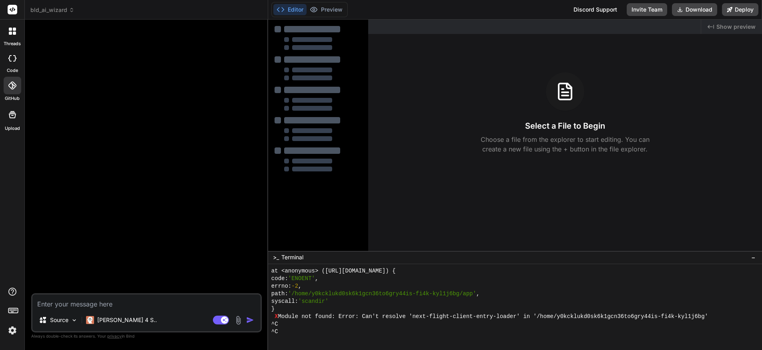
click at [13, 331] on img at bounding box center [13, 331] width 14 height 14
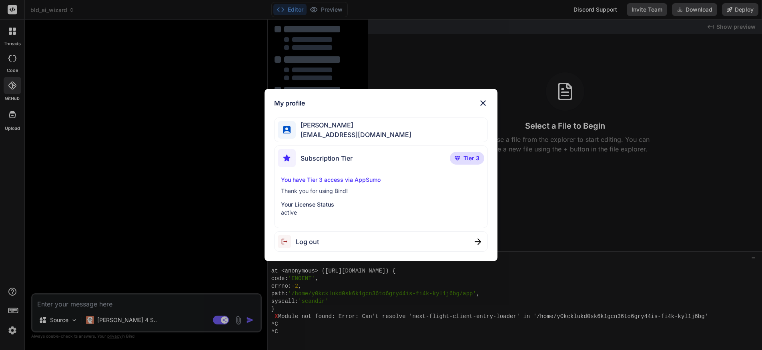
click at [335, 156] on span "Subscription Tier" at bounding box center [326, 159] width 52 height 10
click at [12, 308] on div "My profile Matt Langford accounts@digitalnetwork.com.au Subscription Tier Tier …" at bounding box center [381, 175] width 762 height 350
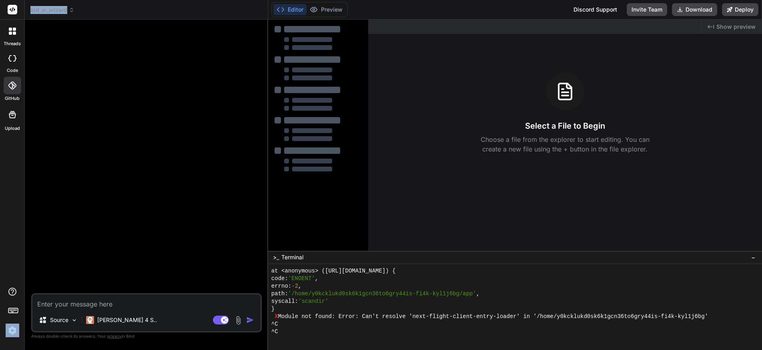
click at [12, 308] on rect at bounding box center [12, 310] width 9 height 5
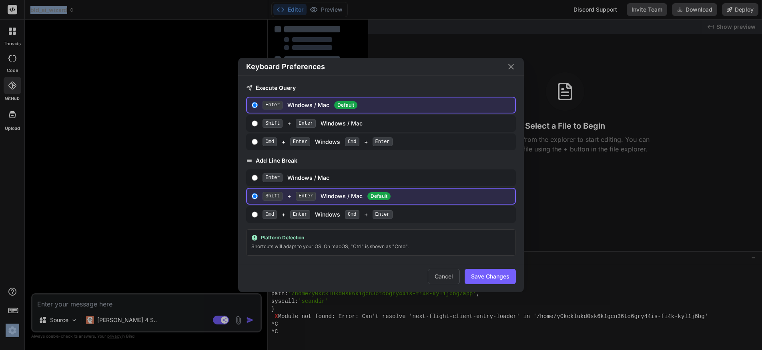
click at [486, 275] on button "Save Changes" at bounding box center [489, 276] width 51 height 15
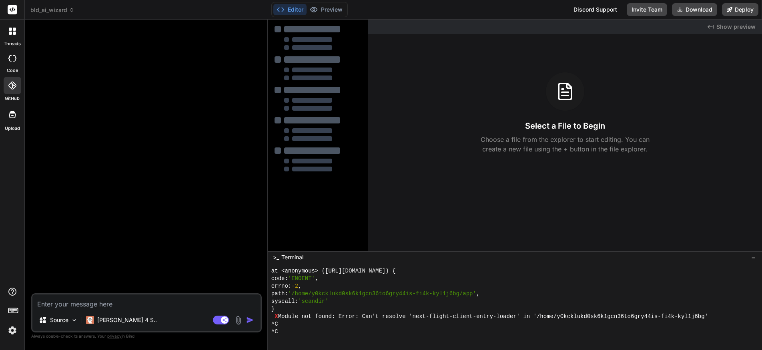
click at [12, 114] on icon at bounding box center [12, 114] width 7 height 7
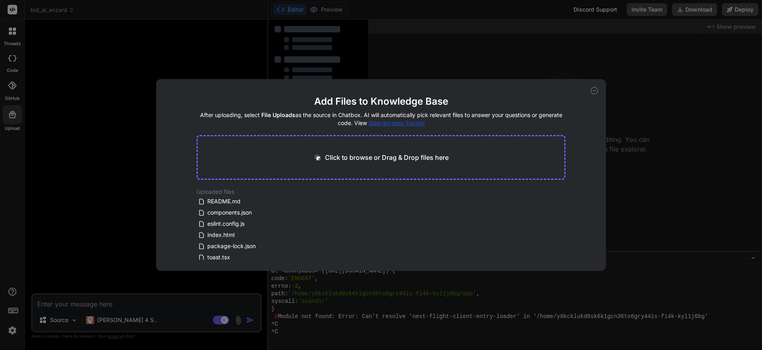
click at [10, 87] on div "Add Files to Knowledge Base After uploading, select File Uploads as the source …" at bounding box center [381, 175] width 762 height 350
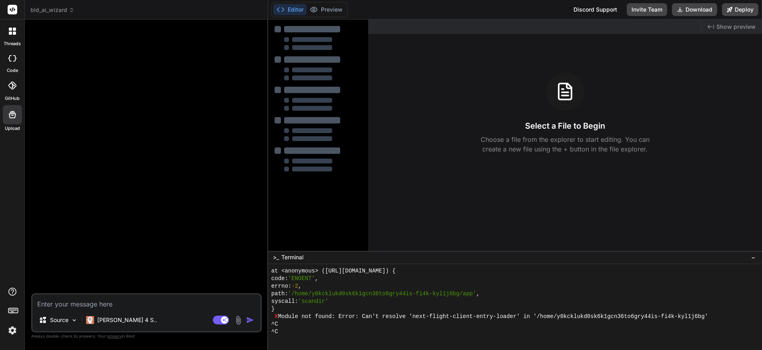
click at [12, 87] on icon at bounding box center [12, 86] width 8 height 8
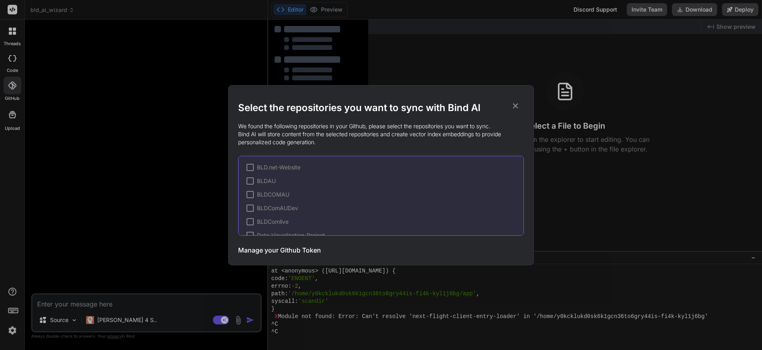
click at [12, 87] on div "Select the repositories you want to sync with Bind AI We found the following re…" at bounding box center [381, 175] width 762 height 350
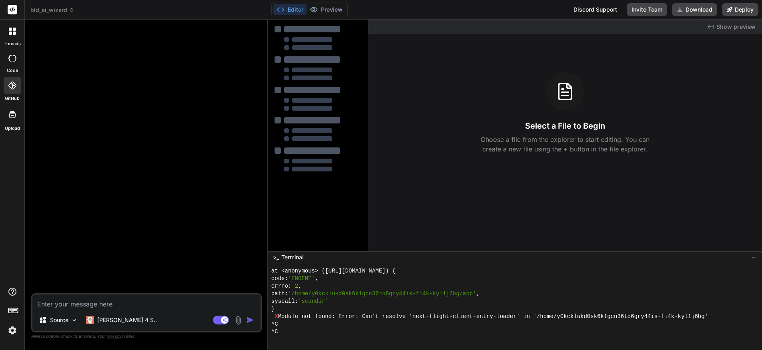
click at [14, 30] on icon at bounding box center [14, 29] width 3 height 3
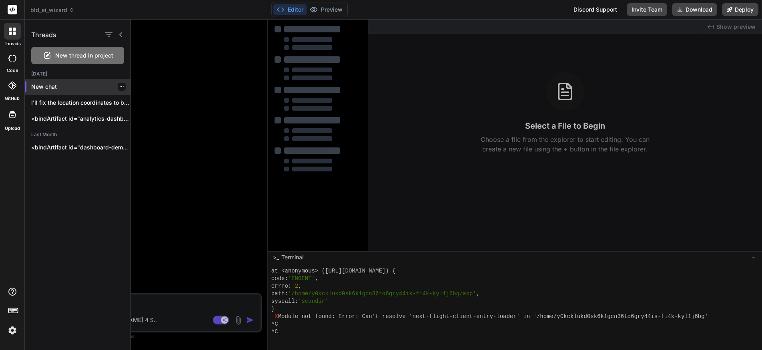
click at [47, 88] on p "New chat" at bounding box center [80, 87] width 99 height 8
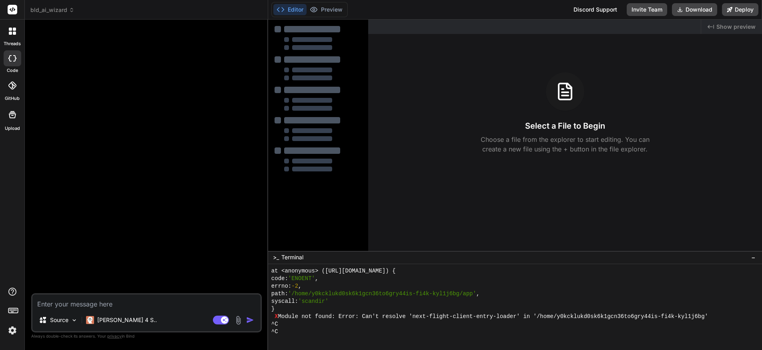
click at [12, 55] on icon at bounding box center [12, 58] width 8 height 6
click at [11, 40] on div "threads" at bounding box center [12, 34] width 24 height 28
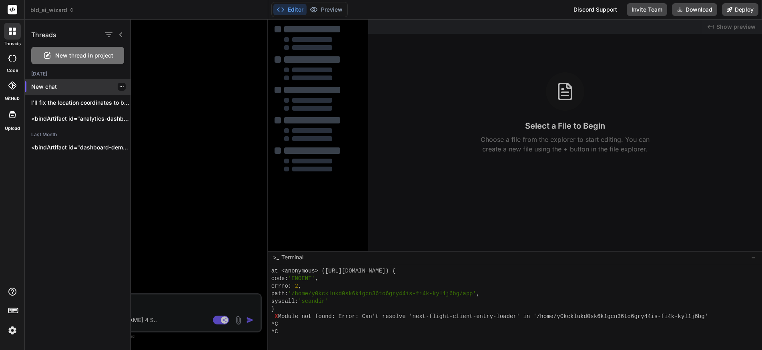
click at [119, 85] on icon "button" at bounding box center [121, 86] width 5 height 5
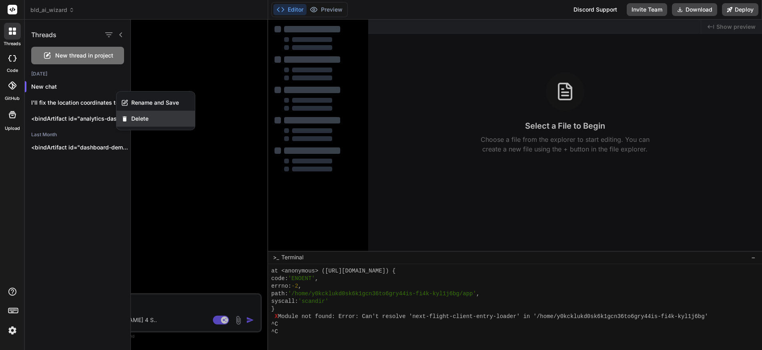
click at [135, 115] on span "Delete" at bounding box center [139, 119] width 17 height 8
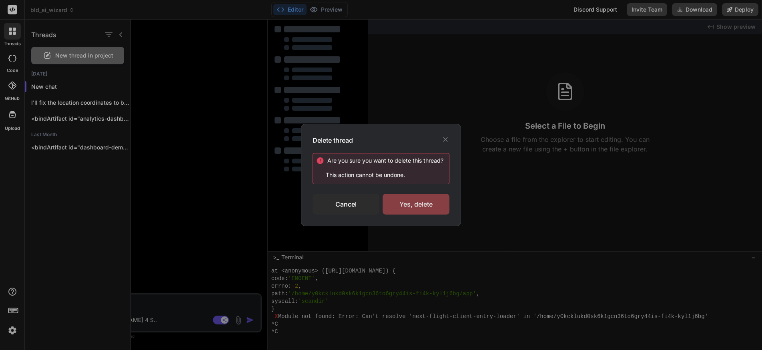
click at [410, 203] on div "Yes, delete" at bounding box center [415, 204] width 67 height 21
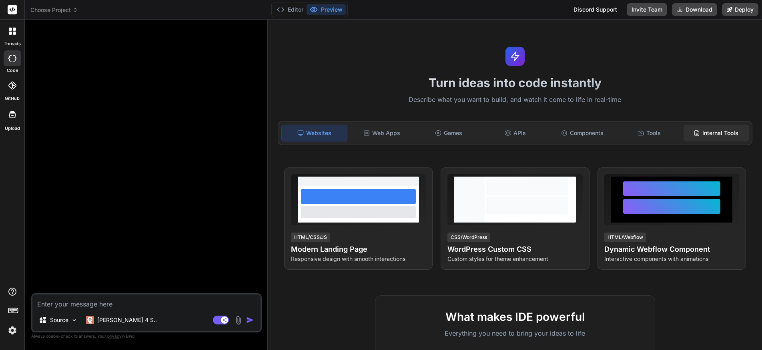
click at [703, 133] on div "Internal Tools" at bounding box center [715, 133] width 65 height 17
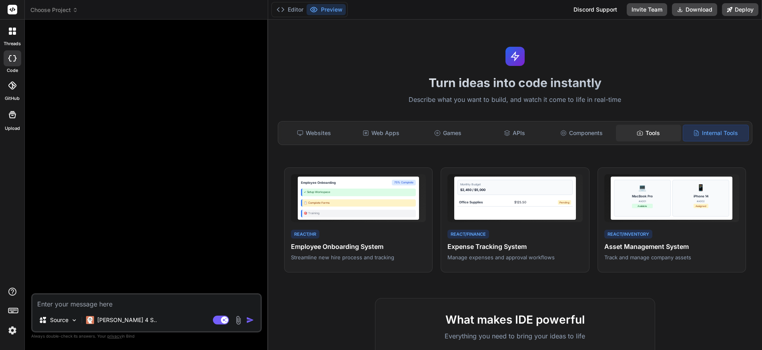
click at [651, 131] on div "Tools" at bounding box center [648, 133] width 65 height 17
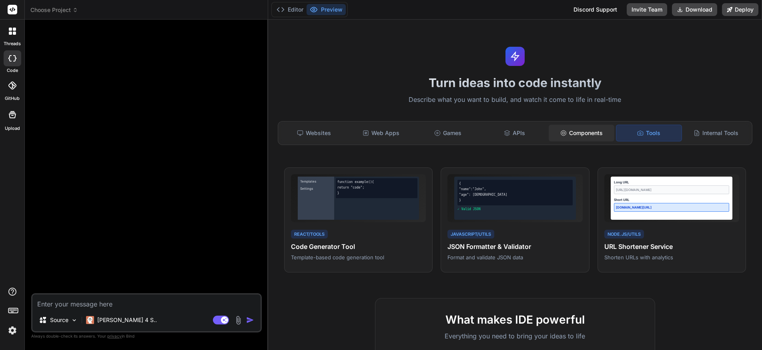
click at [581, 134] on div "Components" at bounding box center [580, 133] width 65 height 17
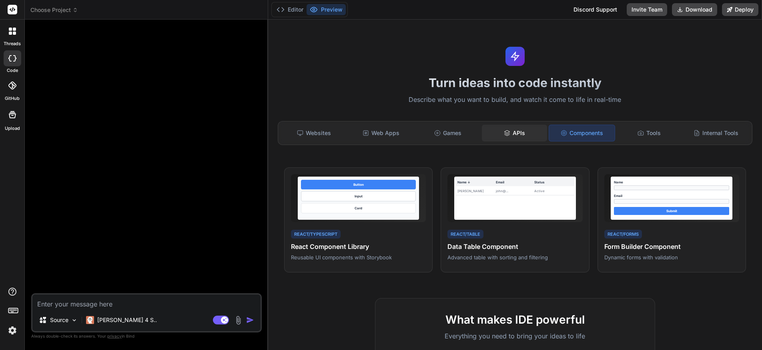
click at [515, 132] on div "APIs" at bounding box center [514, 133] width 65 height 17
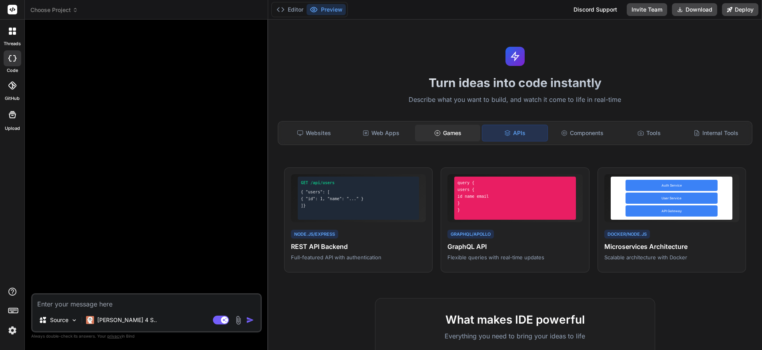
click at [444, 132] on div "Games" at bounding box center [447, 133] width 65 height 17
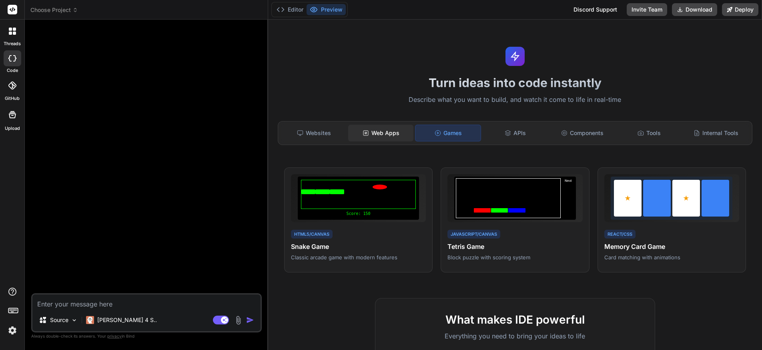
click at [383, 133] on div "Web Apps" at bounding box center [380, 133] width 65 height 17
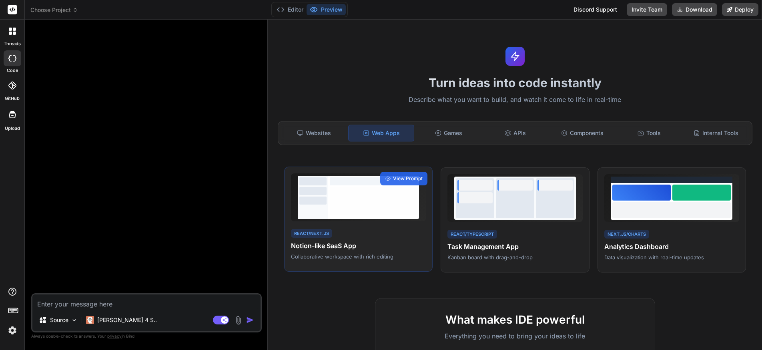
click at [346, 192] on div at bounding box center [374, 201] width 88 height 28
click at [407, 178] on span "View Prompt" at bounding box center [408, 178] width 30 height 7
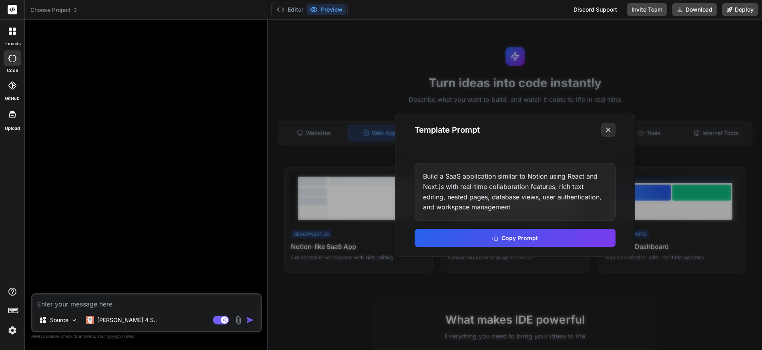
click at [609, 128] on line at bounding box center [608, 130] width 4 height 4
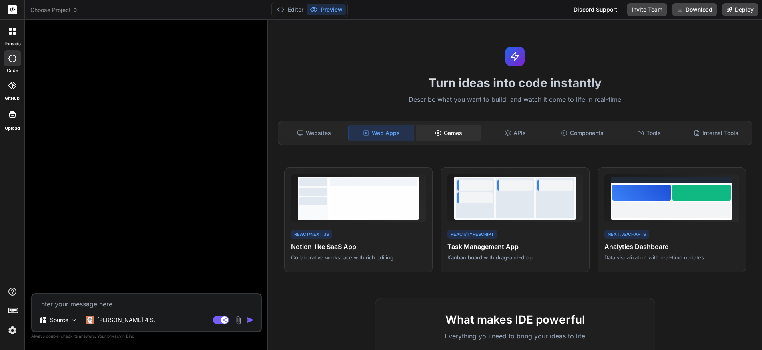
click at [454, 132] on div "Games" at bounding box center [448, 133] width 65 height 17
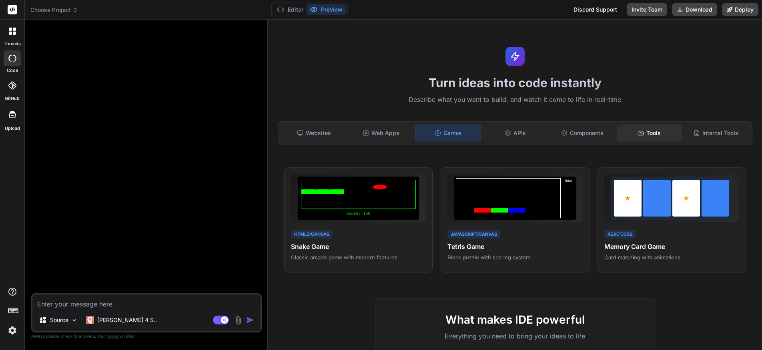
click at [649, 132] on div "Tools" at bounding box center [649, 133] width 65 height 17
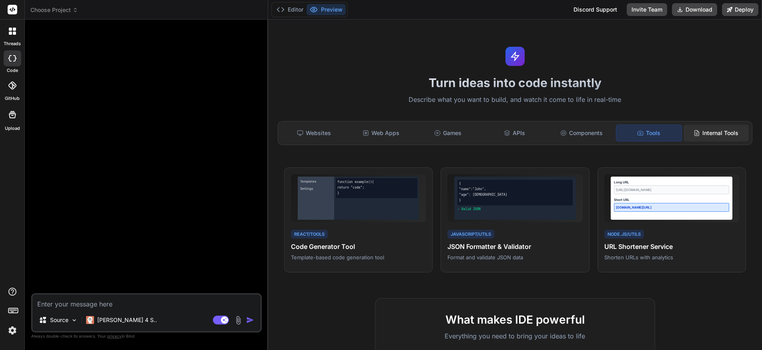
click at [717, 129] on div "Internal Tools" at bounding box center [715, 133] width 65 height 17
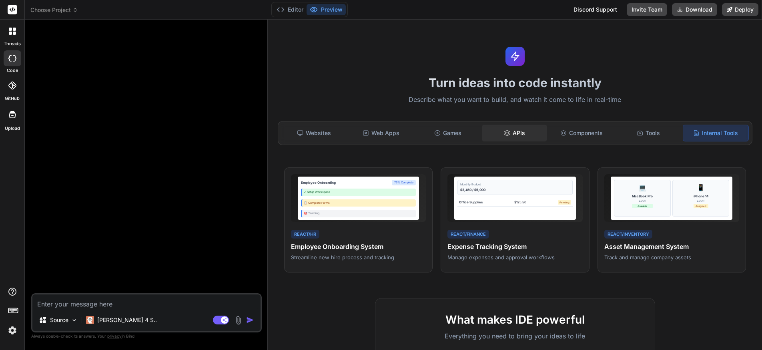
click at [511, 132] on div "APIs" at bounding box center [514, 133] width 65 height 17
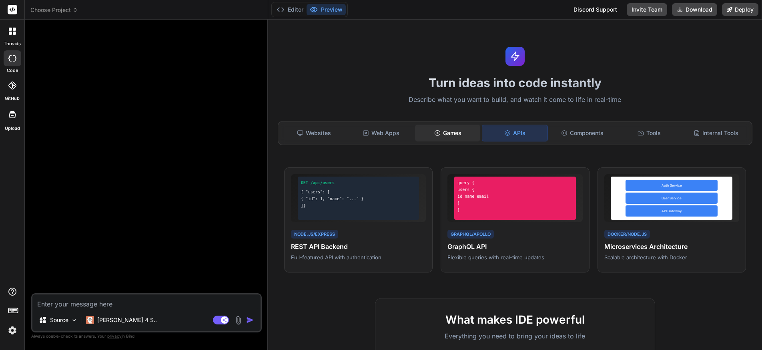
click at [444, 132] on div "Games" at bounding box center [447, 133] width 65 height 17
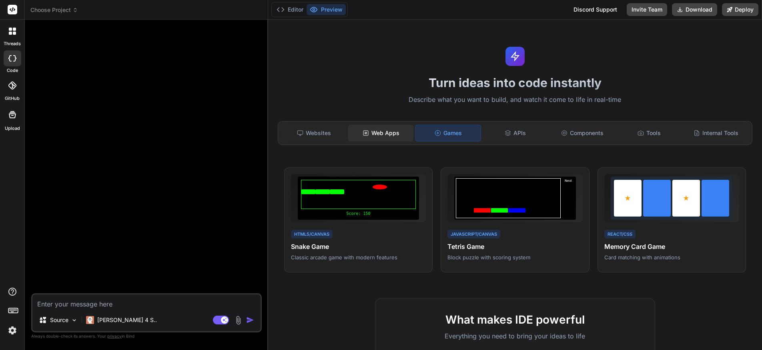
click at [385, 133] on div "Web Apps" at bounding box center [380, 133] width 65 height 17
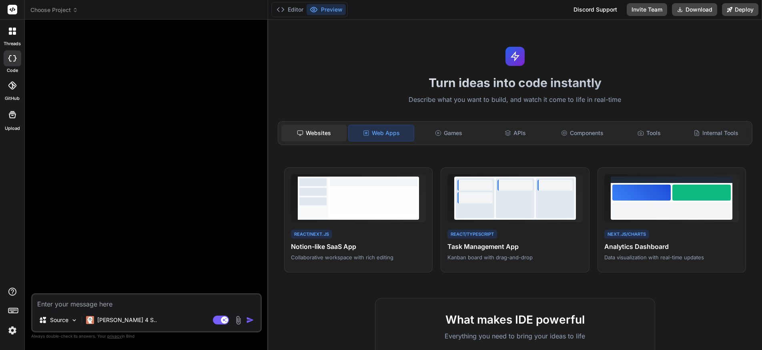
click at [312, 130] on div "Websites" at bounding box center [313, 133] width 65 height 17
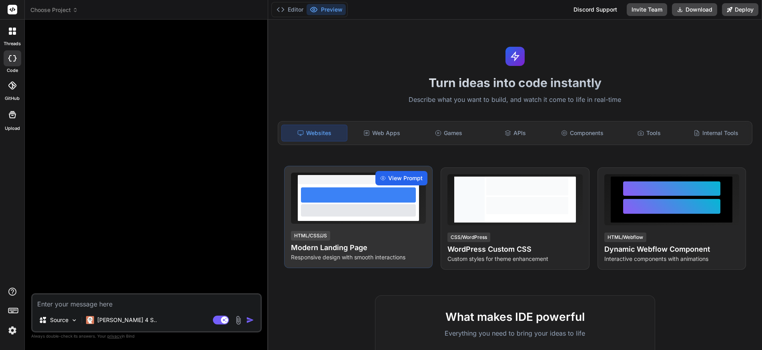
click at [389, 177] on span "View Prompt" at bounding box center [405, 178] width 34 height 8
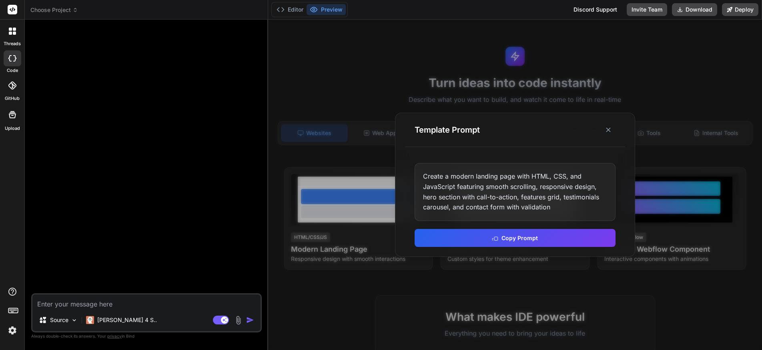
click at [609, 128] on line at bounding box center [608, 130] width 4 height 4
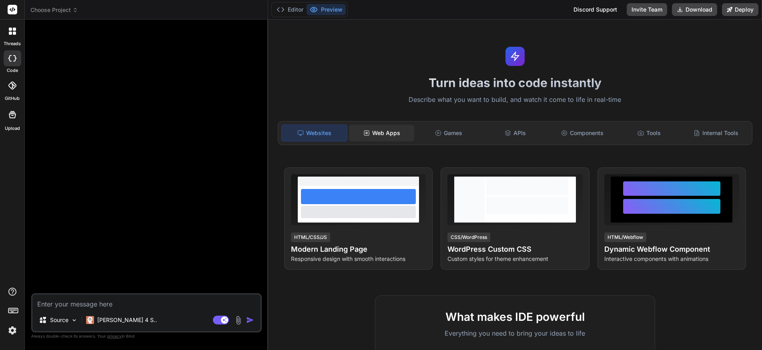
click at [387, 134] on div "Web Apps" at bounding box center [381, 133] width 65 height 17
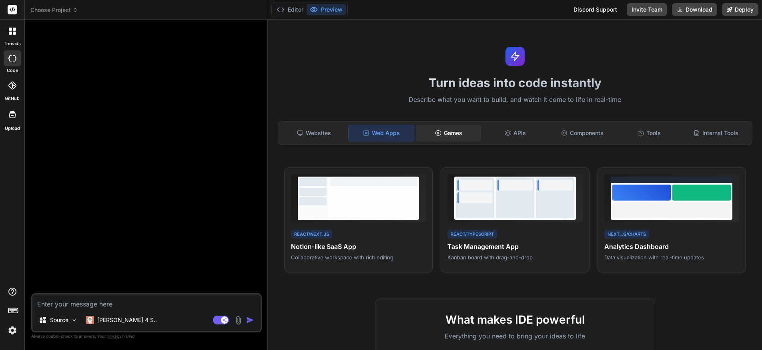
click at [450, 130] on div "Games" at bounding box center [448, 133] width 65 height 17
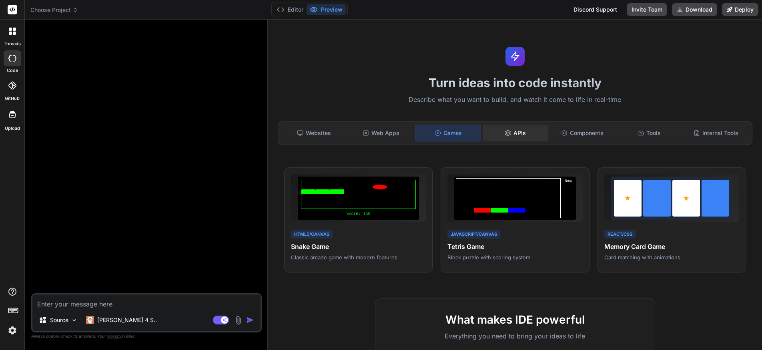
click at [506, 130] on icon at bounding box center [507, 133] width 6 height 6
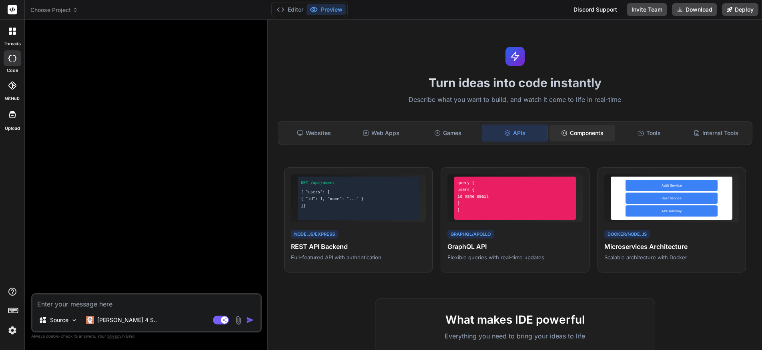
click at [580, 135] on div "Components" at bounding box center [581, 133] width 65 height 17
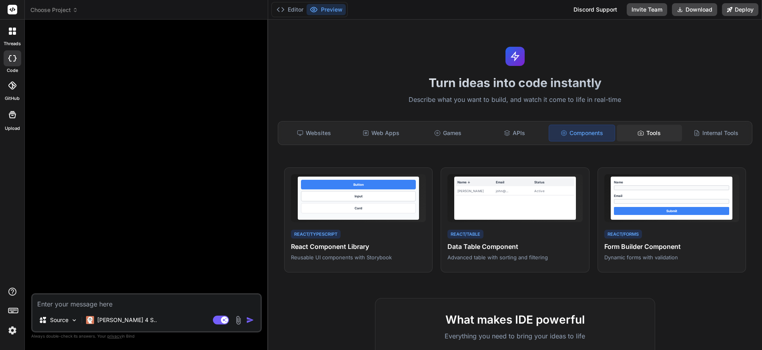
click at [657, 132] on div "Tools" at bounding box center [649, 133] width 65 height 17
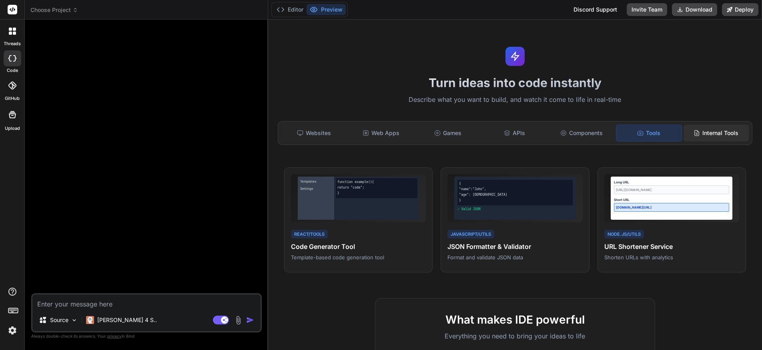
click at [709, 132] on div "Internal Tools" at bounding box center [715, 133] width 65 height 17
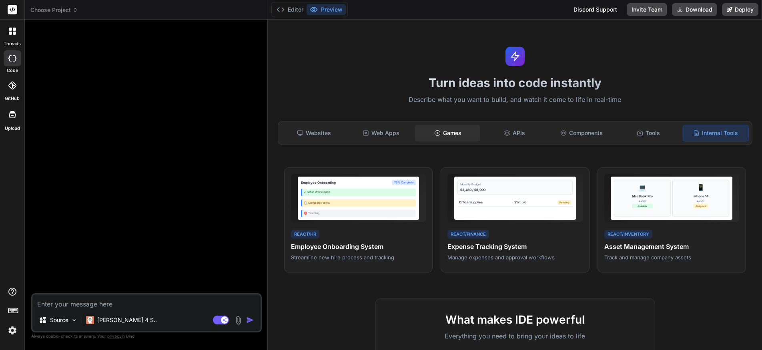
click at [445, 130] on div "Games" at bounding box center [447, 133] width 65 height 17
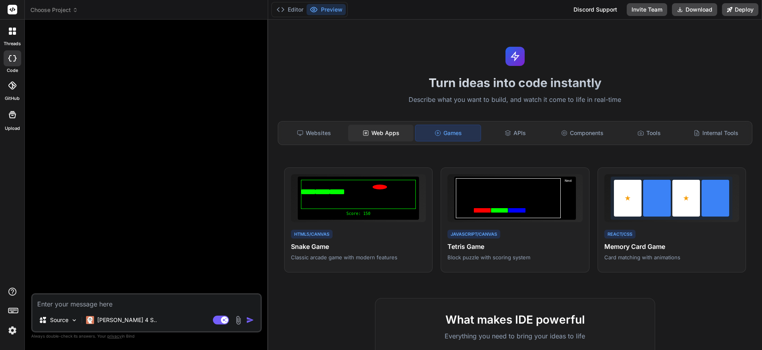
click at [378, 131] on div "Web Apps" at bounding box center [380, 133] width 65 height 17
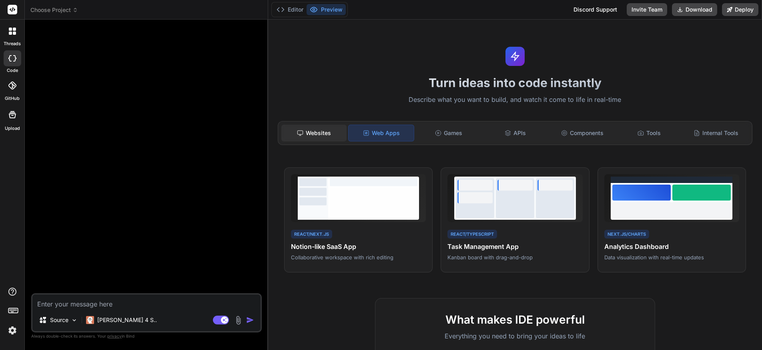
click at [314, 132] on div "Websites" at bounding box center [313, 133] width 65 height 17
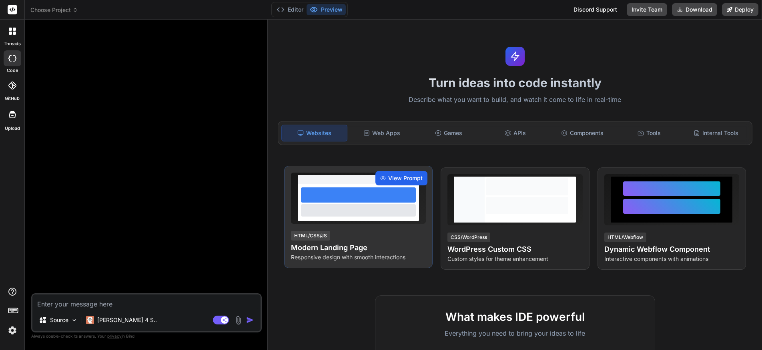
click at [398, 177] on span "View Prompt" at bounding box center [405, 178] width 34 height 8
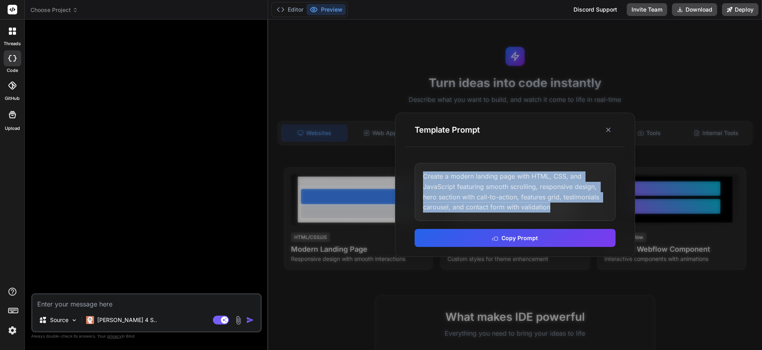
drag, startPoint x: 558, startPoint y: 208, endPoint x: 420, endPoint y: 177, distance: 141.3
click at [420, 177] on div "Create a modern landing page with HTML, CSS, and JavaScript featuring smooth sc…" at bounding box center [514, 192] width 201 height 58
copy div "Create a modern landing page with HTML, CSS, and JavaScript featuring smooth sc…"
click at [562, 209] on div "Create a modern landing page with HTML, CSS, and JavaScript featuring smooth sc…" at bounding box center [514, 192] width 201 height 58
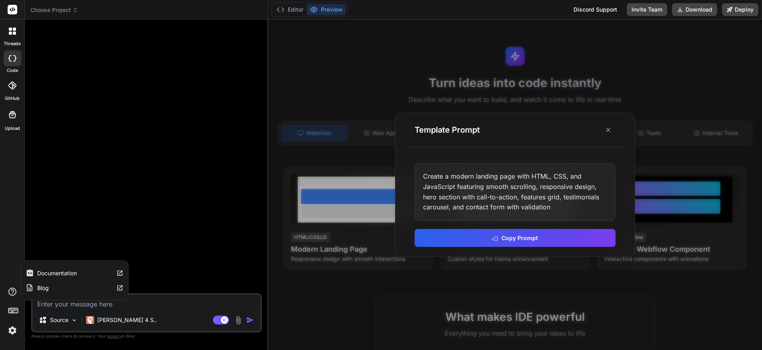
click at [49, 271] on label "Documentation" at bounding box center [57, 274] width 40 height 8
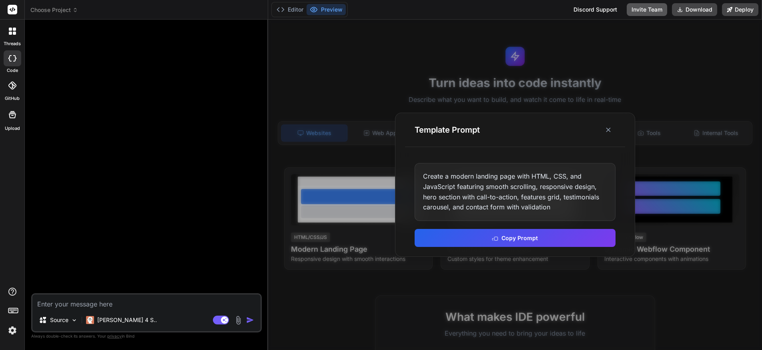
type textarea "x"
click at [423, 176] on div "Create a modern landing page with HTML, CSS, and JavaScript featuring smooth sc…" at bounding box center [514, 192] width 201 height 58
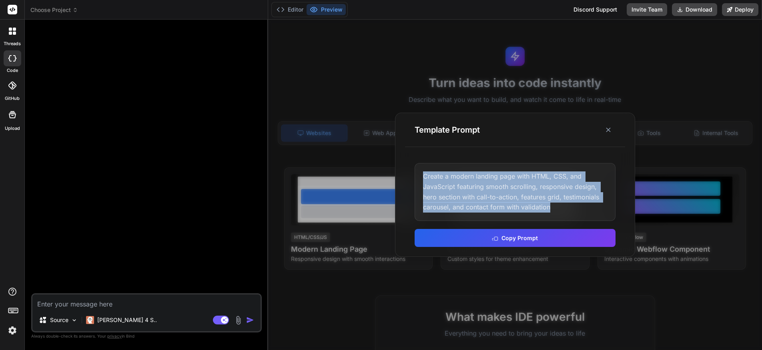
drag, startPoint x: 554, startPoint y: 210, endPoint x: 422, endPoint y: 178, distance: 136.6
click at [422, 178] on div "Create a modern landing page with HTML, CSS, and JavaScript featuring smooth sc…" at bounding box center [514, 192] width 201 height 58
click at [608, 129] on icon at bounding box center [608, 130] width 8 height 8
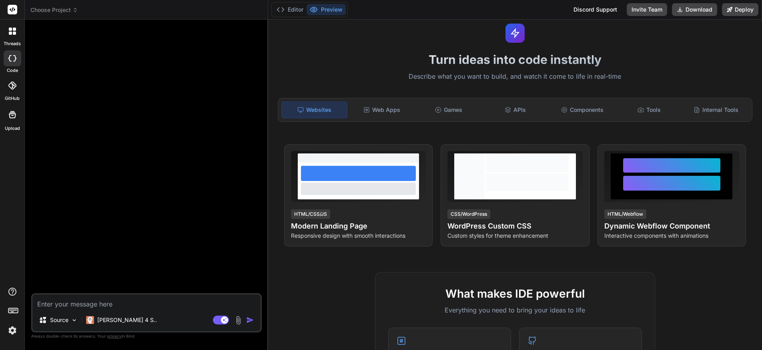
scroll to position [0, 0]
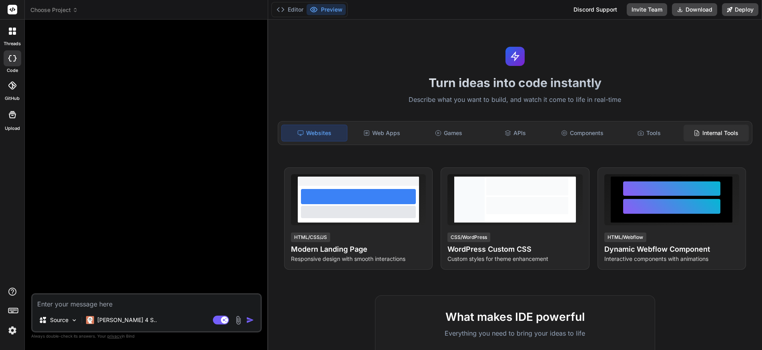
click at [706, 130] on div "Internal Tools" at bounding box center [715, 133] width 65 height 17
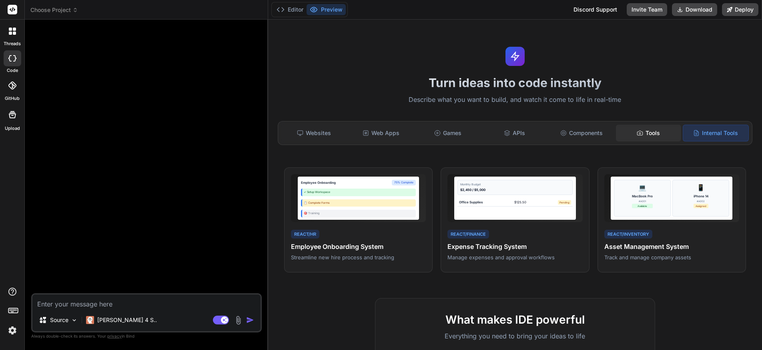
click at [643, 132] on div "Tools" at bounding box center [648, 133] width 65 height 17
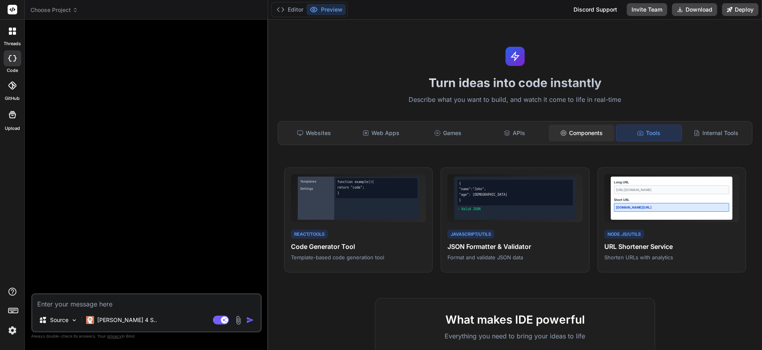
click at [573, 132] on div "Components" at bounding box center [580, 133] width 65 height 17
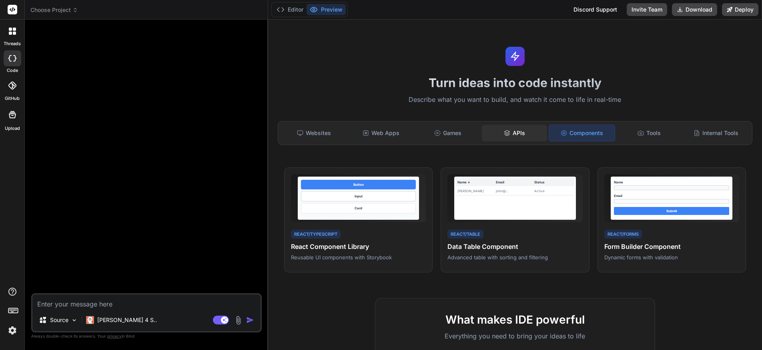
click at [511, 132] on div "APIs" at bounding box center [514, 133] width 65 height 17
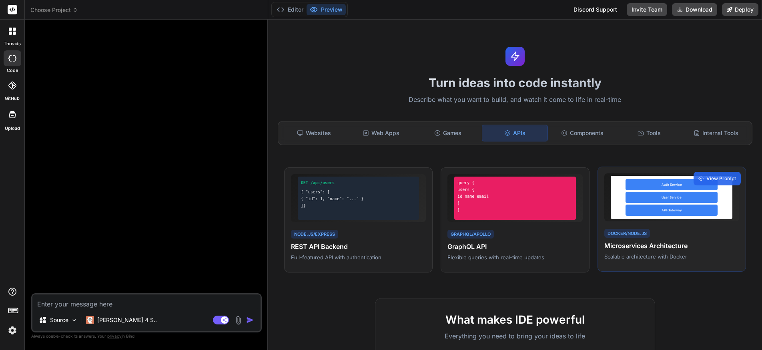
click at [627, 234] on div "Docker/Node.js" at bounding box center [627, 233] width 46 height 9
click at [717, 179] on span "View Prompt" at bounding box center [721, 178] width 30 height 7
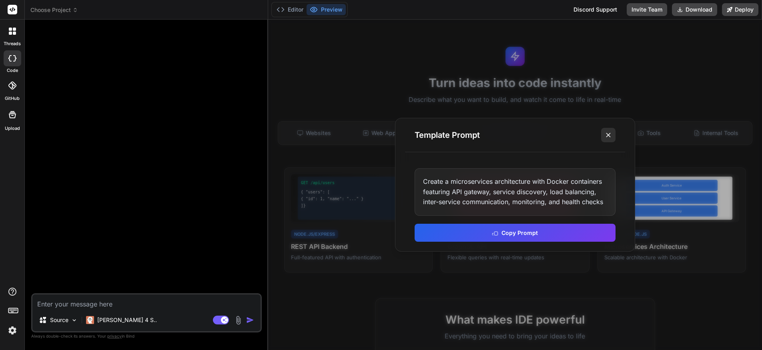
click at [607, 137] on icon at bounding box center [608, 135] width 8 height 8
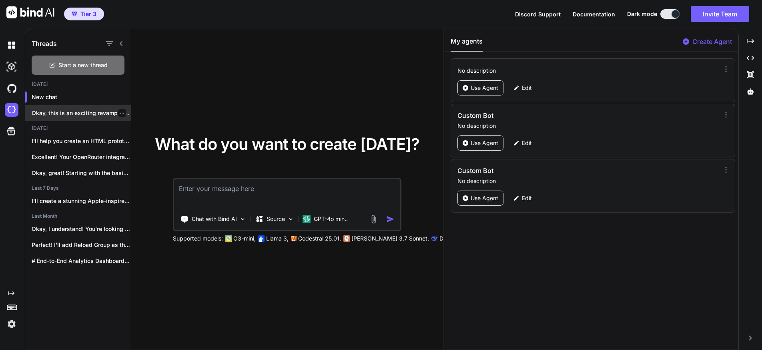
click at [76, 111] on p "Okay, this is an exciting revamp! The..." at bounding box center [81, 113] width 99 height 8
type textarea "x"
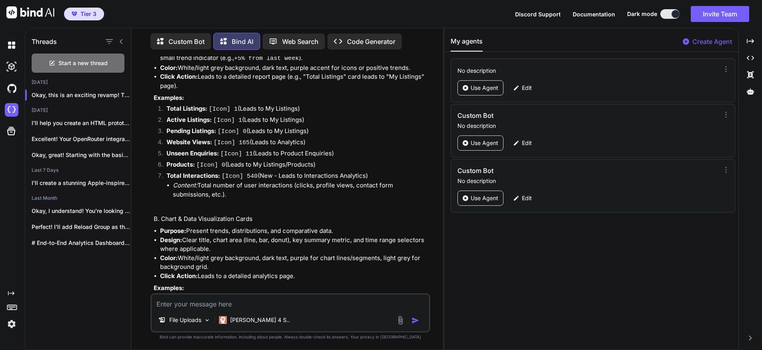
scroll to position [447, 0]
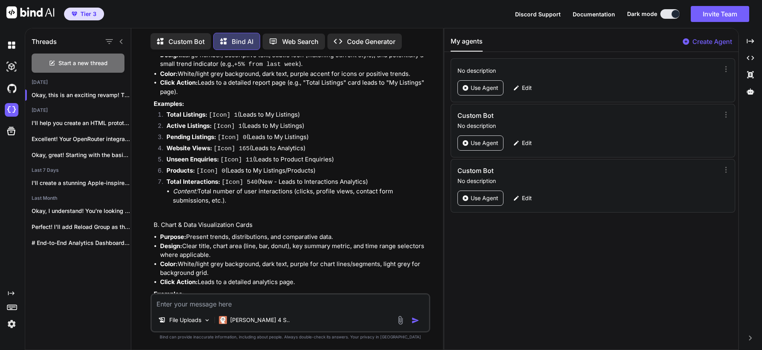
click at [176, 40] on p "Custom Bot" at bounding box center [186, 42] width 36 height 10
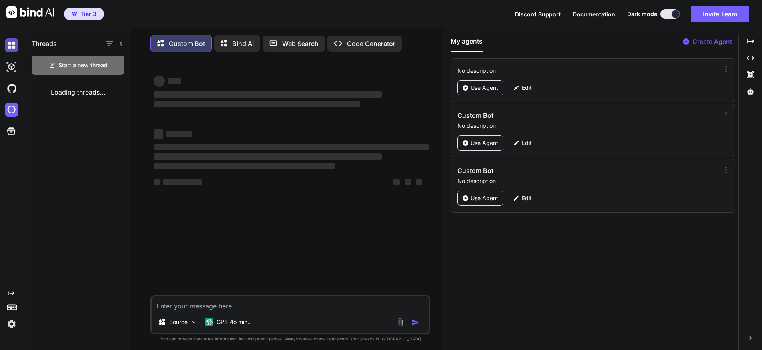
click at [13, 47] on img at bounding box center [12, 45] width 14 height 14
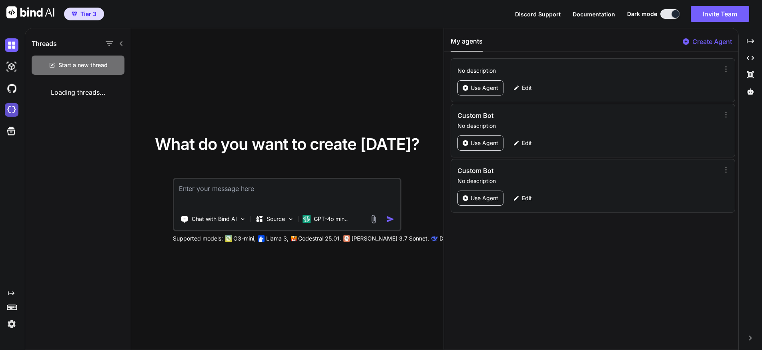
click at [11, 108] on img at bounding box center [12, 110] width 14 height 14
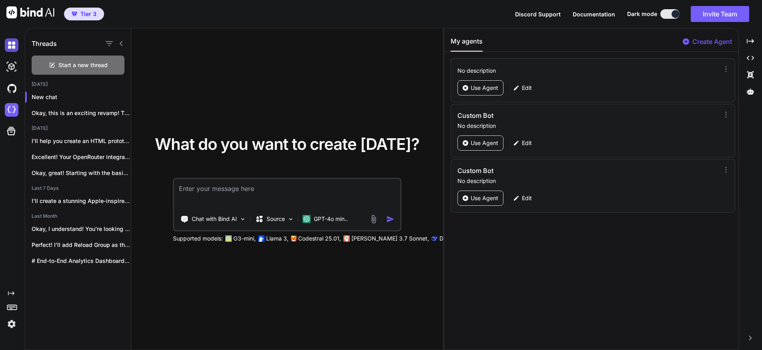
click at [12, 45] on img at bounding box center [12, 45] width 14 height 14
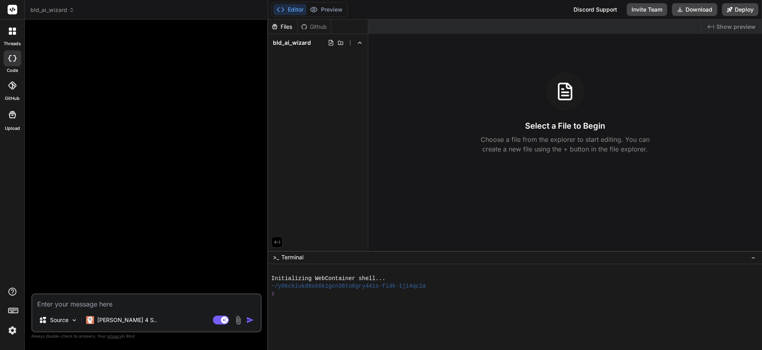
type textarea "x"
